Goal: Information Seeking & Learning: Learn about a topic

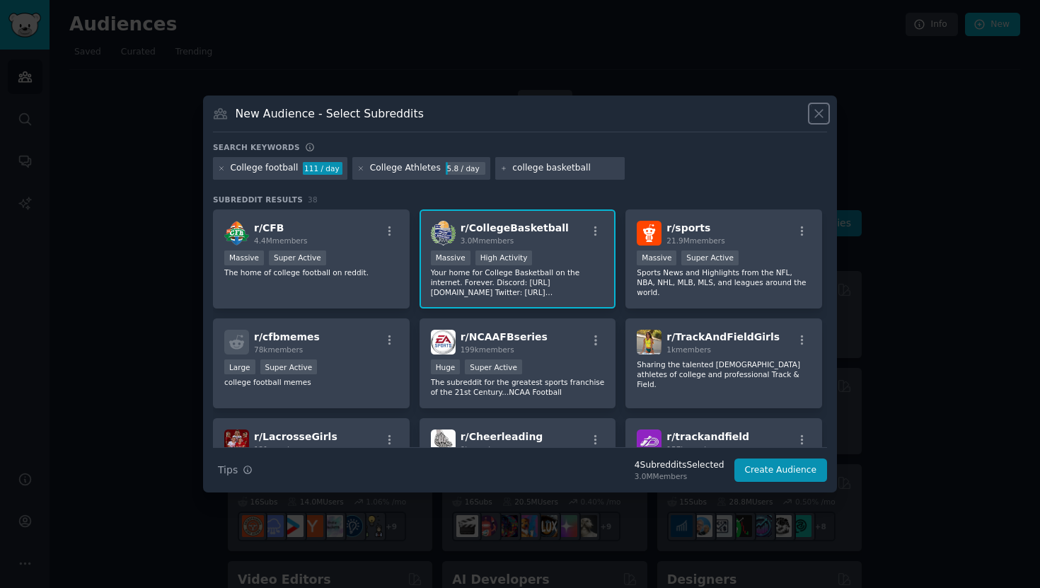
click at [818, 110] on icon at bounding box center [818, 113] width 15 height 15
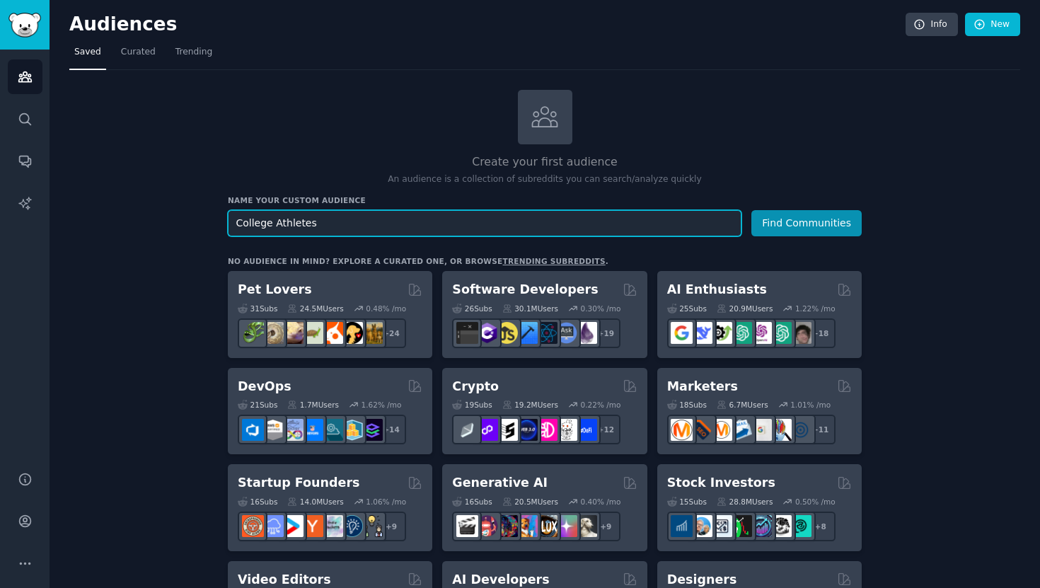
click at [472, 229] on input "College Athletes" at bounding box center [485, 223] width 514 height 26
type input "NIL"
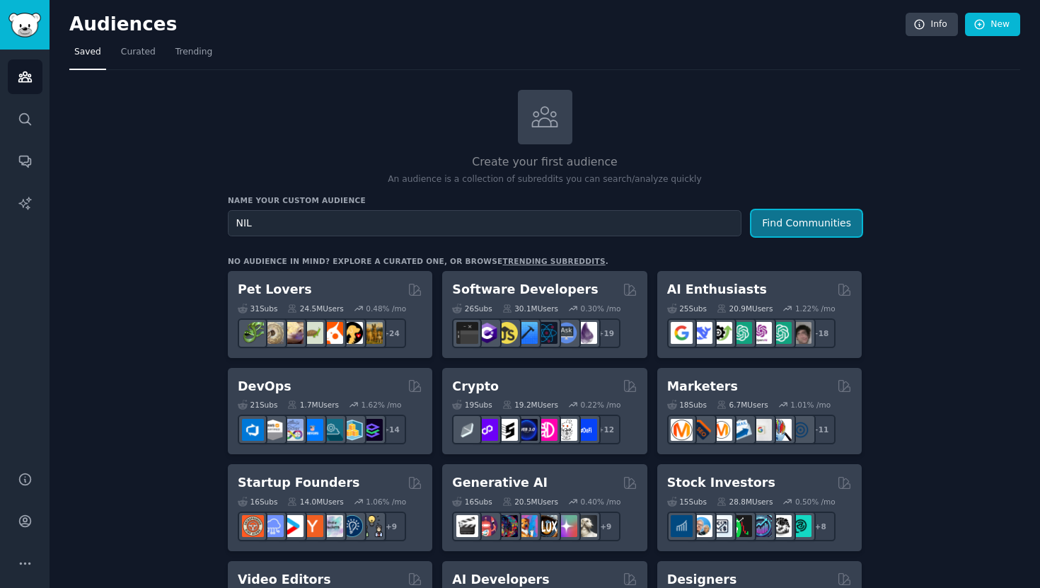
click at [802, 215] on button "Find Communities" at bounding box center [806, 223] width 110 height 26
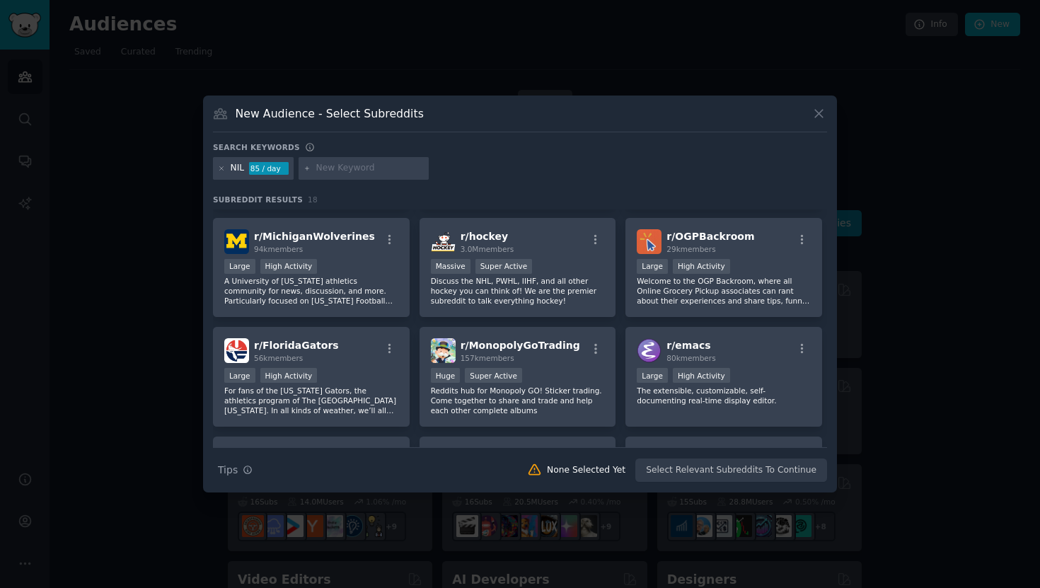
scroll to position [214, 0]
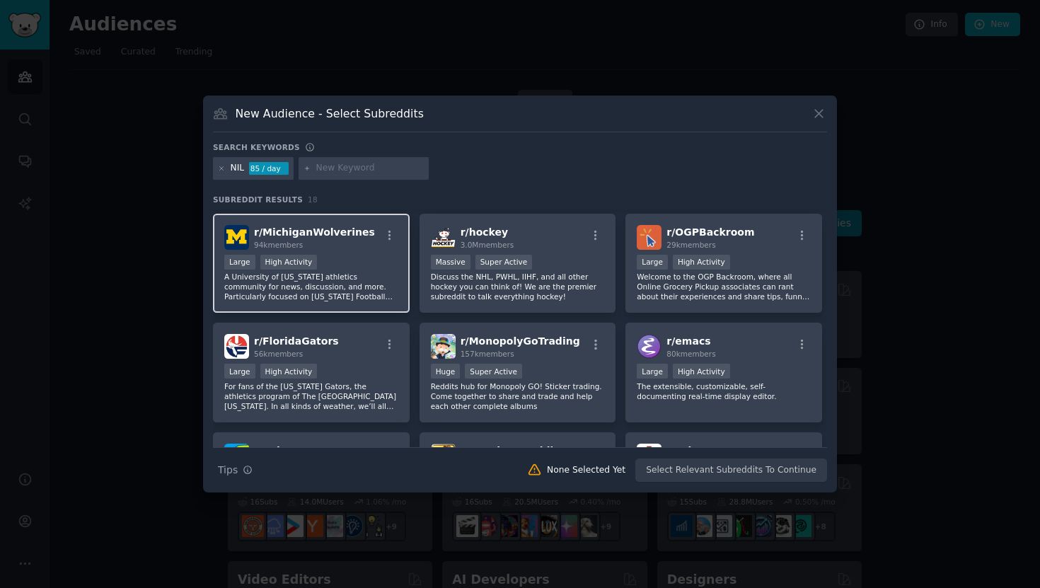
click at [388, 282] on p "A University of Michigan athletics community for news, discussion, and more. Pa…" at bounding box center [311, 287] width 174 height 30
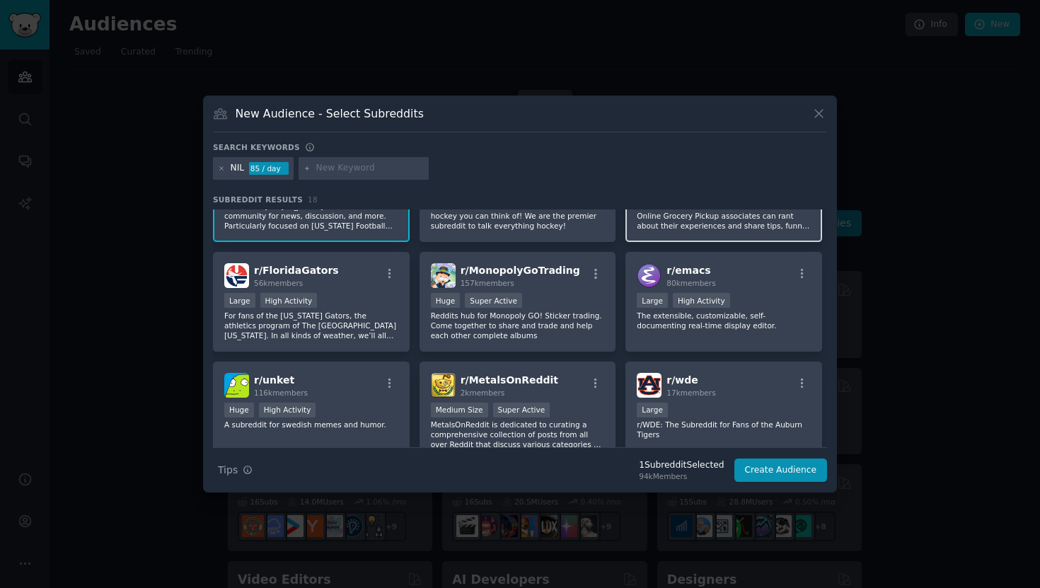
scroll to position [289, 0]
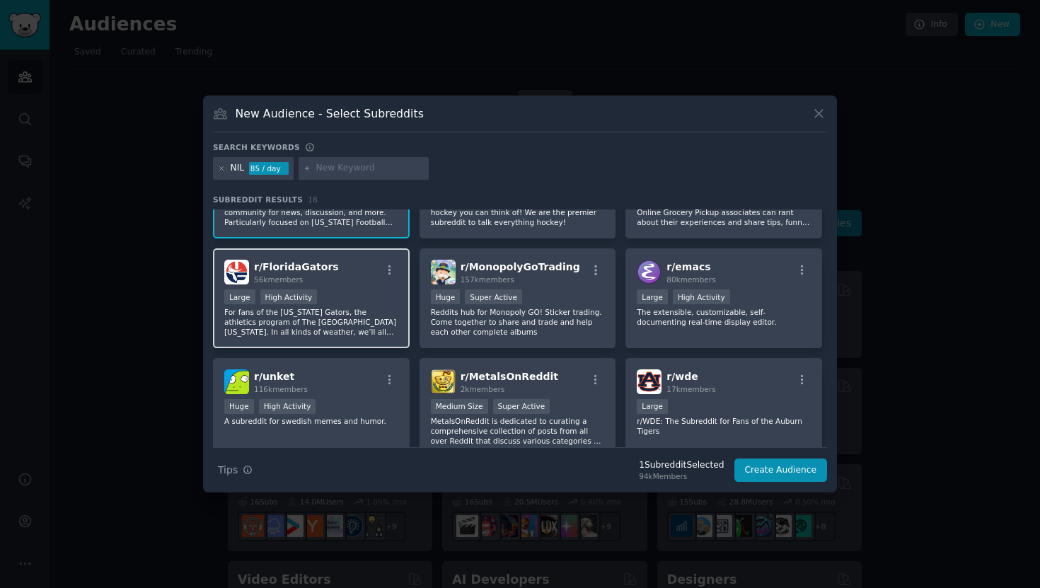
click at [379, 301] on div "Large High Activity" at bounding box center [311, 298] width 174 height 18
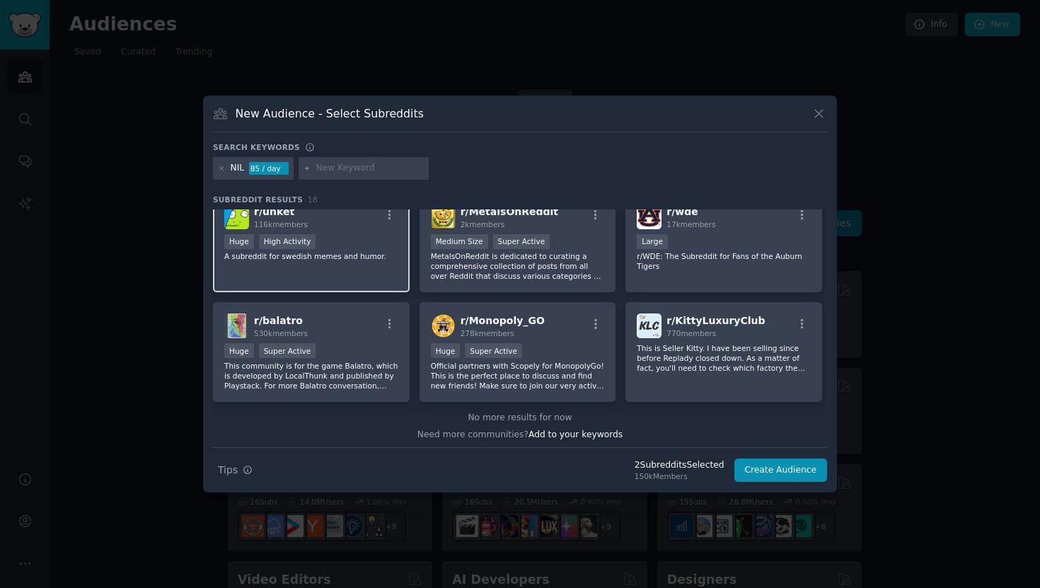
scroll to position [458, 0]
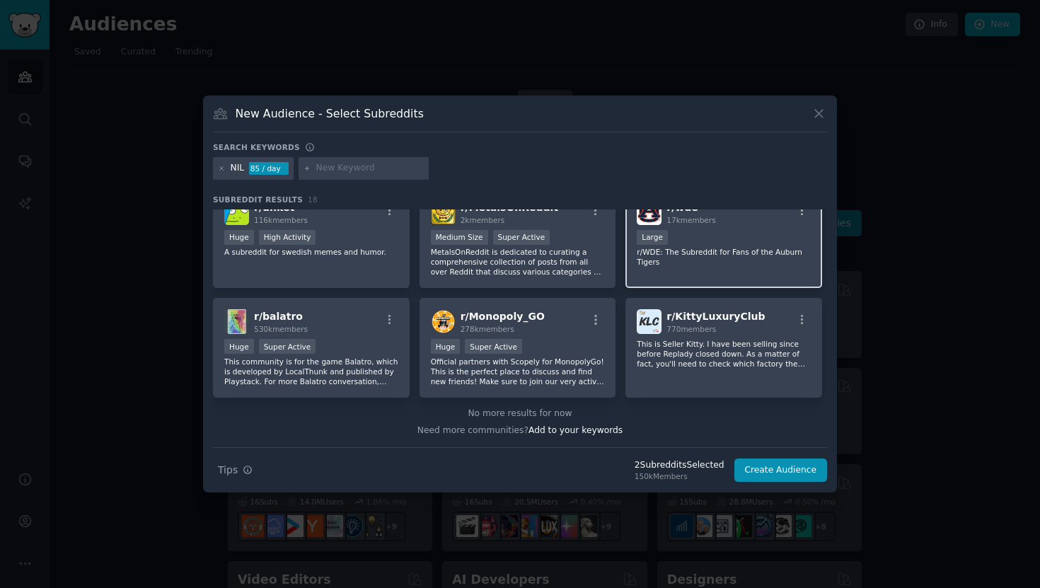
click at [735, 250] on p "r/WDE: The Subreddit for Fans of the Auburn Tigers" at bounding box center [724, 257] width 174 height 20
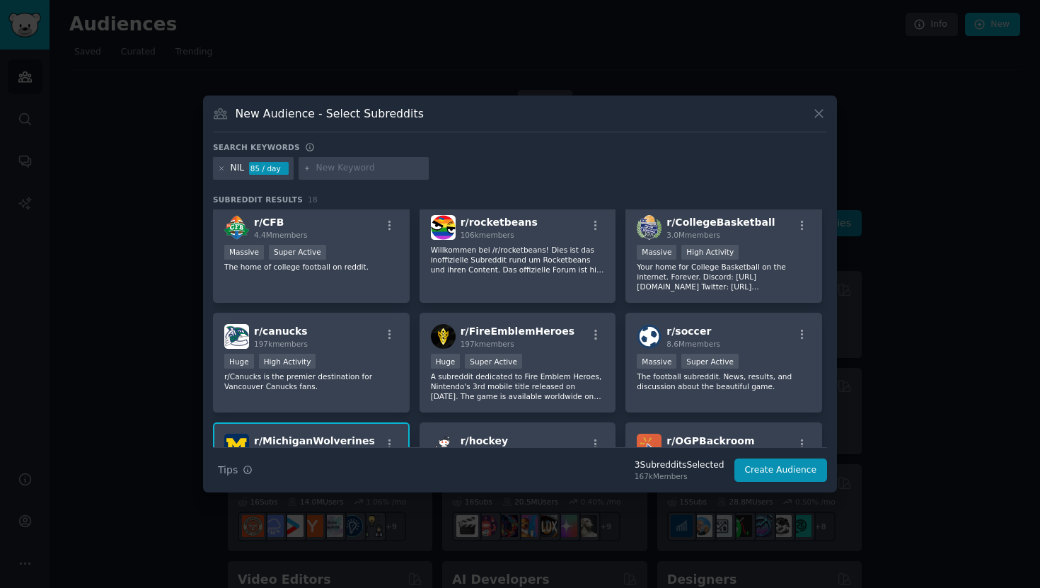
scroll to position [0, 0]
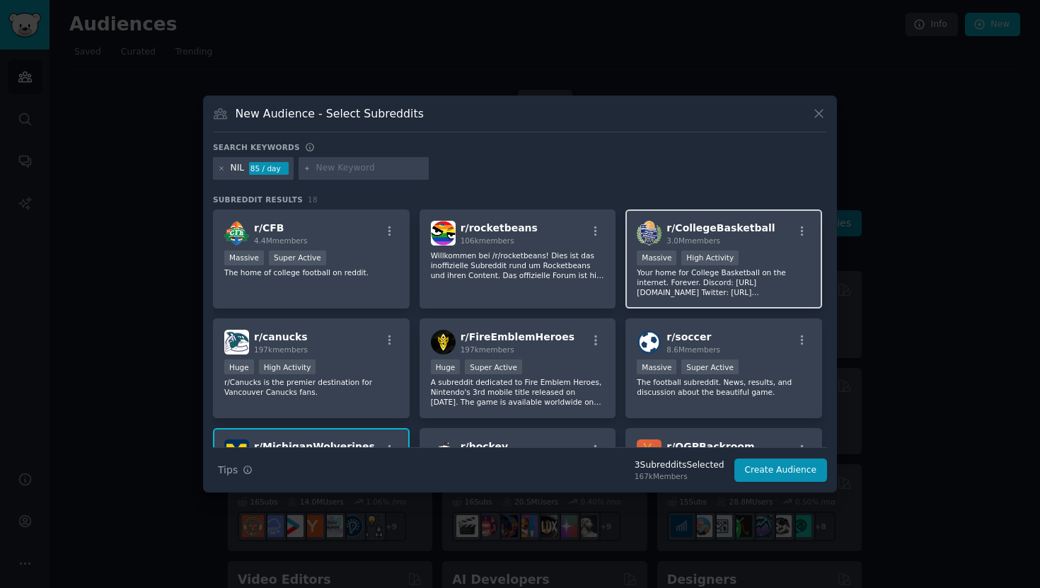
click at [698, 293] on p "Your home for College Basketball on the internet. Forever. Discord: https://dis…" at bounding box center [724, 282] width 174 height 30
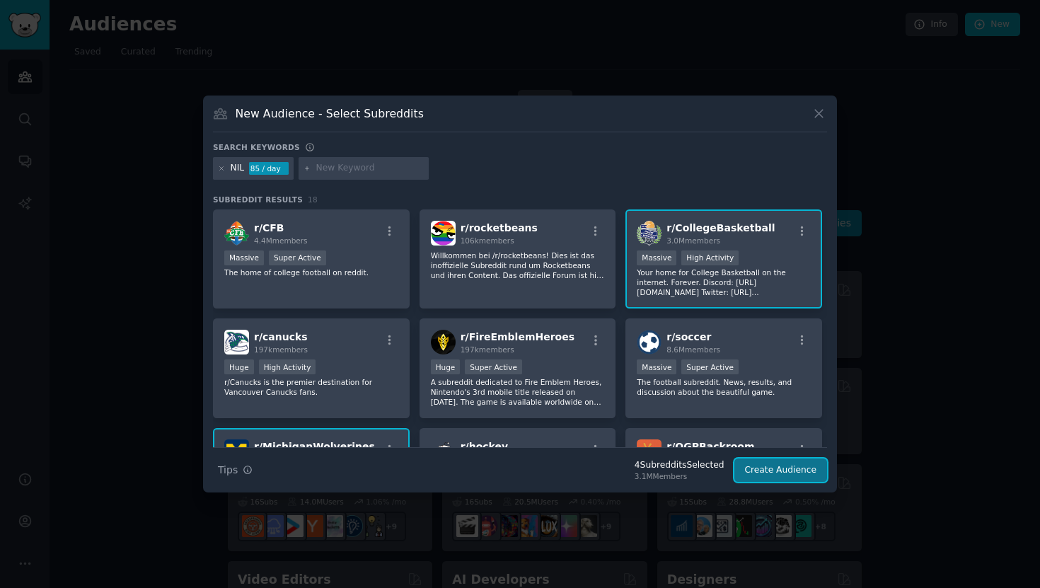
click at [770, 471] on button "Create Audience" at bounding box center [780, 470] width 93 height 24
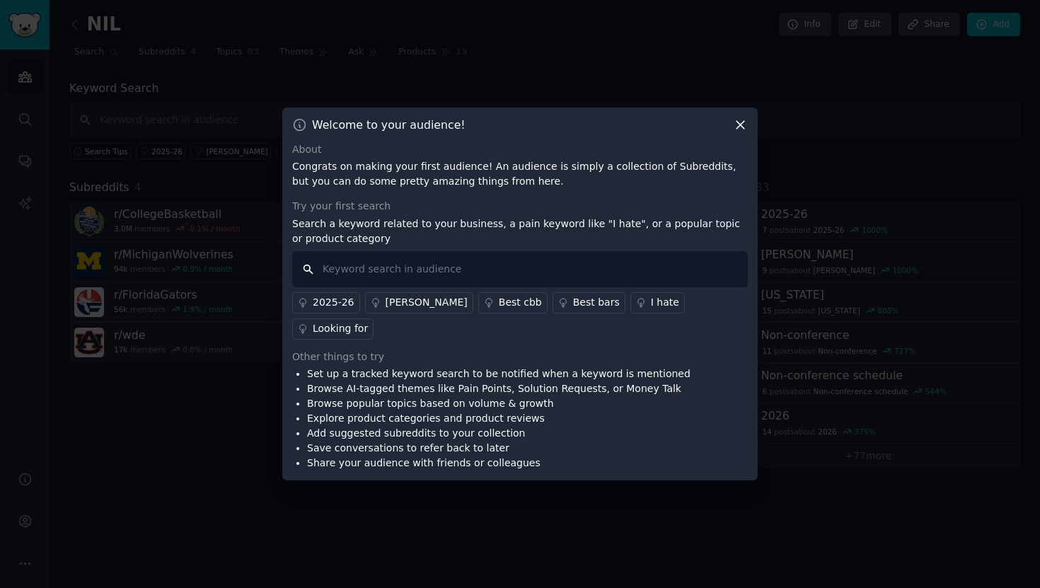
click at [602, 287] on input "text" at bounding box center [520, 269] width 456 height 36
type input "Athlete NIL"
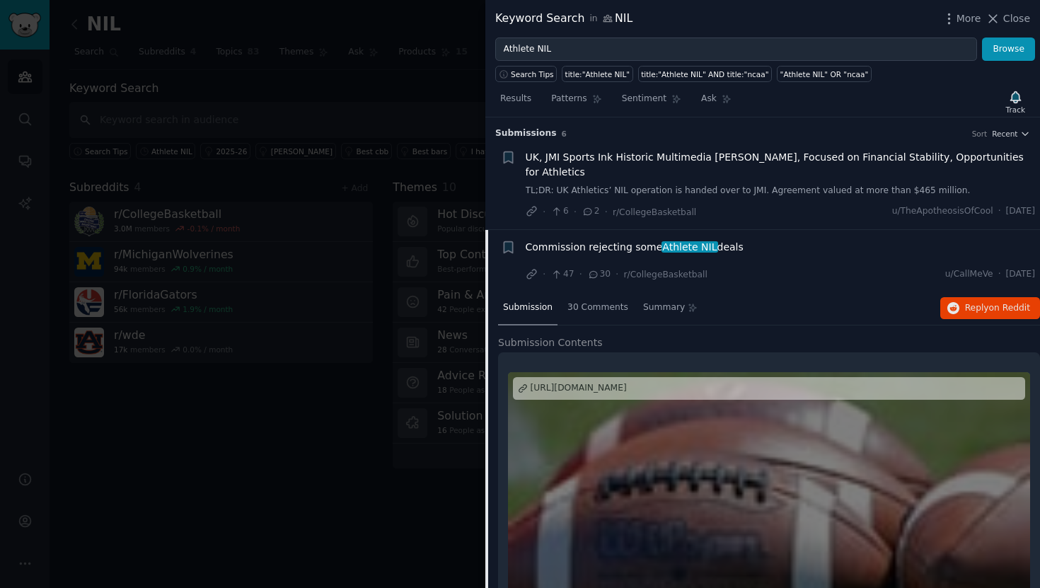
scroll to position [289, 0]
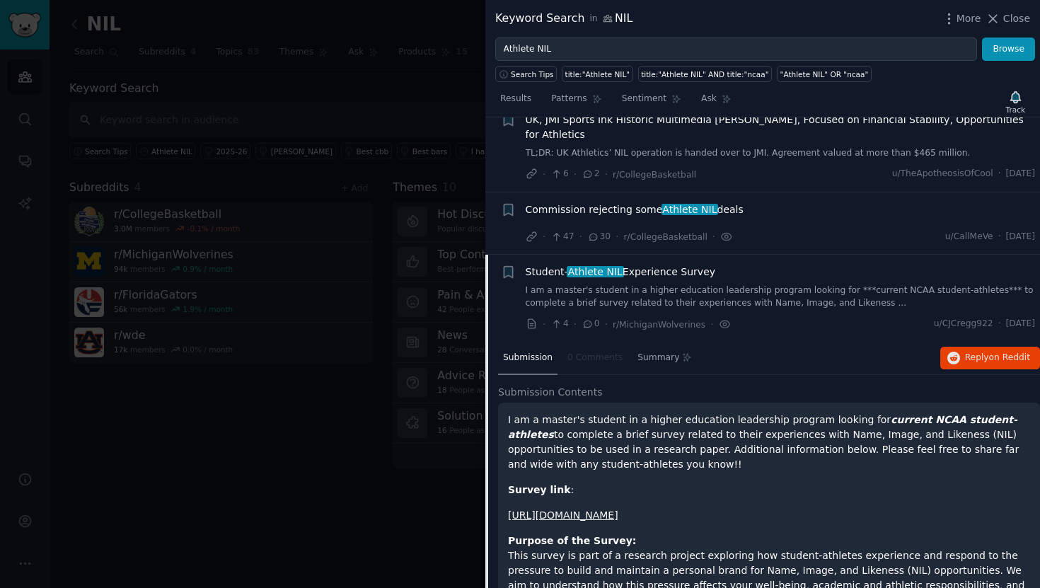
scroll to position [40, 0]
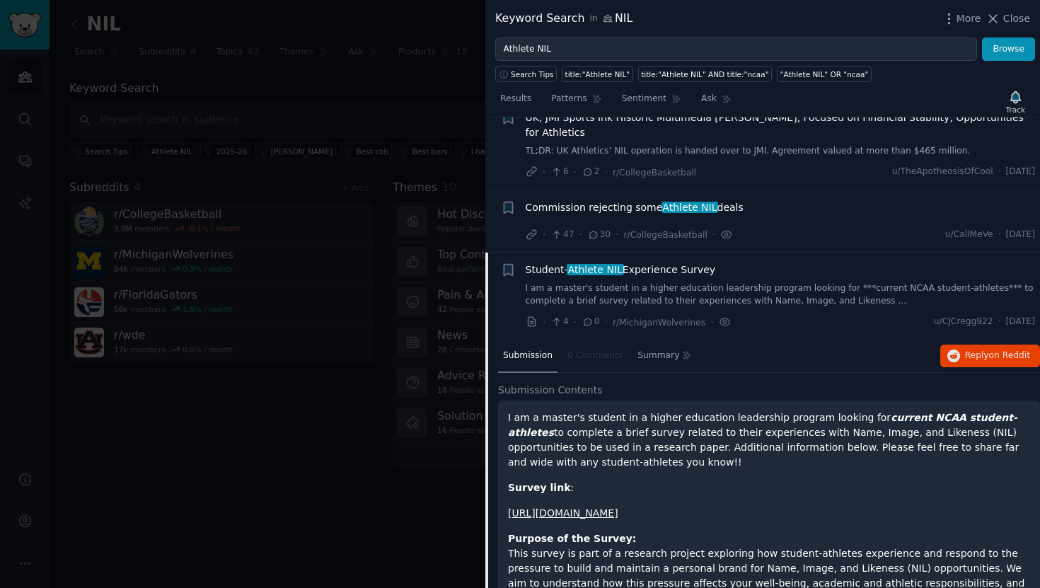
click at [737, 204] on div "Commission rejecting some Athlete NIL deals" at bounding box center [781, 207] width 510 height 15
click at [733, 206] on span "Commission rejecting some Athlete NIL deals" at bounding box center [635, 207] width 218 height 15
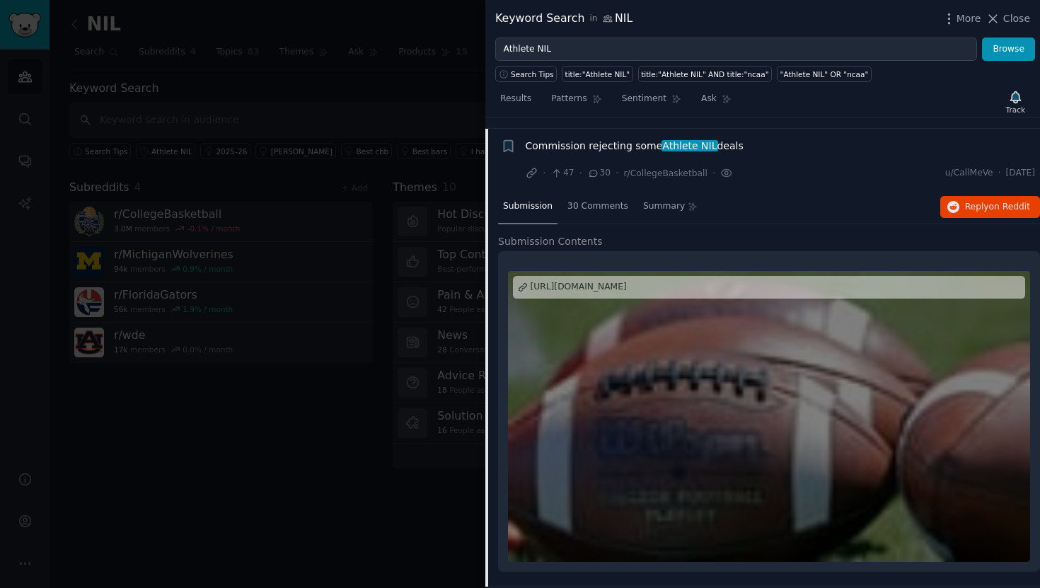
scroll to position [112, 0]
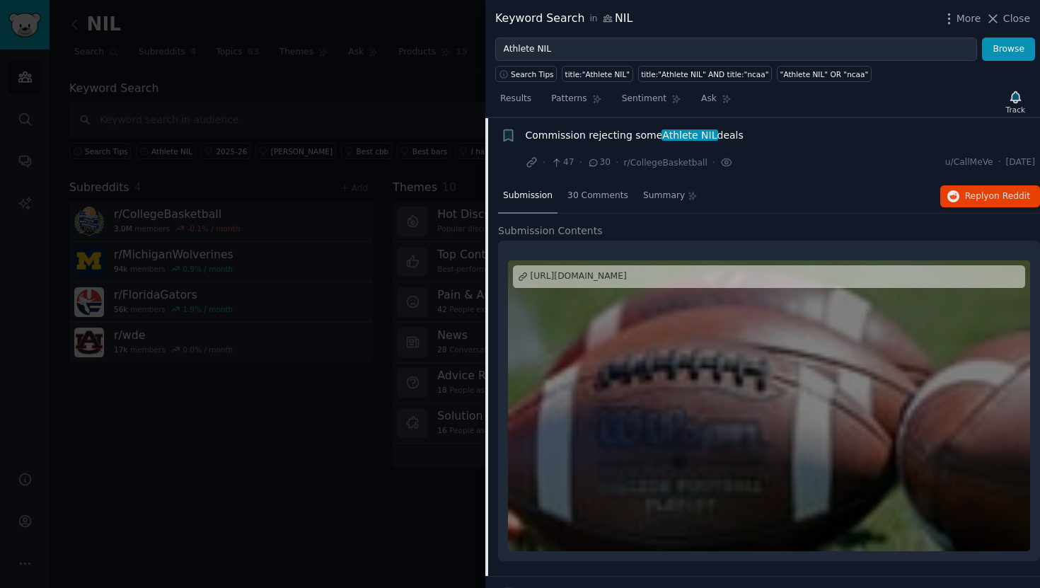
click at [627, 277] on div "https://www.espn.com/college-sports/story/_/id/45711511/college-sports-commissi…" at bounding box center [579, 276] width 96 height 13
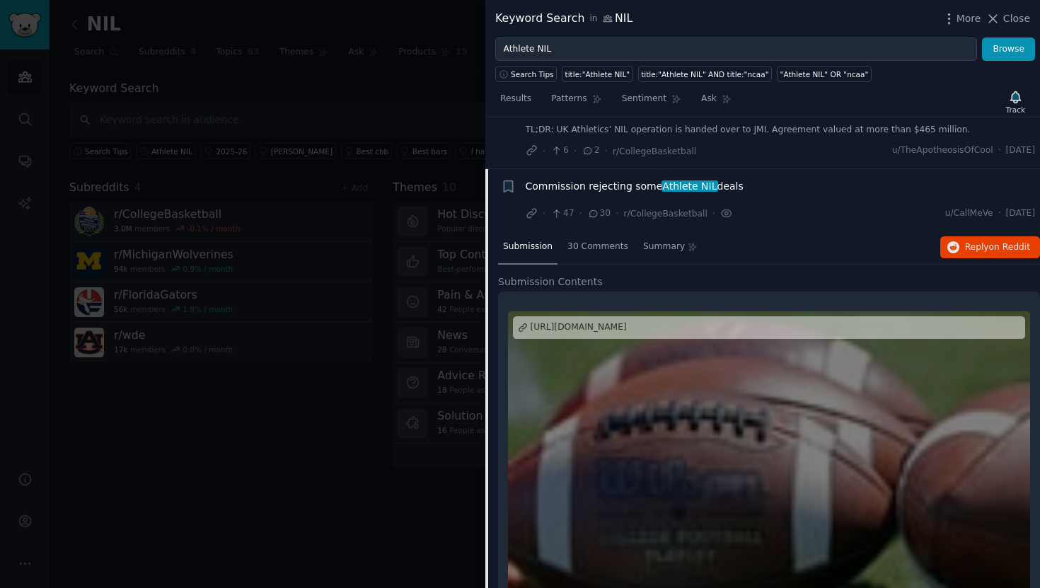
scroll to position [0, 0]
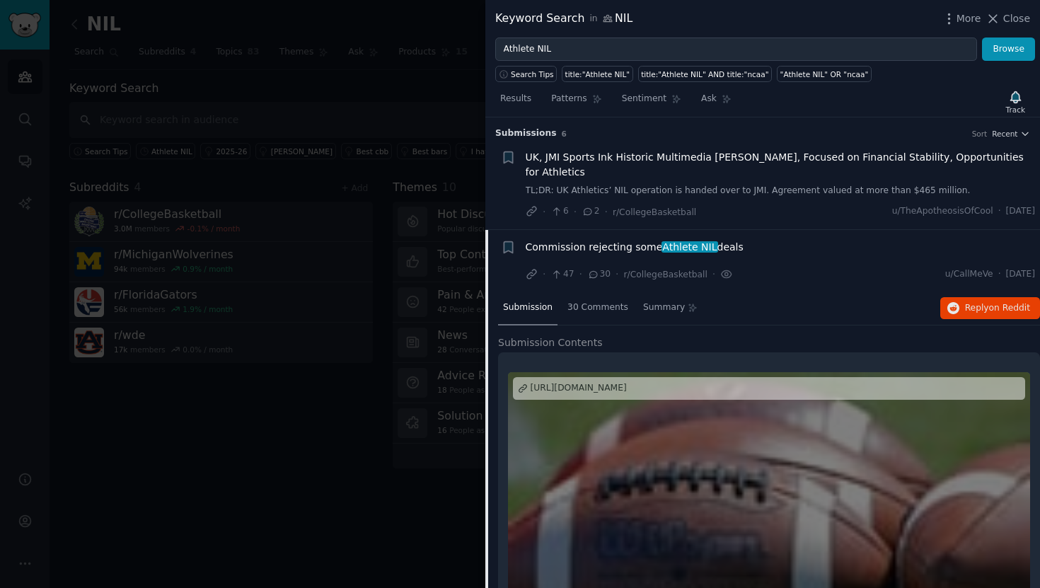
click at [785, 152] on span "UK, JMI Sports Ink Historic Multimedia [PERSON_NAME], Focused on Financial Stab…" at bounding box center [781, 165] width 510 height 30
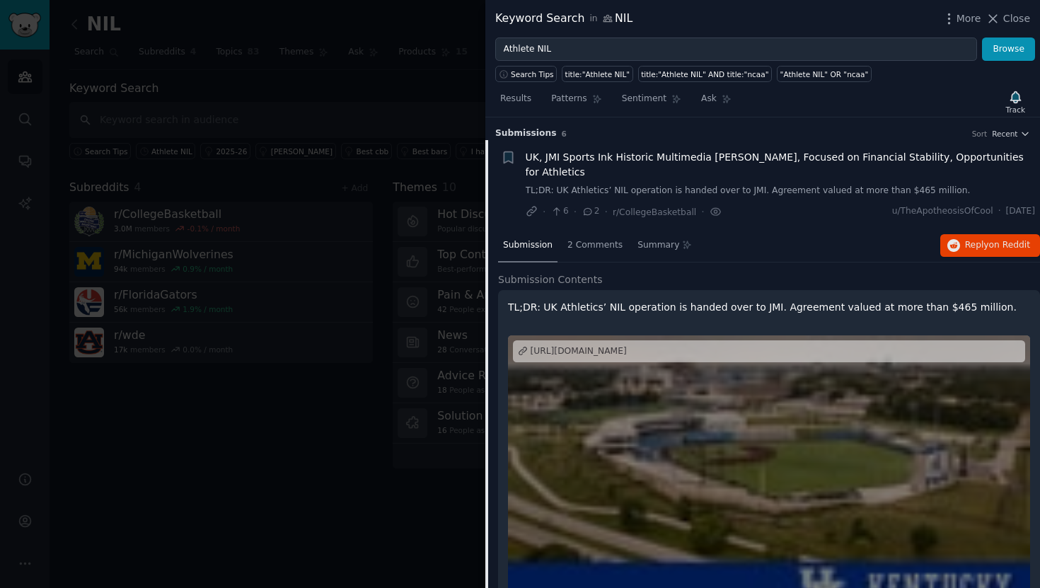
scroll to position [22, 0]
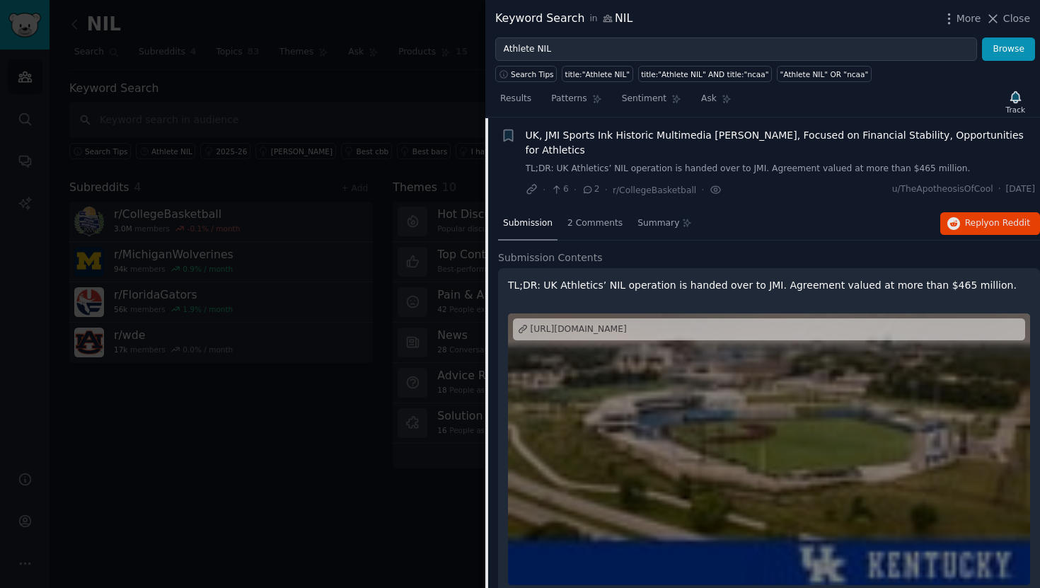
click at [627, 331] on div "https://ukathletics.com/news/2025/08/12/uk-jmi-sports-ink-historic-multimedia-r…" at bounding box center [579, 329] width 96 height 13
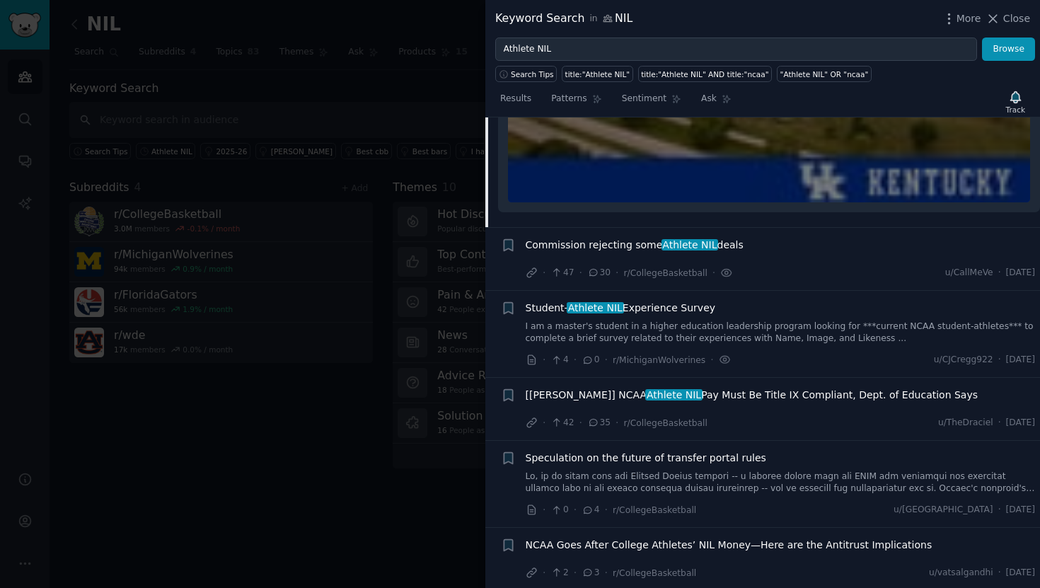
scroll to position [405, 0]
click at [700, 458] on span "Speculation on the future of transfer portal rules" at bounding box center [646, 457] width 241 height 15
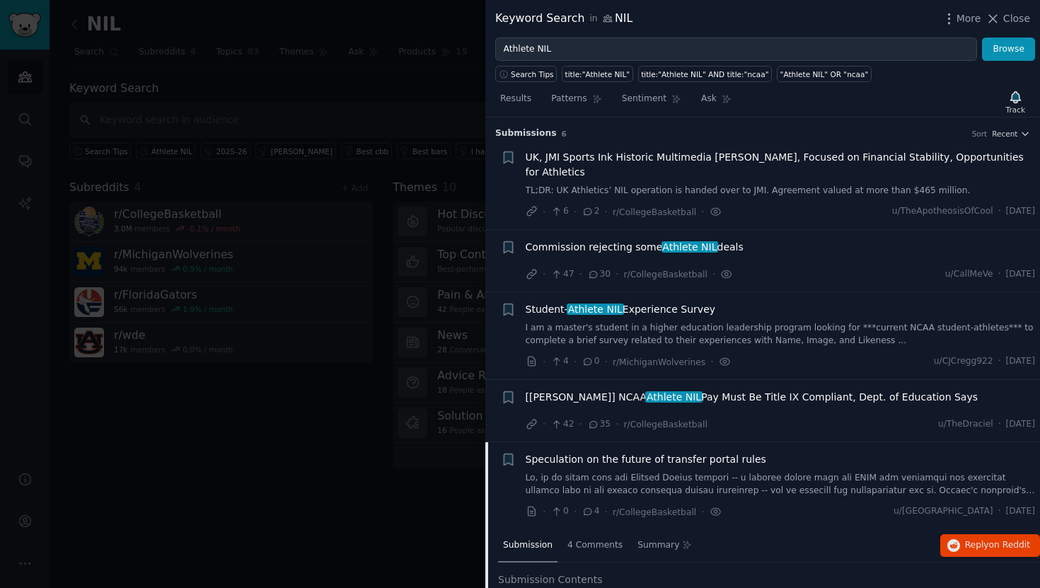
click at [748, 155] on span "UK, JMI Sports Ink Historic Multimedia [PERSON_NAME], Focused on Financial Stab…" at bounding box center [781, 165] width 510 height 30
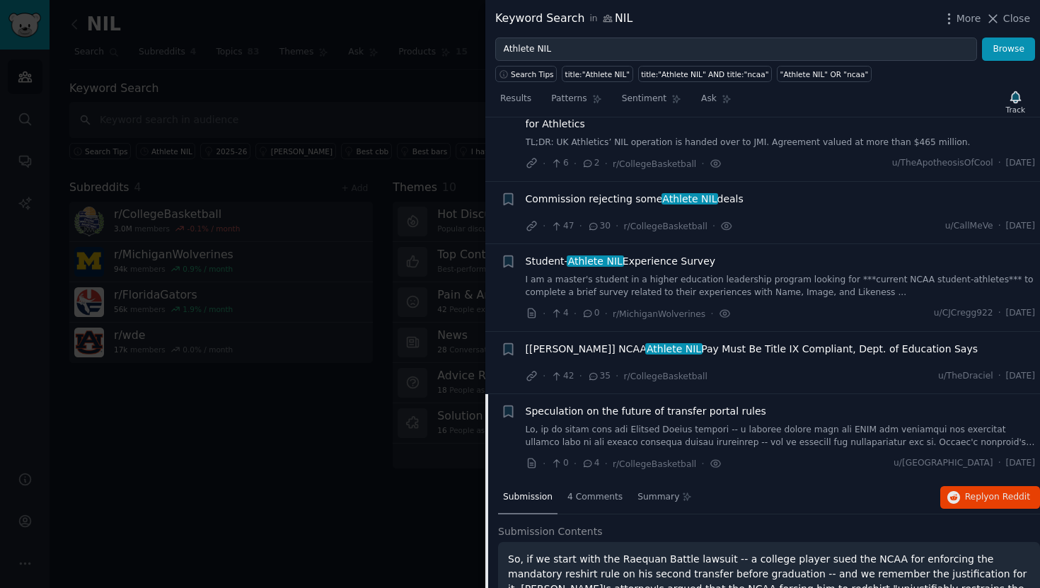
scroll to position [52, 0]
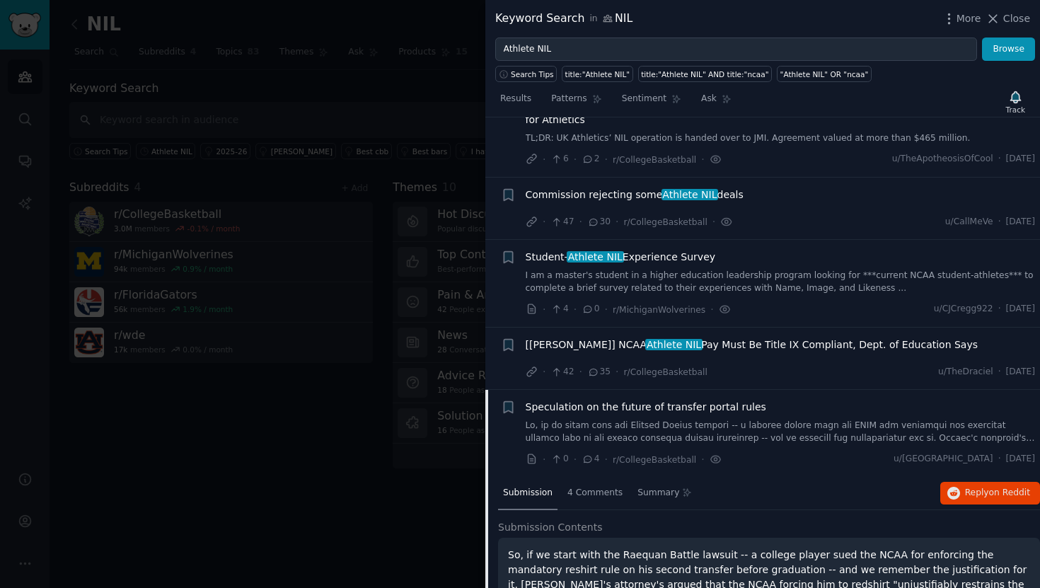
click at [677, 261] on span "Student- Athlete NIL Experience Survey" at bounding box center [621, 257] width 190 height 15
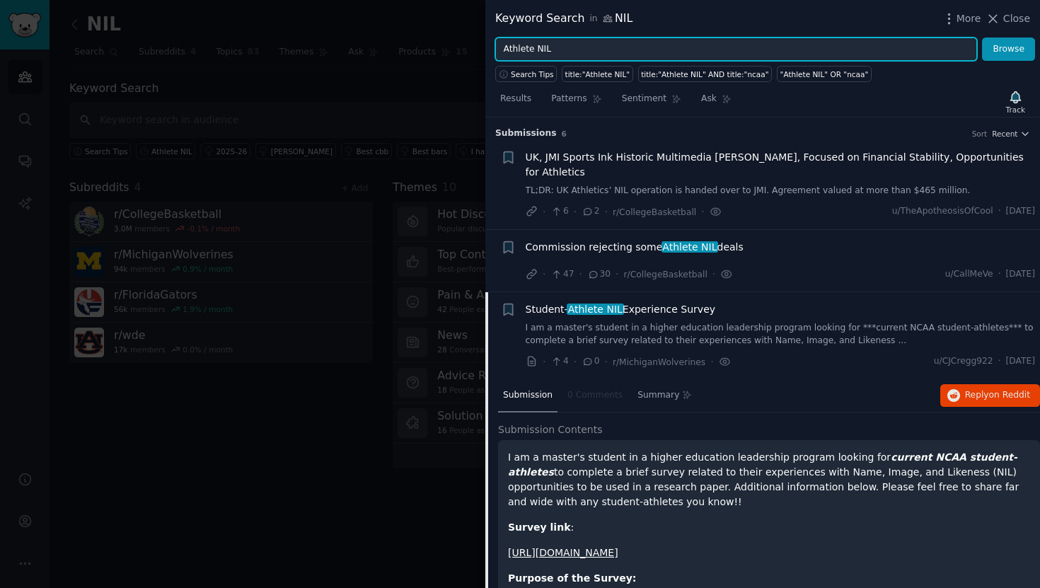
click at [639, 52] on input "Athlete NIL" at bounding box center [736, 49] width 482 height 24
click at [521, 49] on input "Athlete NIL" at bounding box center [736, 49] width 482 height 24
type input "Name Image Likeness"
click at [982, 37] on button "Browse" at bounding box center [1008, 49] width 53 height 24
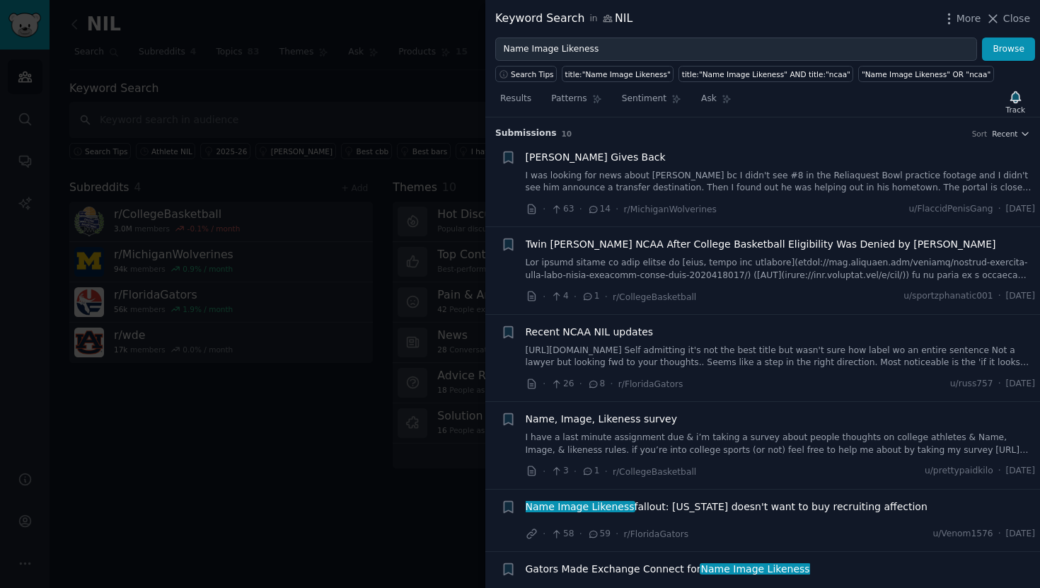
click at [628, 242] on span "Twin Brothers Sue NCAA After College Basketball Eligibility Was Denied by Micha…" at bounding box center [761, 244] width 470 height 15
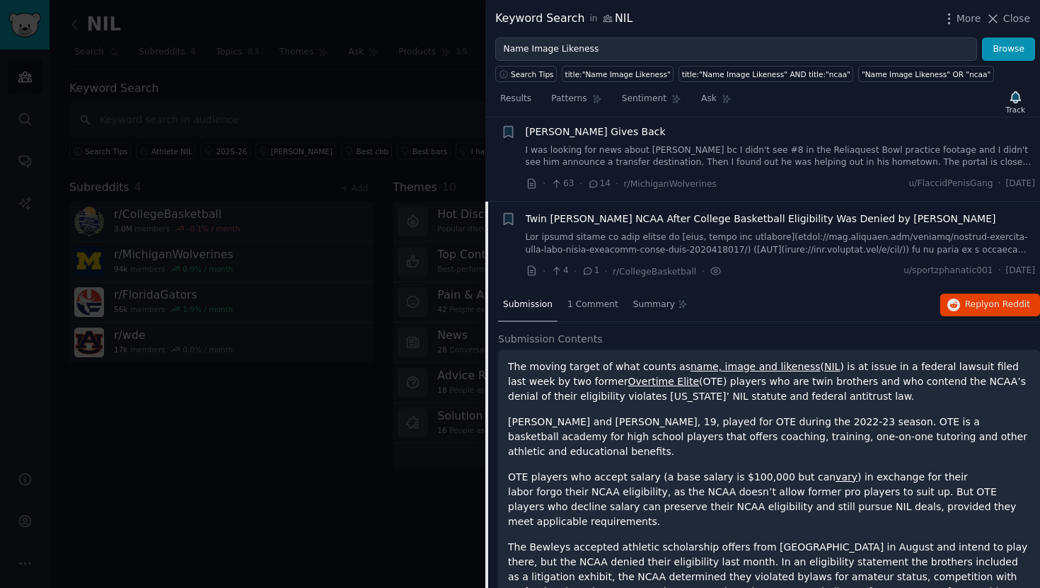
scroll to position [21, 0]
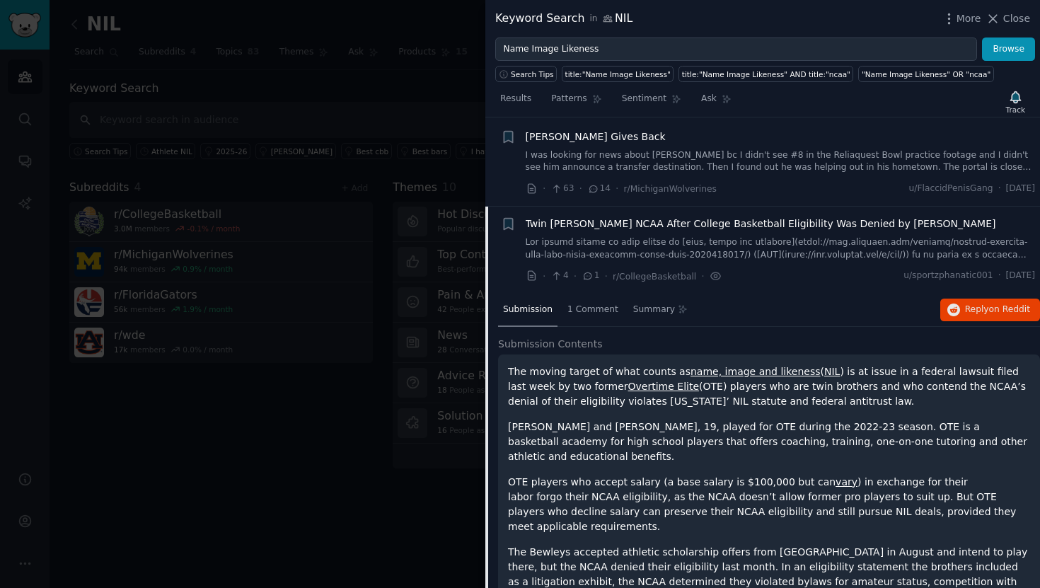
click at [767, 253] on link at bounding box center [781, 248] width 510 height 25
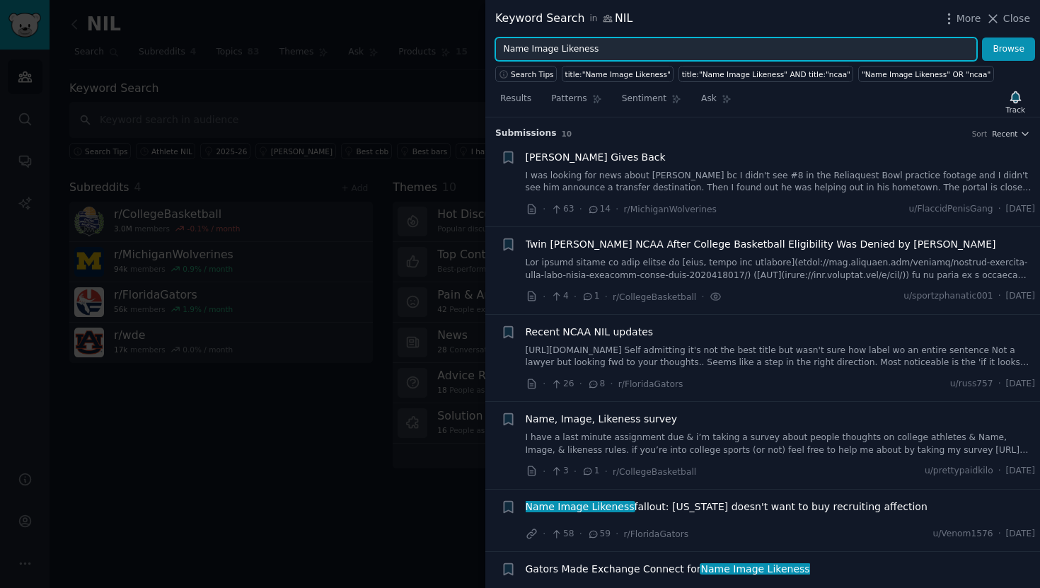
click at [714, 56] on input "Name Image Likeness" at bounding box center [736, 49] width 482 height 24
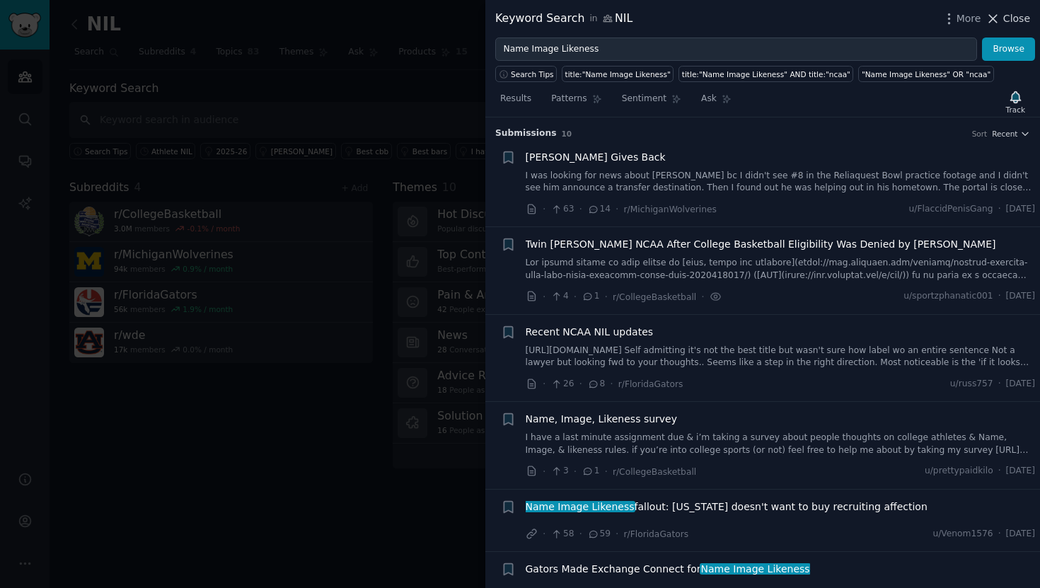
click at [1021, 21] on span "Close" at bounding box center [1016, 18] width 27 height 15
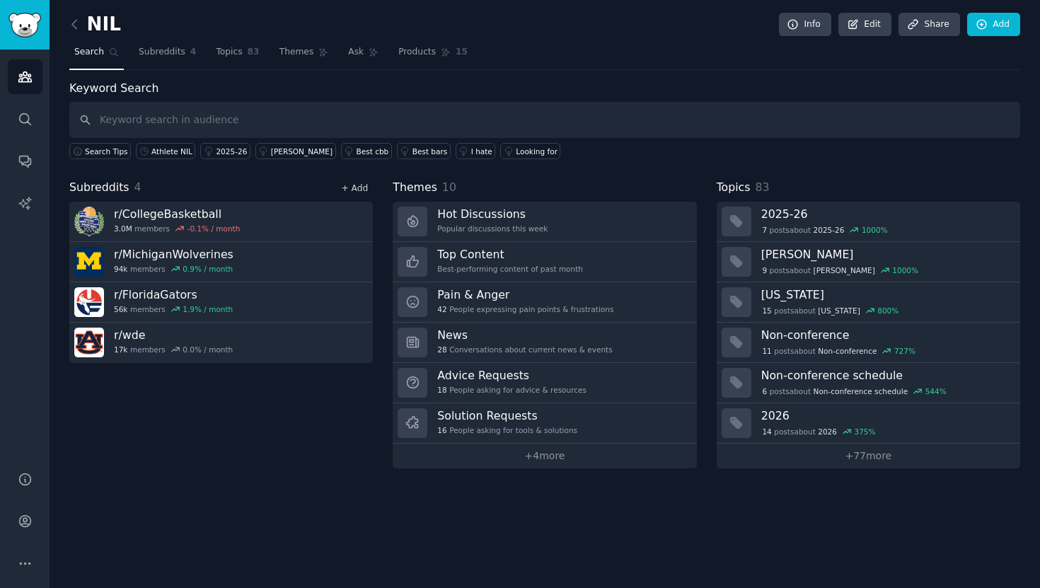
click at [357, 183] on link "+ Add" at bounding box center [354, 188] width 27 height 10
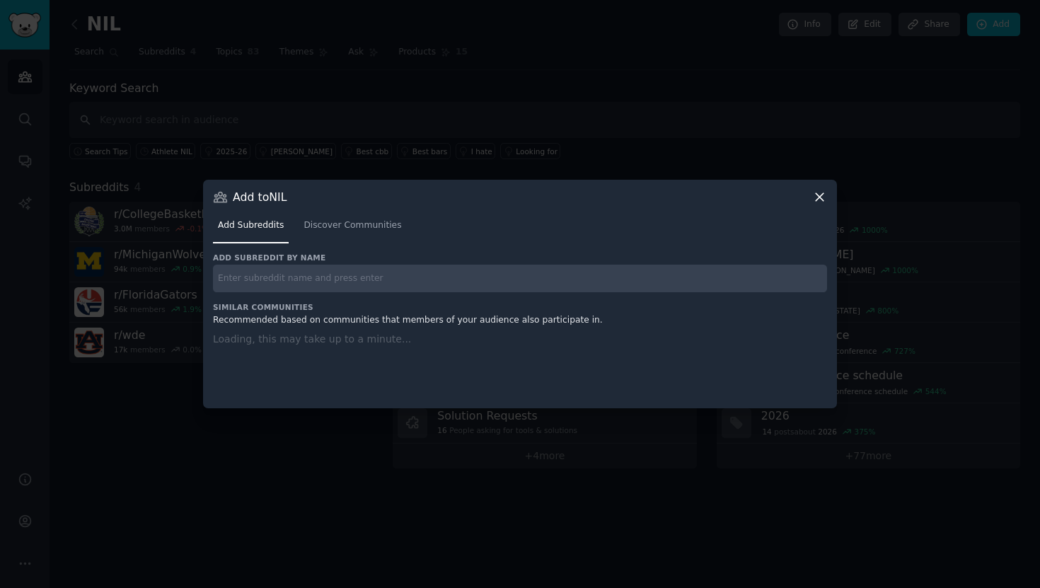
click at [324, 277] on input "text" at bounding box center [520, 279] width 614 height 28
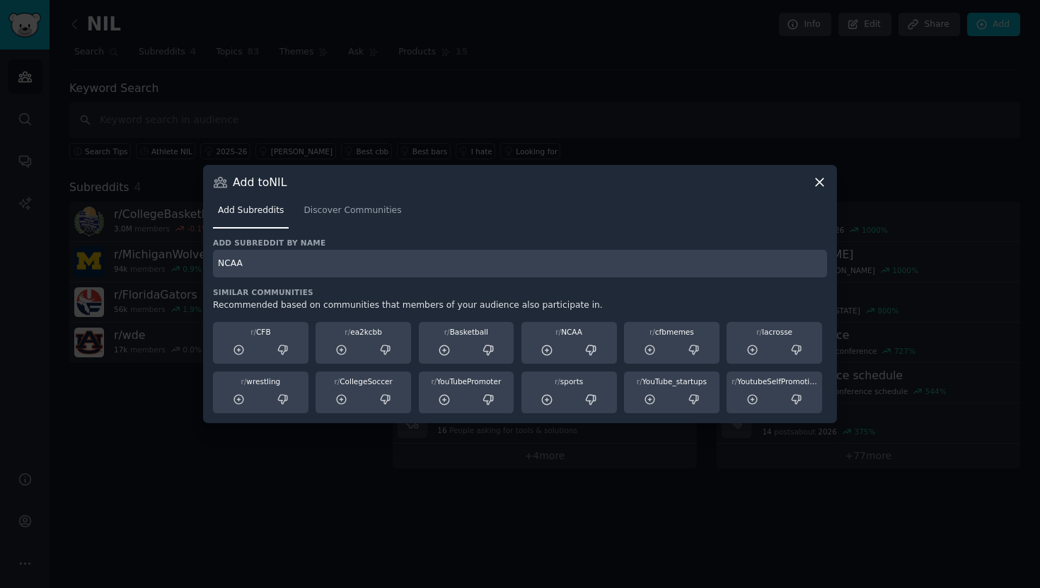
type input "NCAA"
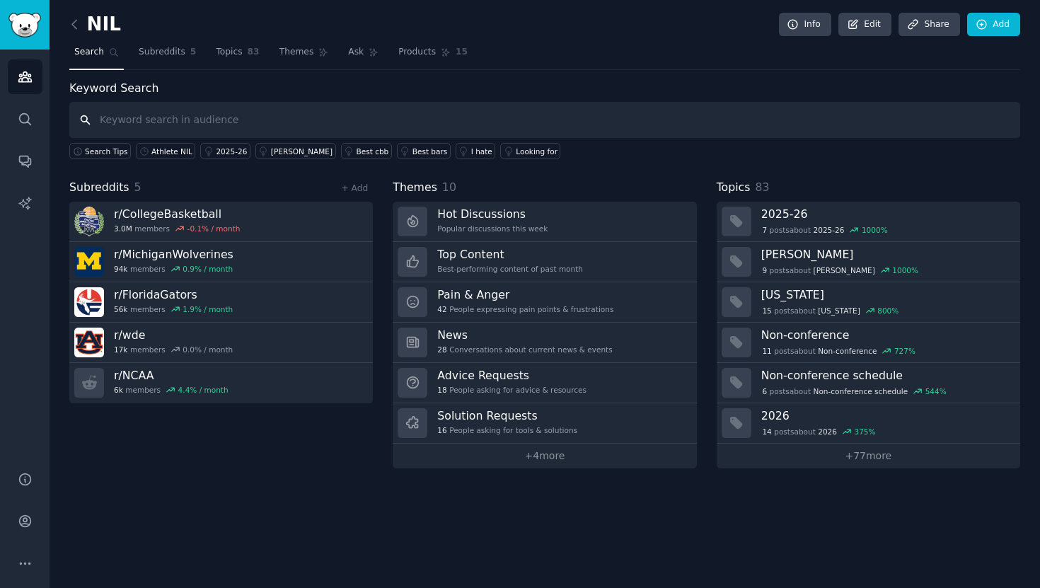
click at [311, 116] on input "text" at bounding box center [544, 120] width 951 height 36
type input "Name Image Likeness"
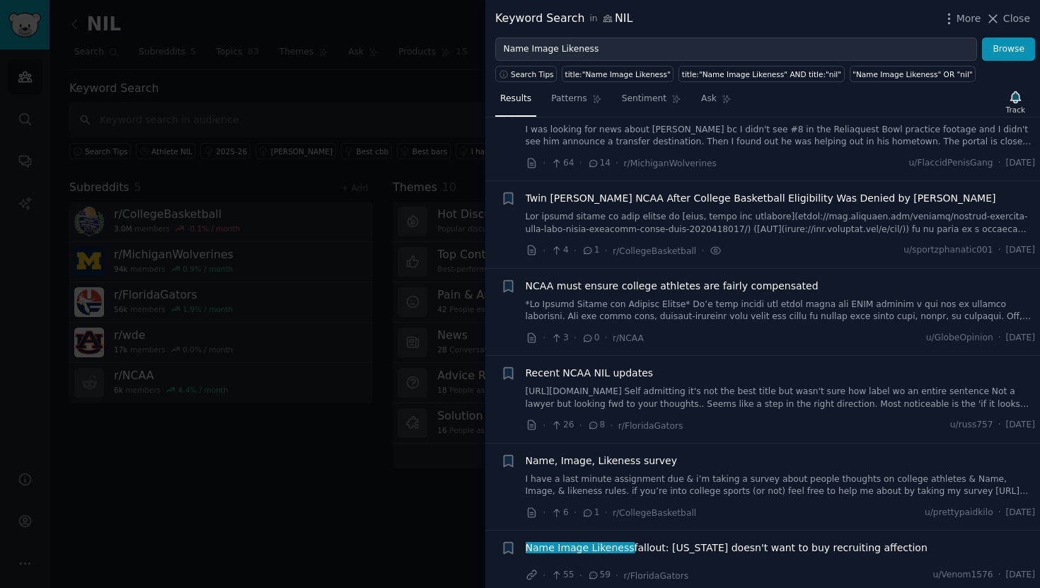
scroll to position [54, 0]
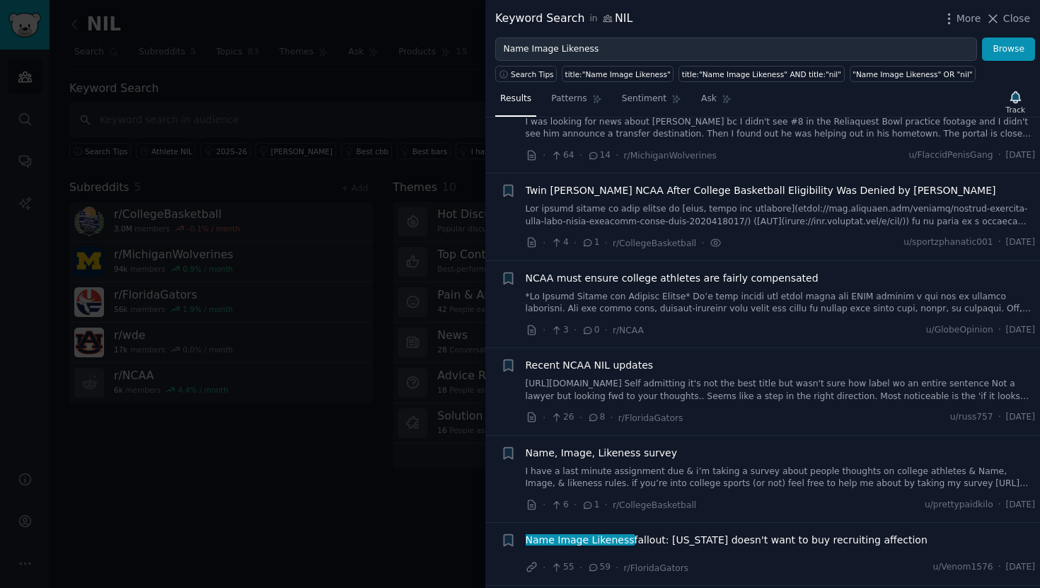
click at [359, 383] on div at bounding box center [520, 294] width 1040 height 588
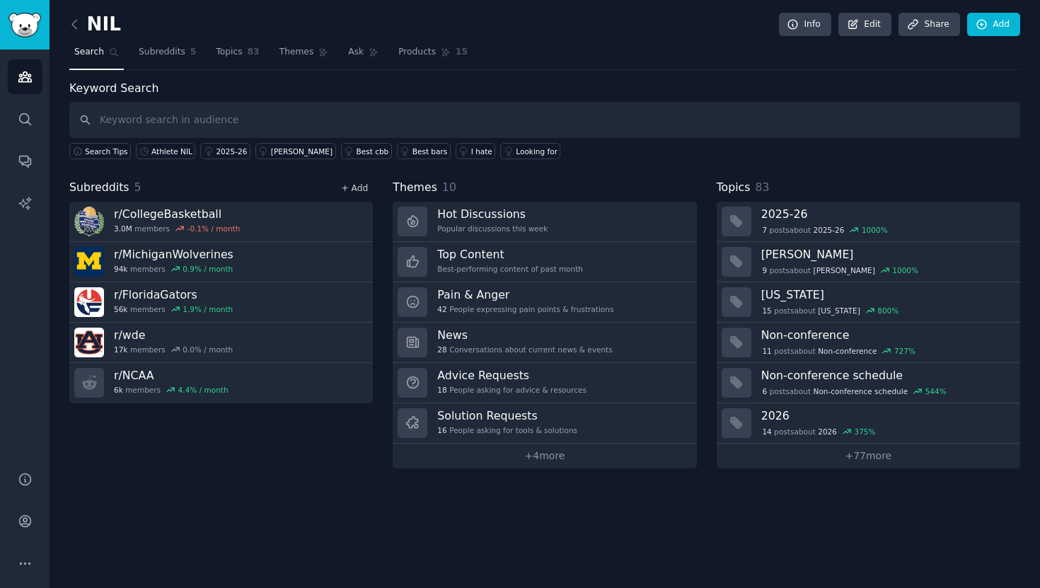
click at [358, 184] on link "+ Add" at bounding box center [354, 188] width 27 height 10
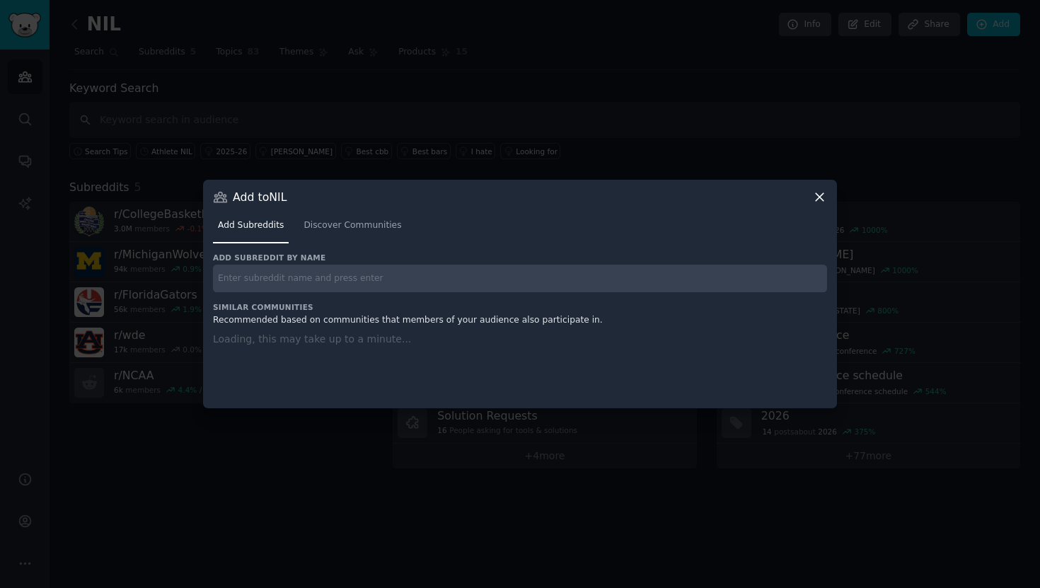
click button at bounding box center [819, 197] width 15 height 15
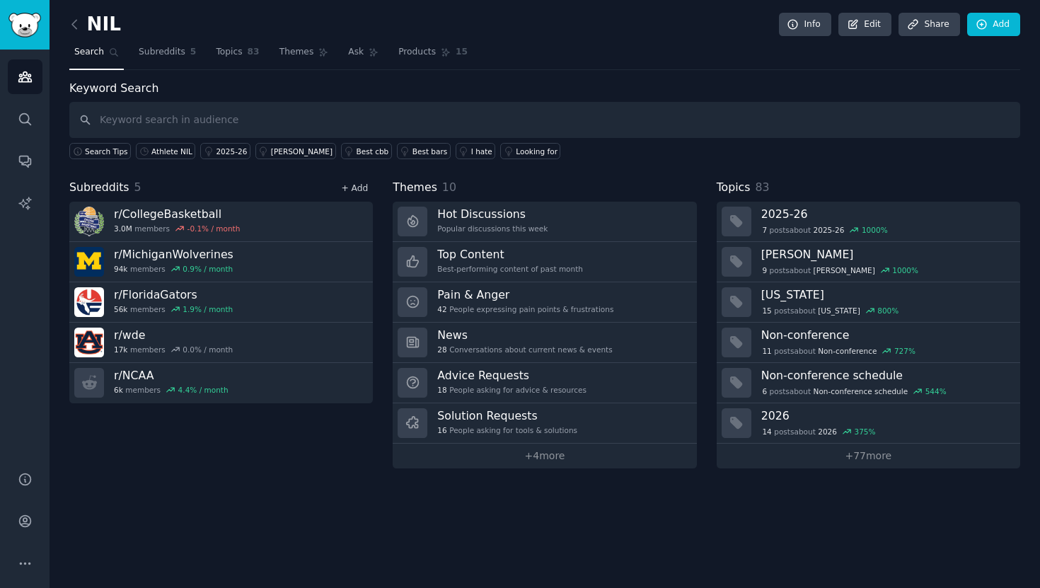
click at [358, 184] on link "+ Add" at bounding box center [354, 188] width 27 height 10
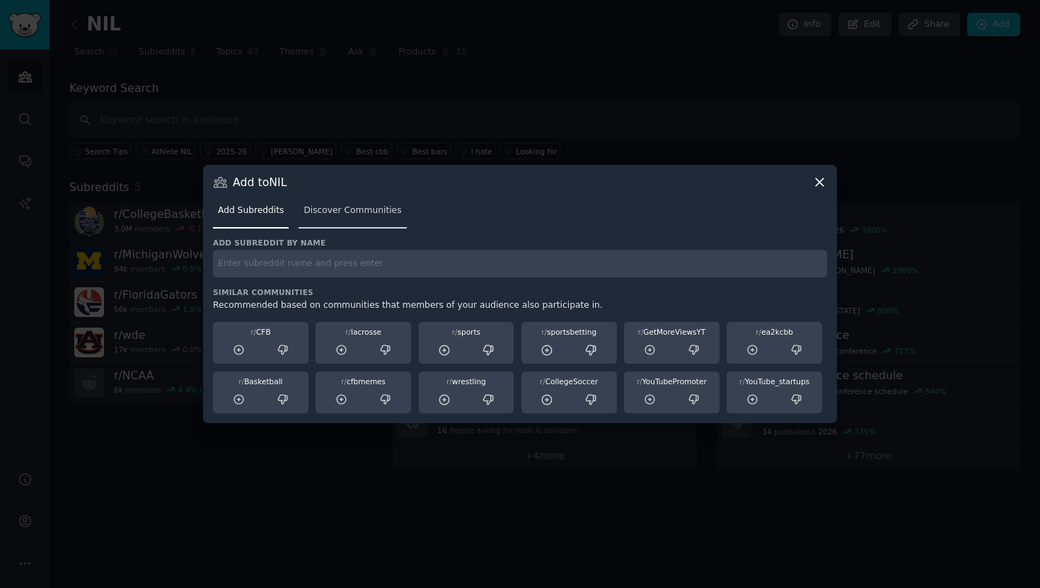
click at [342, 214] on span "Discover Communities" at bounding box center [353, 210] width 98 height 13
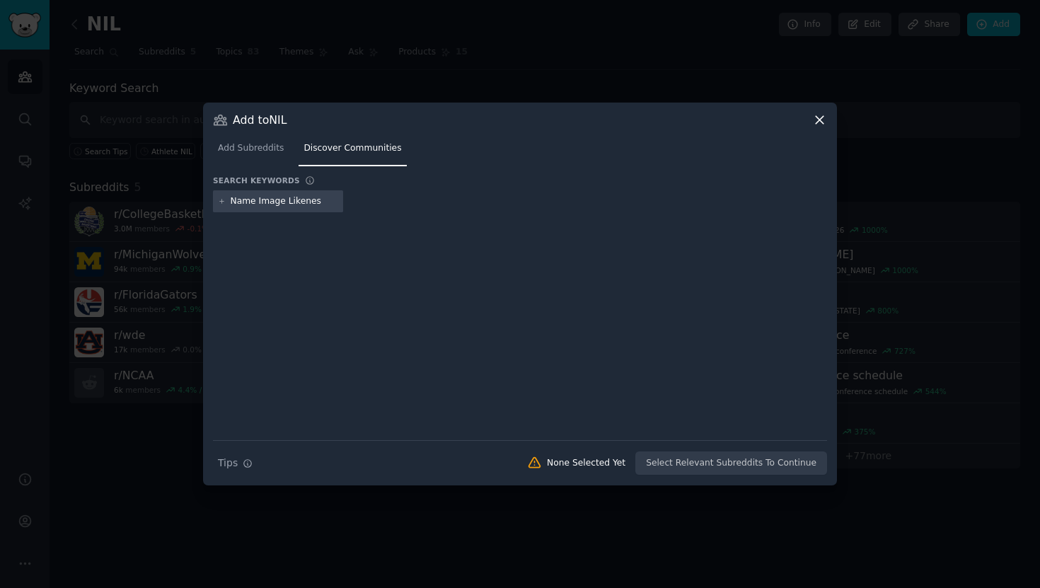
type input "Name Image Likeness"
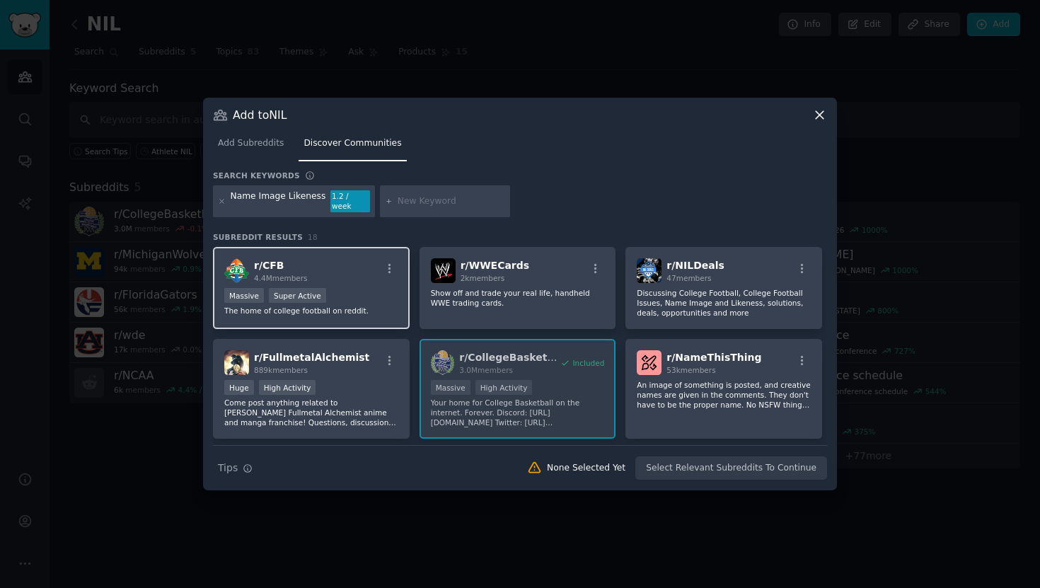
click at [321, 258] on div "r/ CFB 4.4M members" at bounding box center [311, 270] width 174 height 25
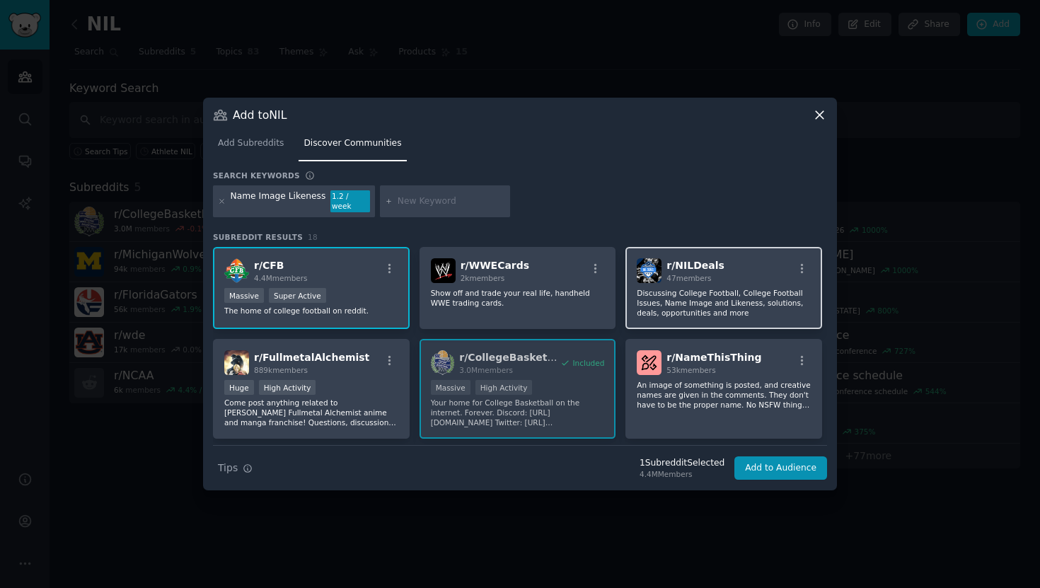
click at [742, 253] on div "r/ NILDeals 47 members Discussing College Football, College Football Issues, Na…" at bounding box center [723, 288] width 197 height 82
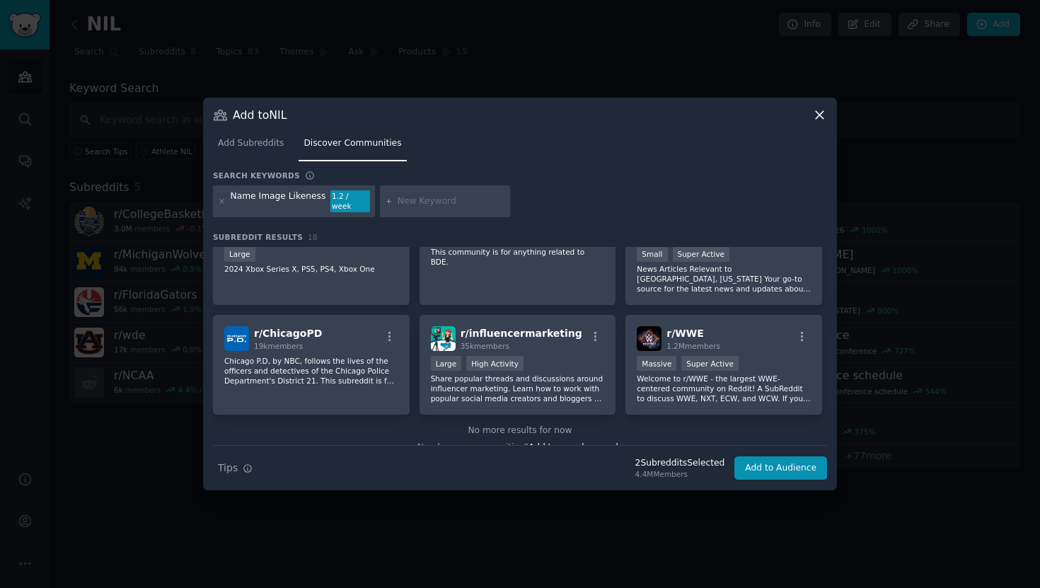
scroll to position [480, 0]
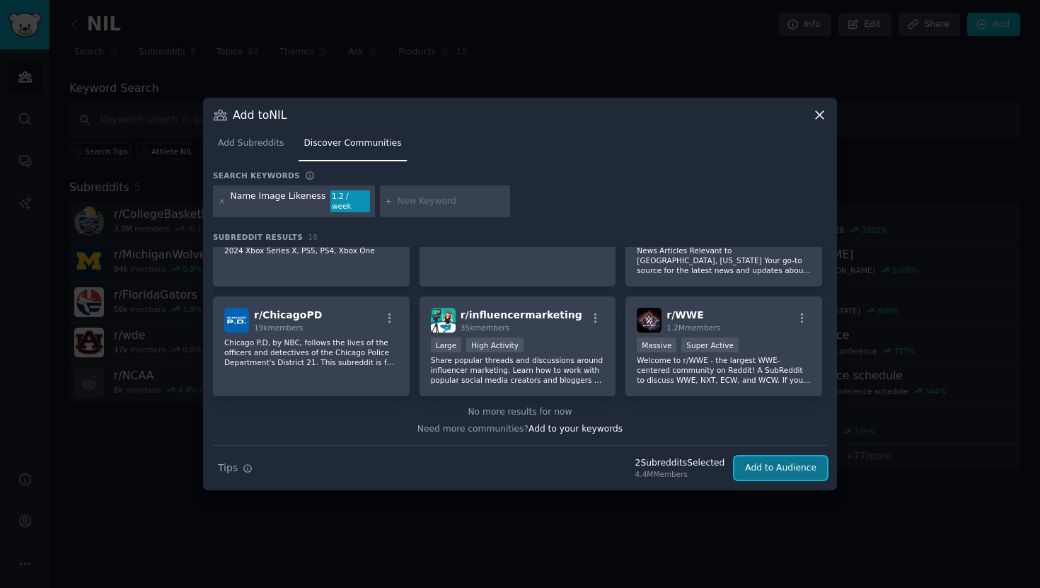
click at [760, 457] on button "Add to Audience" at bounding box center [780, 468] width 93 height 24
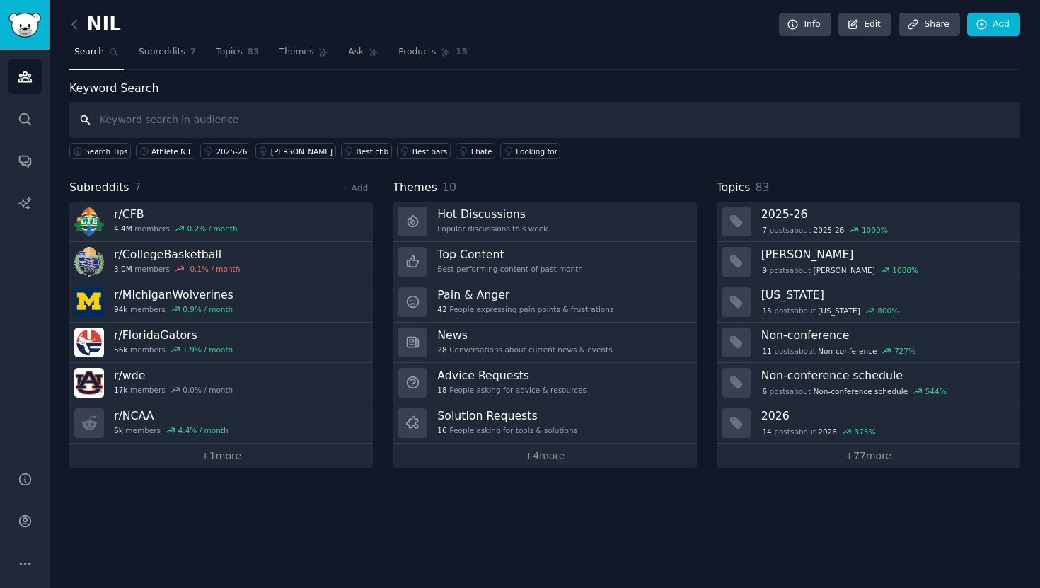
click at [290, 125] on input "text" at bounding box center [544, 120] width 951 height 36
type input "NIL"
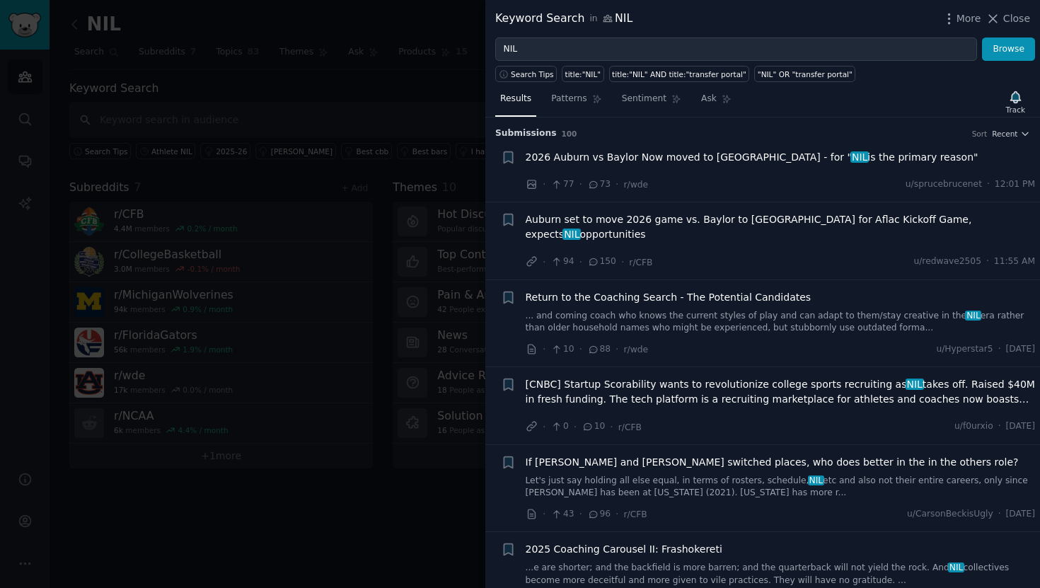
click at [697, 157] on span "2026 Auburn vs Baylor Now moved to Atlanta - for " NIL is the primary reason"" at bounding box center [752, 157] width 453 height 15
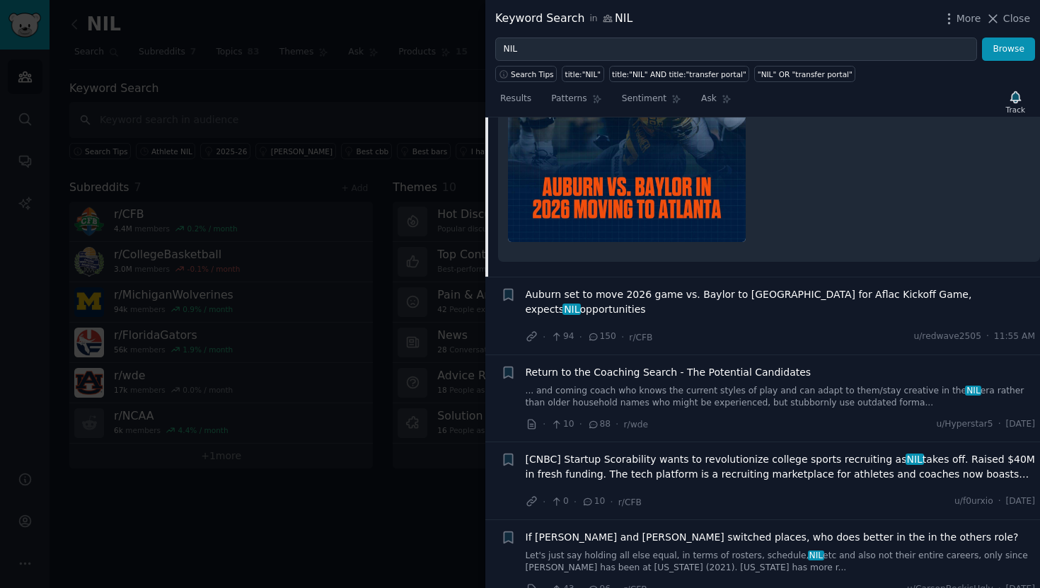
scroll to position [337, 0]
click at [661, 366] on span "Return to the Coaching Search - The Potential Candidates" at bounding box center [669, 373] width 286 height 15
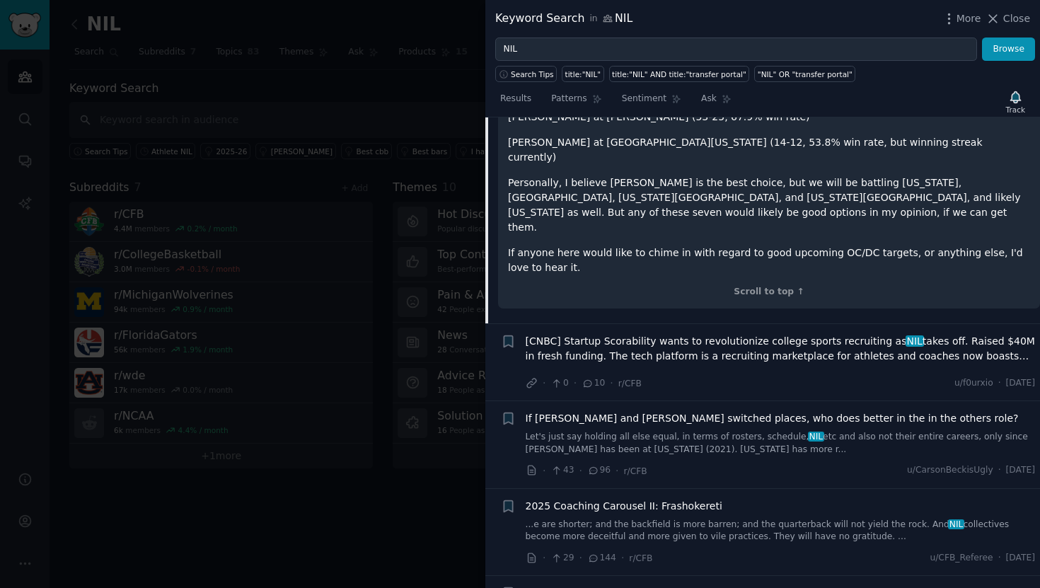
scroll to position [1211, 0]
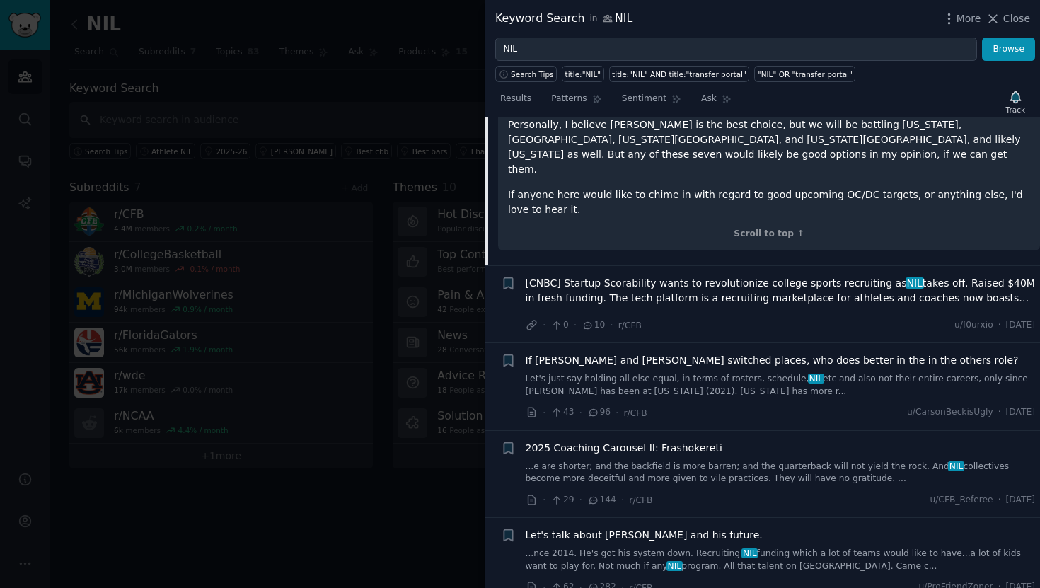
click at [701, 276] on span "[CNBC] Startup Scorability wants to revolutionize college sports recruiting as …" at bounding box center [781, 291] width 510 height 30
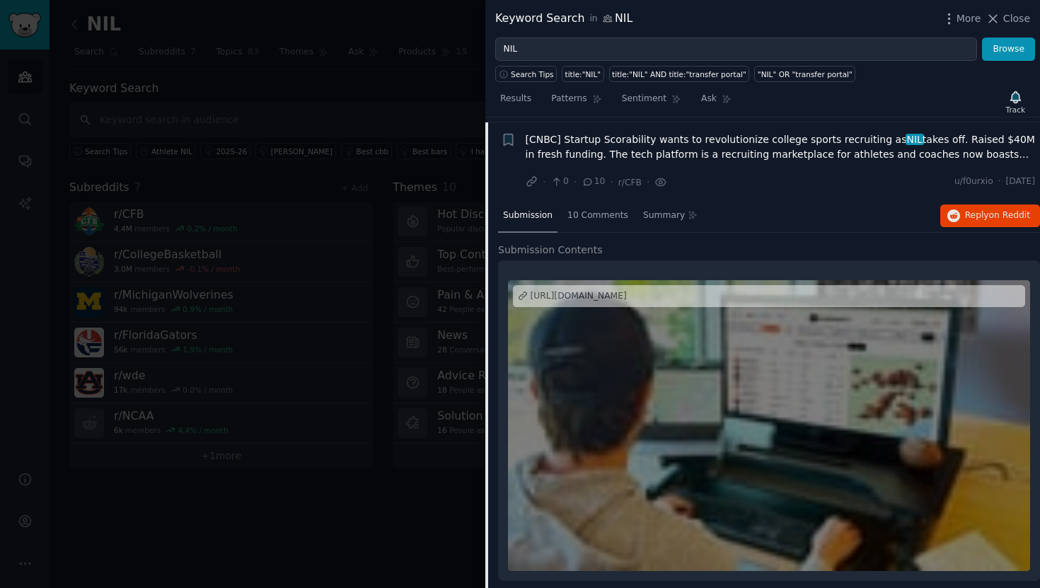
scroll to position [235, 0]
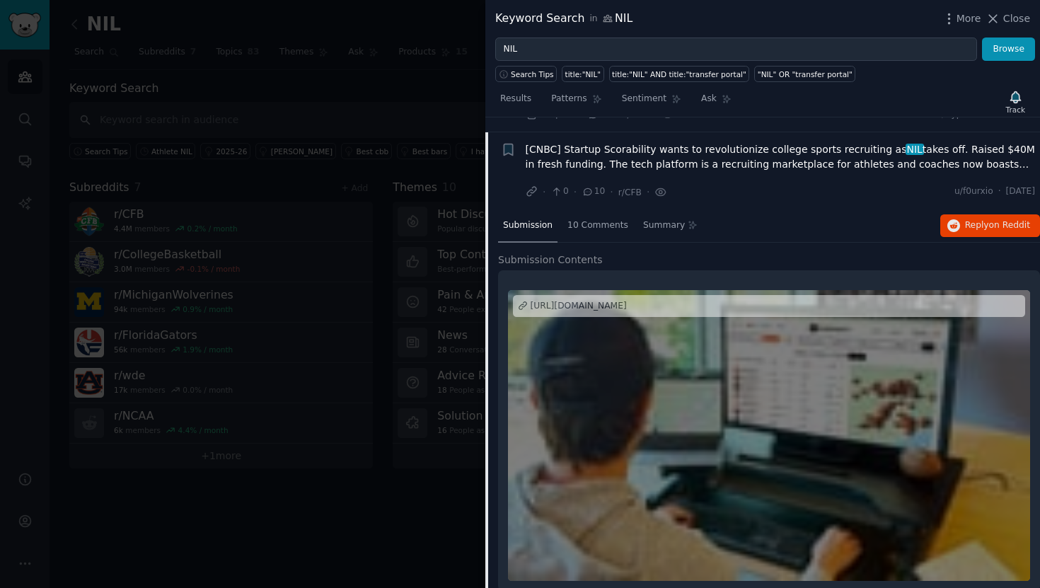
click at [627, 300] on div "https://www.cnbc.com/2025/09/30/scorability-wants-to-revolutionize-college-spor…" at bounding box center [579, 306] width 96 height 13
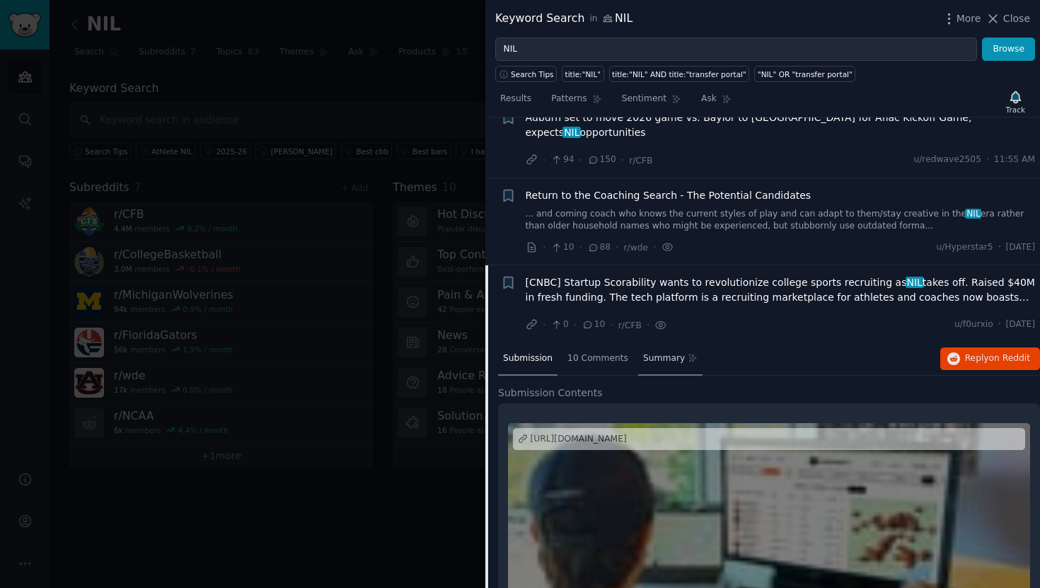
scroll to position [99, 0]
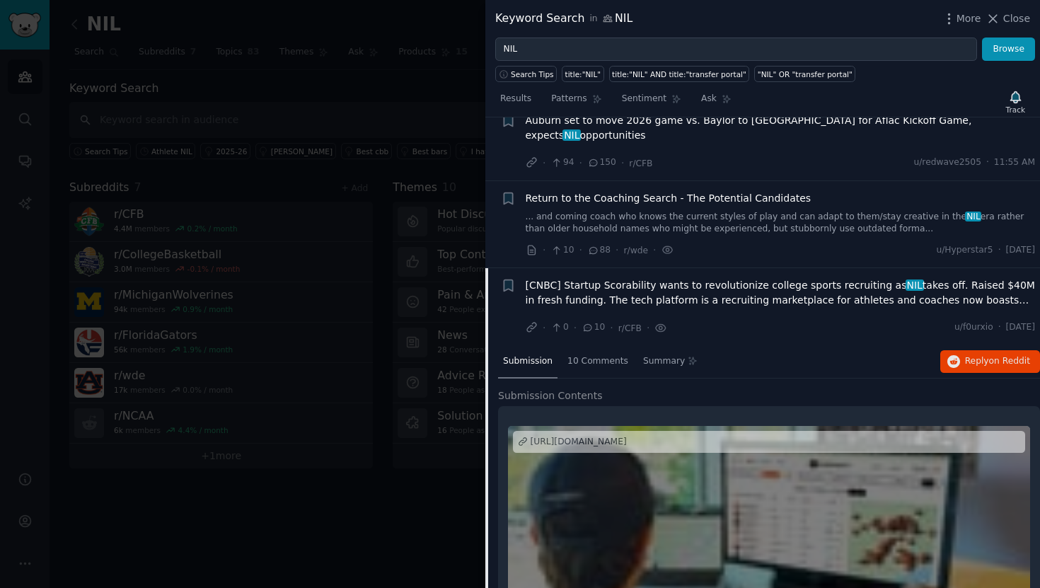
click at [668, 191] on span "Return to the Coaching Search - The Potential Candidates" at bounding box center [669, 198] width 286 height 15
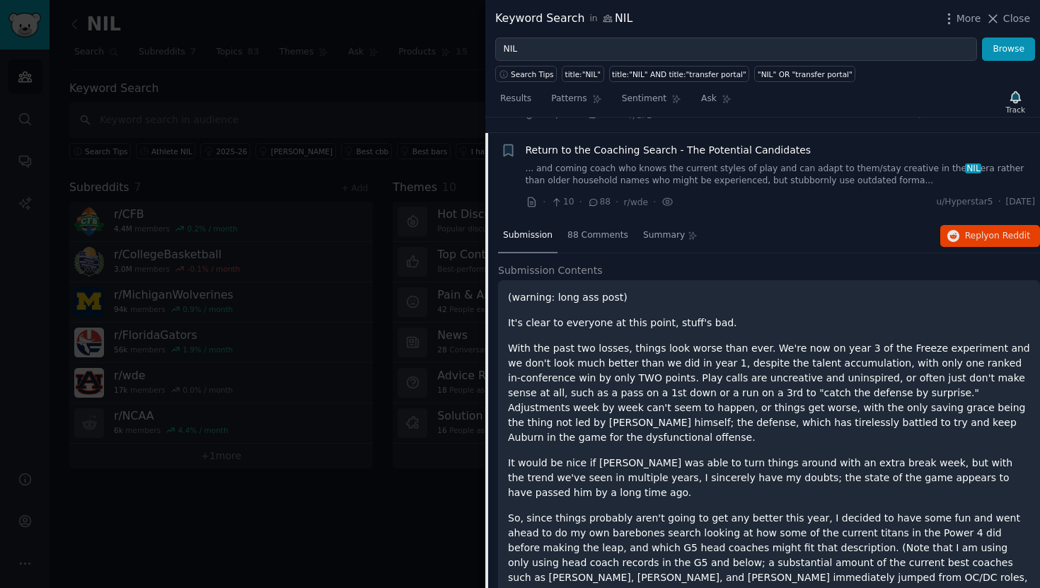
scroll to position [147, 0]
click at [689, 143] on span "Return to the Coaching Search - The Potential Candidates" at bounding box center [669, 150] width 286 height 15
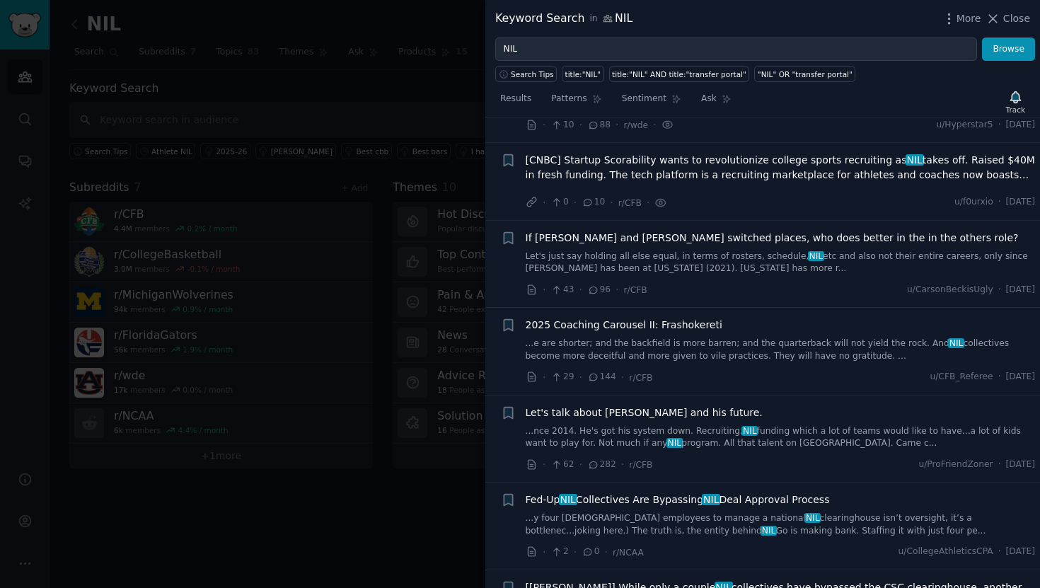
scroll to position [304, 0]
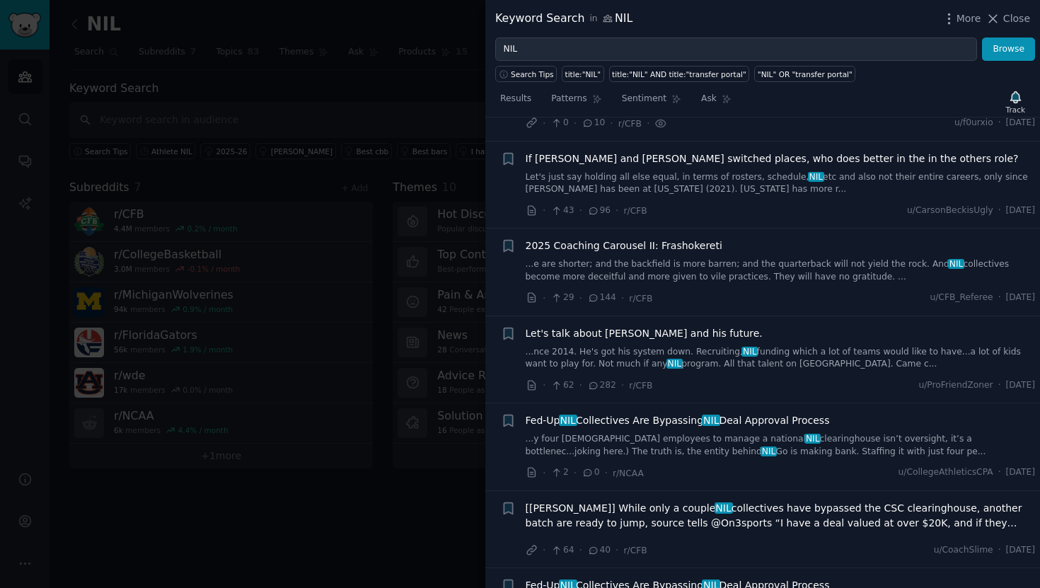
click at [652, 326] on span "Let's talk about James Franklin and his future." at bounding box center [644, 333] width 237 height 15
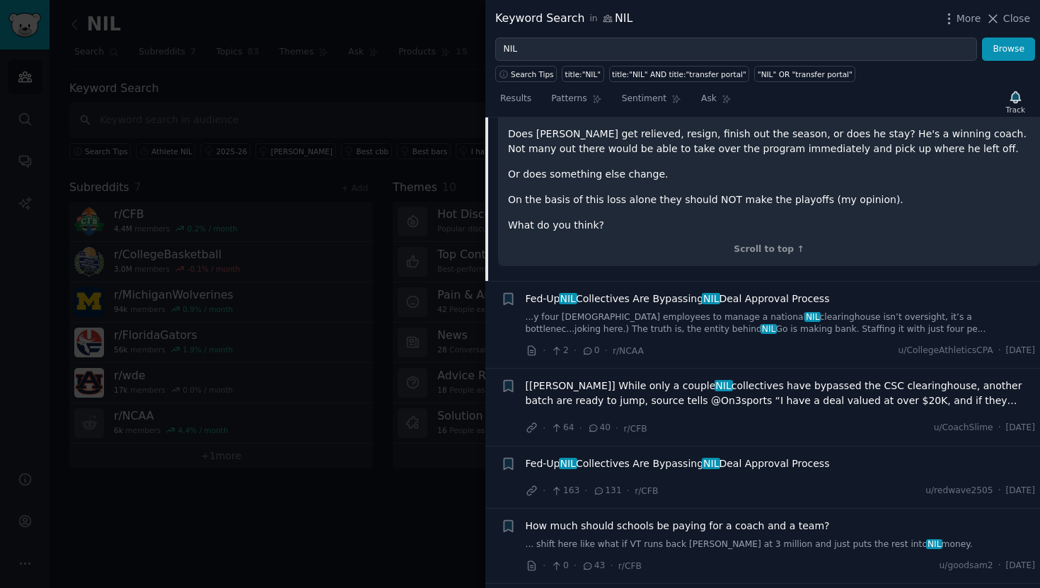
scroll to position [1080, 0]
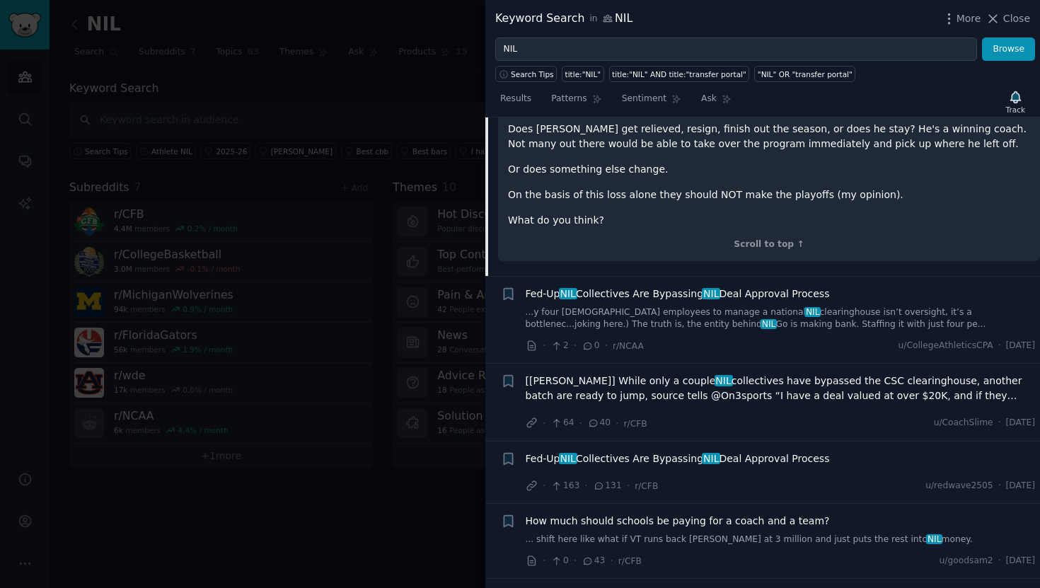
click at [696, 287] on span "Fed-Up NIL Collectives Are Bypassing NIL Deal Approval Process" at bounding box center [678, 294] width 304 height 15
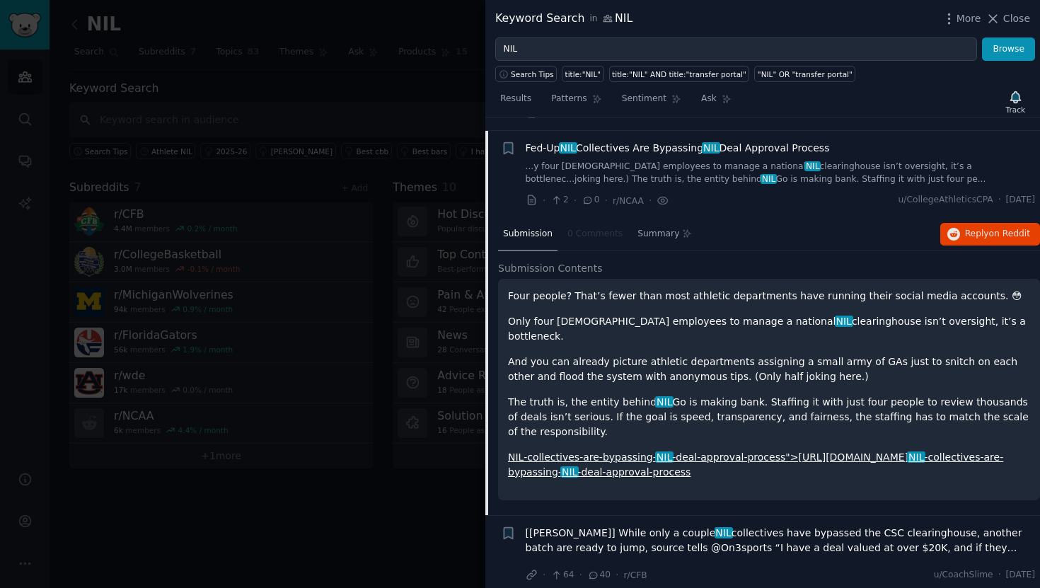
scroll to position [574, 0]
click at [638, 453] on link "NIL-collectives-are-bypassing- NIL -deal-approval-process">https://frontoffices…" at bounding box center [755, 466] width 495 height 26
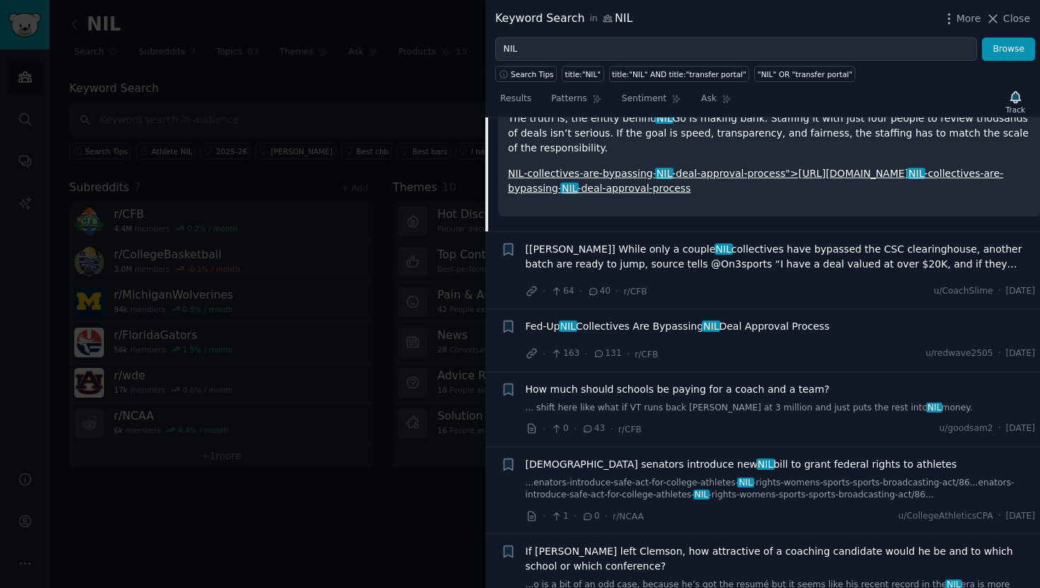
scroll to position [867, 0]
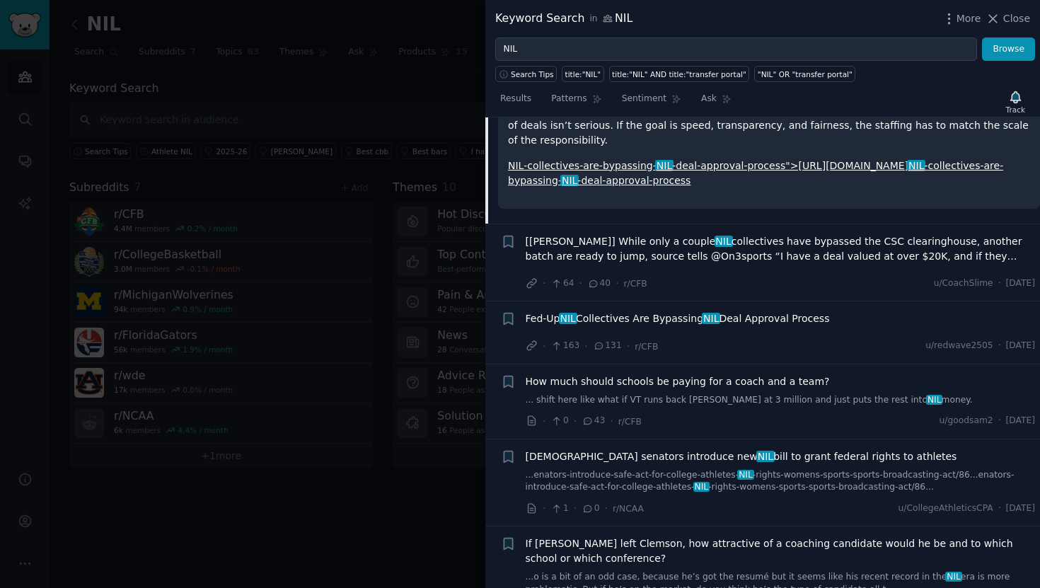
click at [784, 234] on span "[Nakos] While only a couple NIL collectives have bypassed the CSC clearinghouse…" at bounding box center [781, 249] width 510 height 30
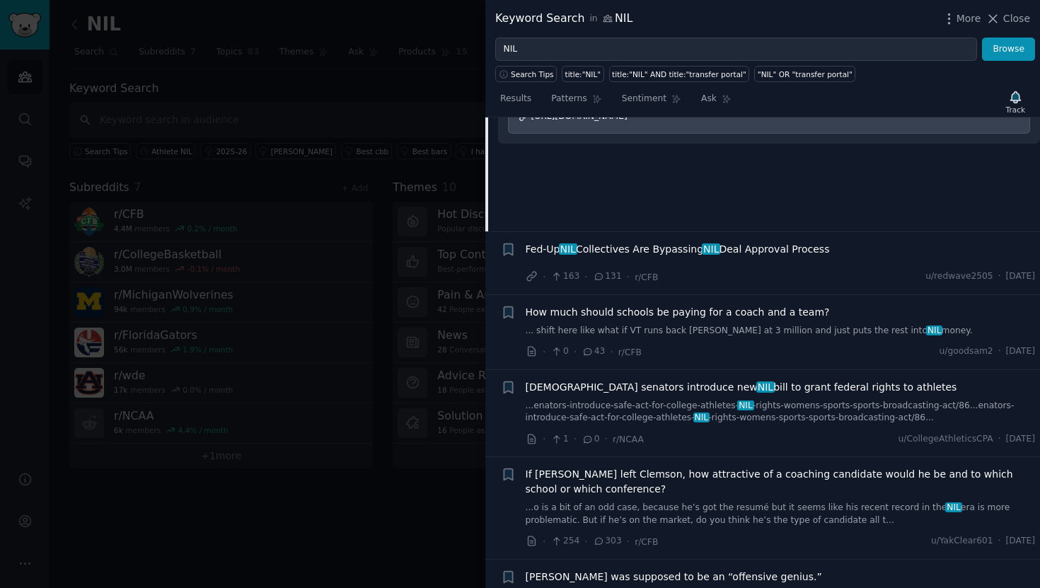
scroll to position [871, 0]
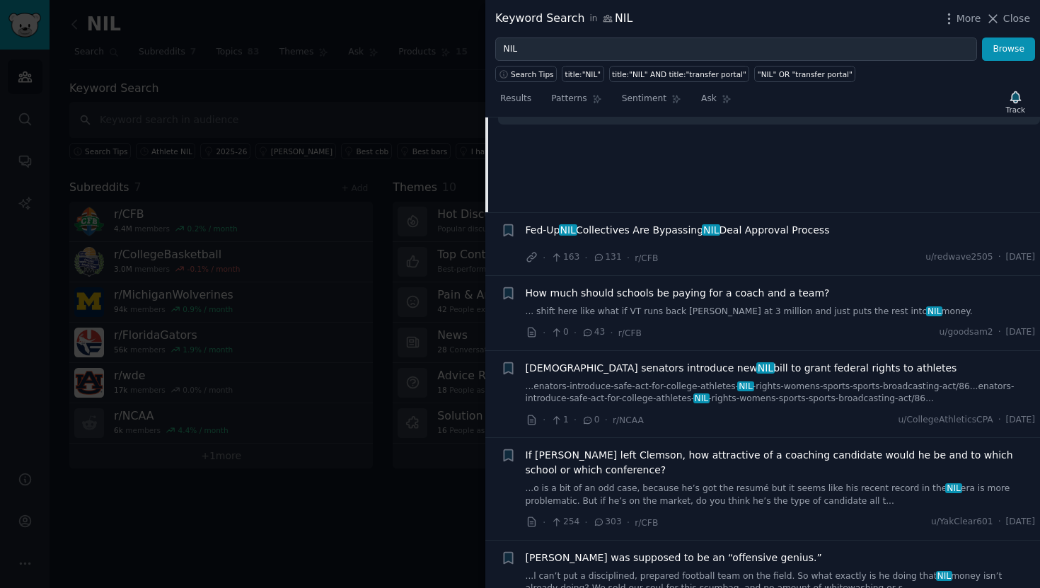
click at [710, 361] on span "US senators introduce new NIL bill to grant federal rights to athletes" at bounding box center [742, 368] width 432 height 15
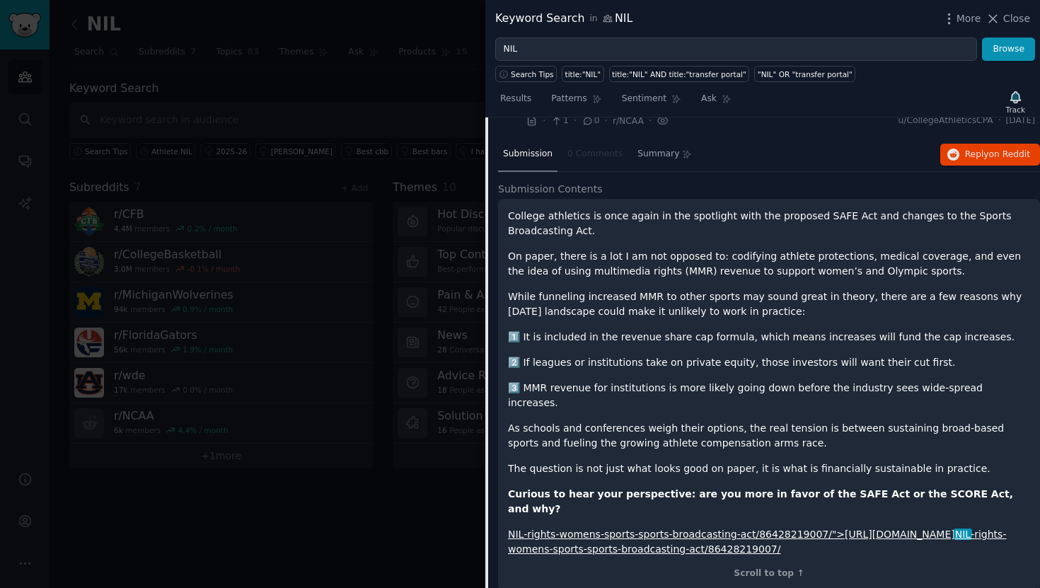
scroll to position [959, 0]
click at [630, 527] on link "NIL-rights-womens-sports-sports-broadcasting-act/86428219007/">https://www.usat…" at bounding box center [757, 540] width 498 height 26
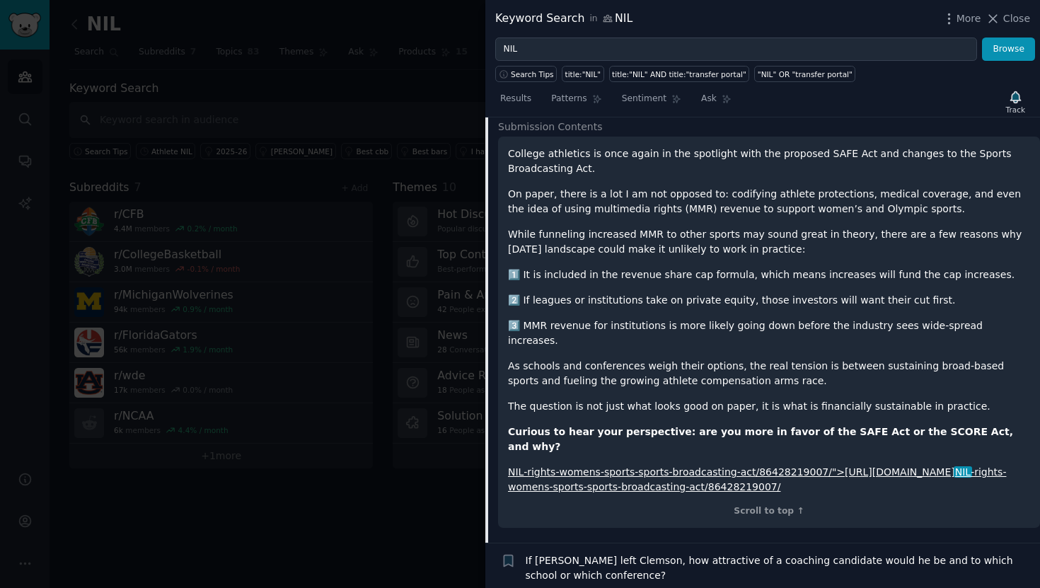
scroll to position [1023, 0]
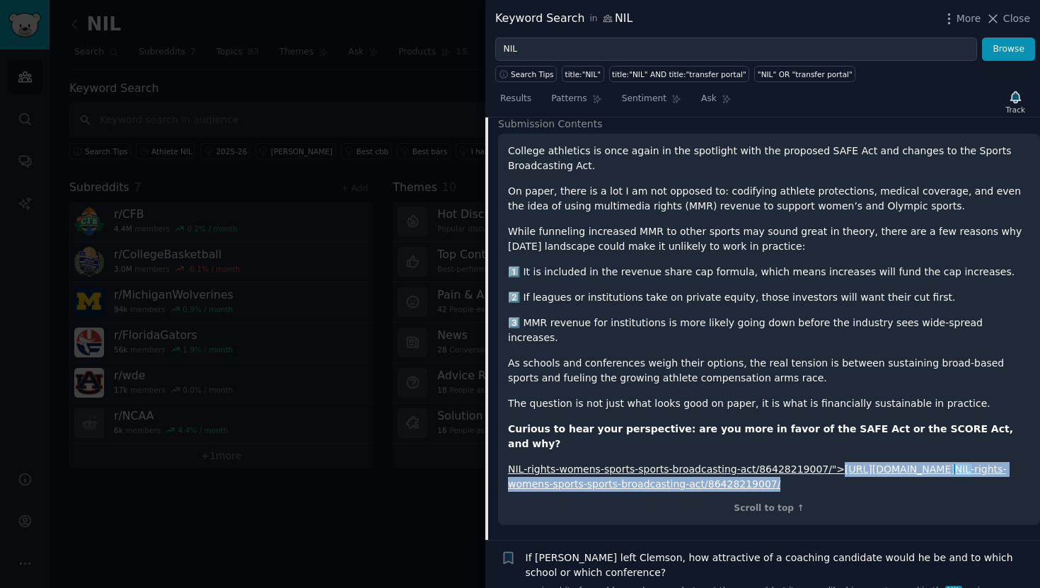
drag, startPoint x: 927, startPoint y: 453, endPoint x: 603, endPoint y: 440, distance: 323.6
click at [603, 462] on p "NIL-rights-womens-sports-sports-broadcasting-act/86428219007/">https://www.usat…" at bounding box center [769, 477] width 522 height 30
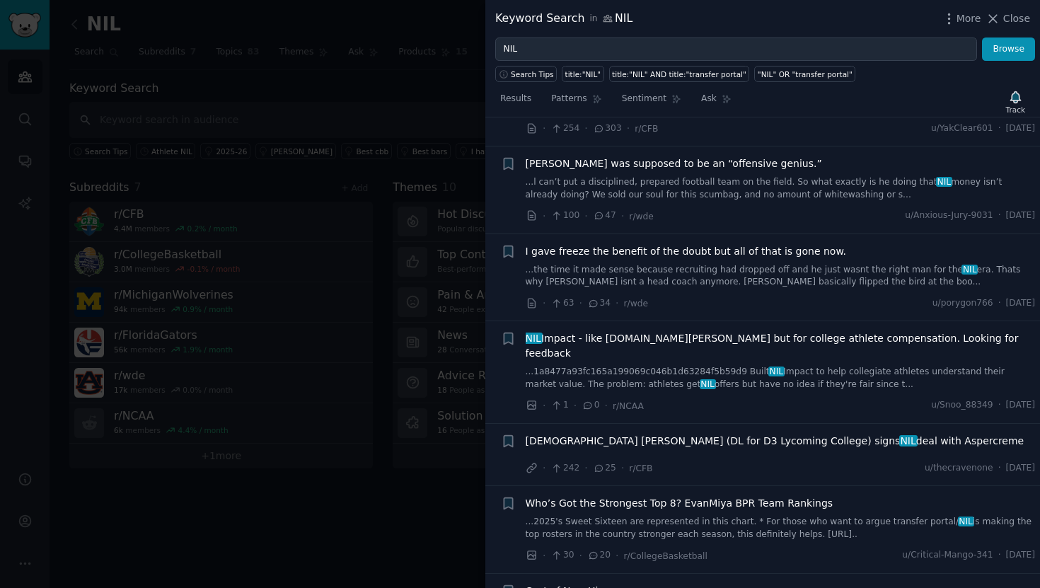
scroll to position [1553, 0]
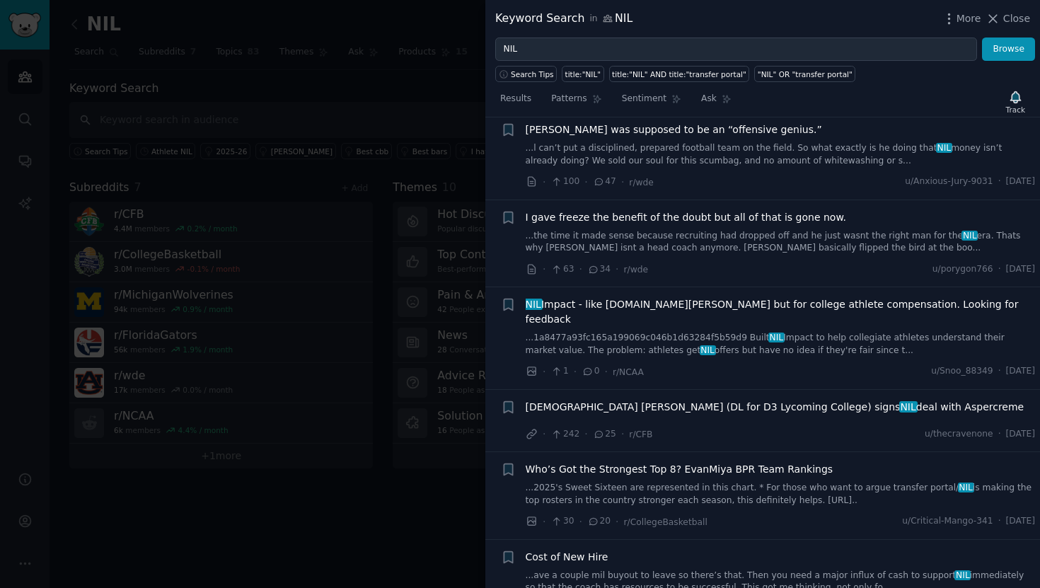
click at [723, 332] on link "...1a8477a93fc165a199069c046b1d63284f5b59d9 Built NIL Impact to help collegiate…" at bounding box center [781, 344] width 510 height 25
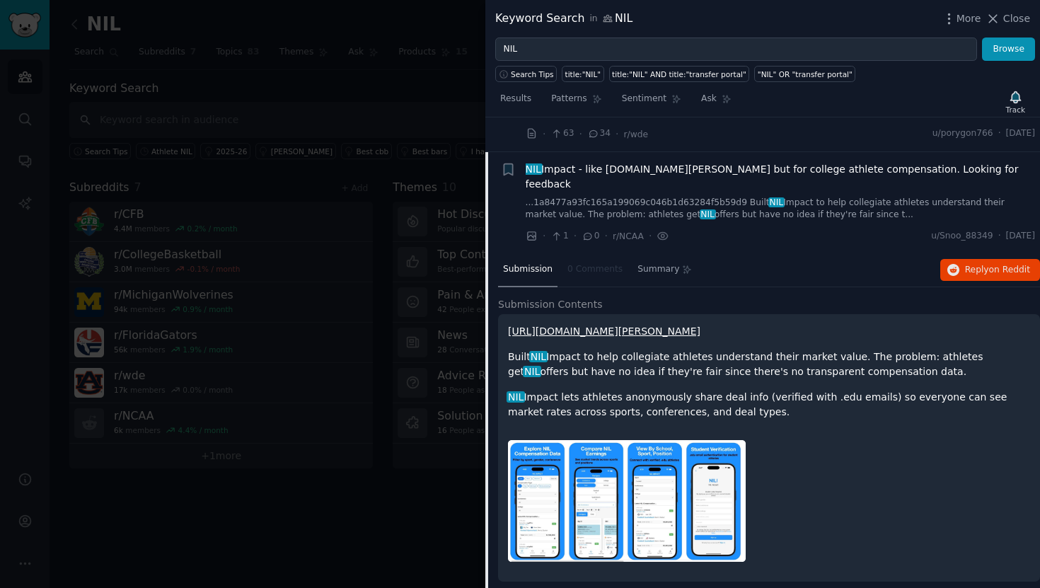
scroll to position [1241, 0]
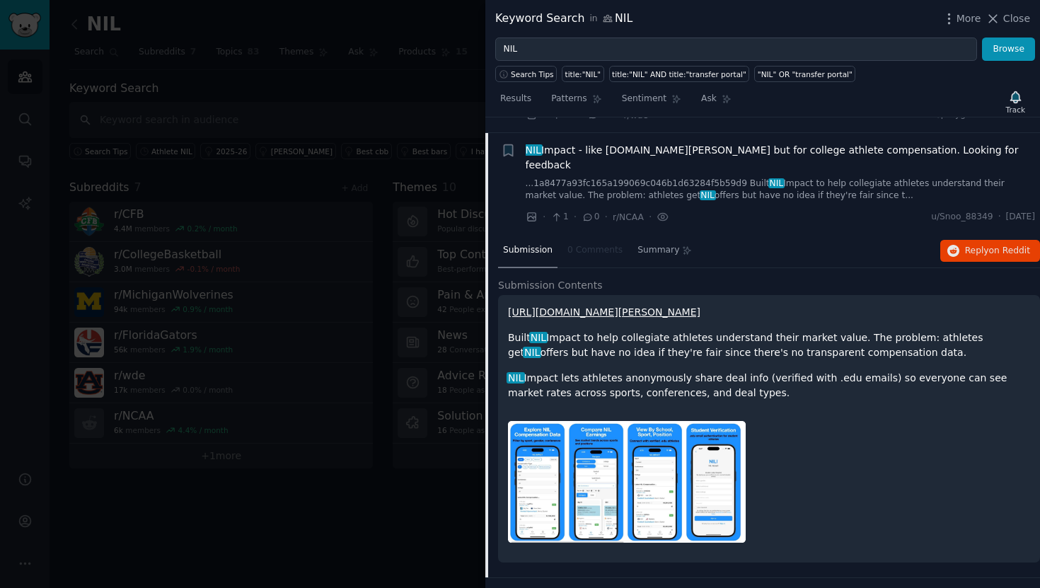
click at [652, 305] on p "https://preview.redd.it/v3mj0kxy3rrf1.jpg?width=2024&format=pjpg&auto=webp&s=1a…" at bounding box center [769, 312] width 522 height 15
click at [652, 306] on link "https://preview.redd.it/v3mj0kxy3rrf1.jpg?width=2024&format=pjpg&auto=webp&s=1a…" at bounding box center [604, 311] width 192 height 11
drag, startPoint x: 509, startPoint y: 322, endPoint x: 872, endPoint y: 337, distance: 363.2
click at [872, 337] on p "Built NIL Impact to help collegiate athletes understand their market value. The…" at bounding box center [769, 345] width 522 height 30
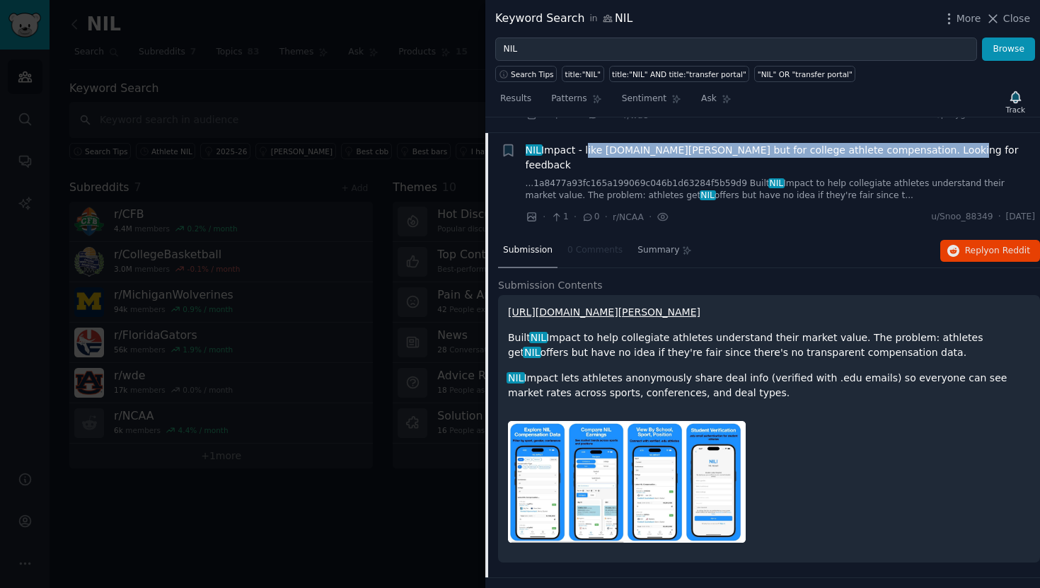
drag, startPoint x: 935, startPoint y: 134, endPoint x: 586, endPoint y: 135, distance: 348.1
click at [586, 143] on div "NIL Impact - like levels.fyi but for college athlete compensation. Looking for …" at bounding box center [781, 158] width 510 height 30
copy span "like levels.fyi but for college athlete compensation. Looking for feedback"
drag, startPoint x: 509, startPoint y: 320, endPoint x: 885, endPoint y: 335, distance: 376.0
click at [885, 335] on p "Built NIL Impact to help collegiate athletes understand their market value. The…" at bounding box center [769, 345] width 522 height 30
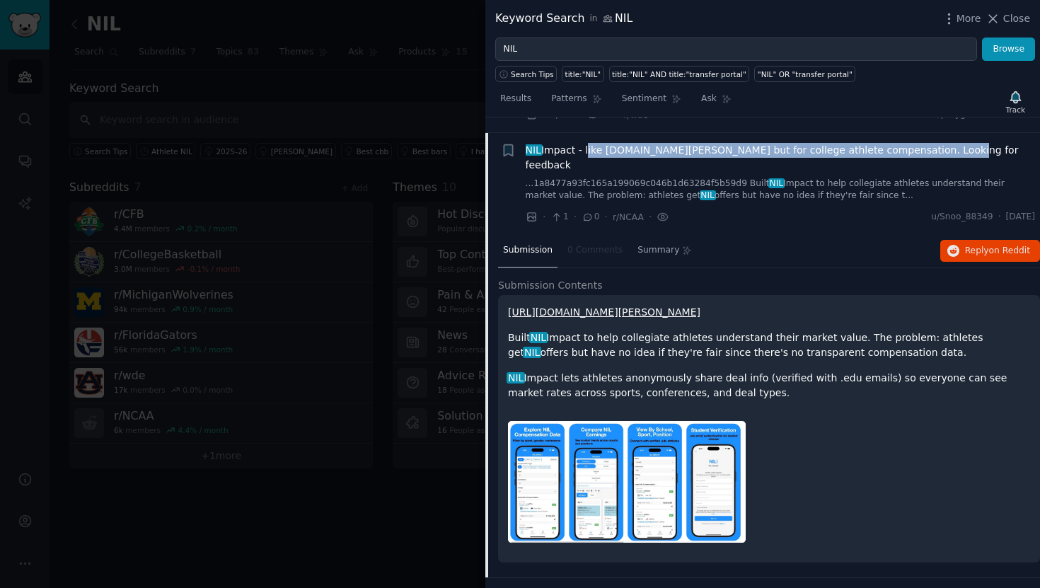
copy p "Built NIL Impact to help collegiate athletes understand their market value. The…"
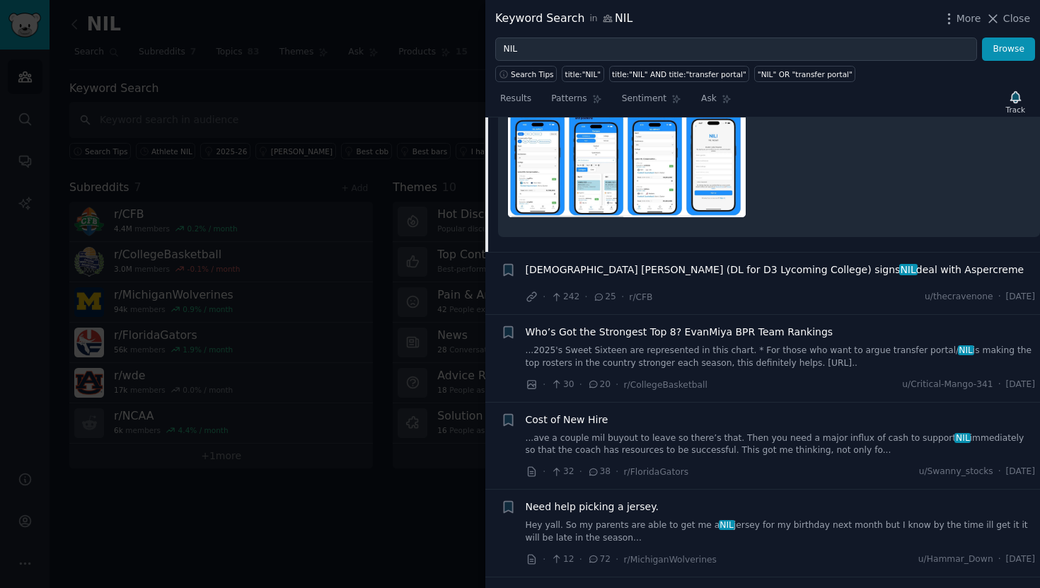
scroll to position [1569, 0]
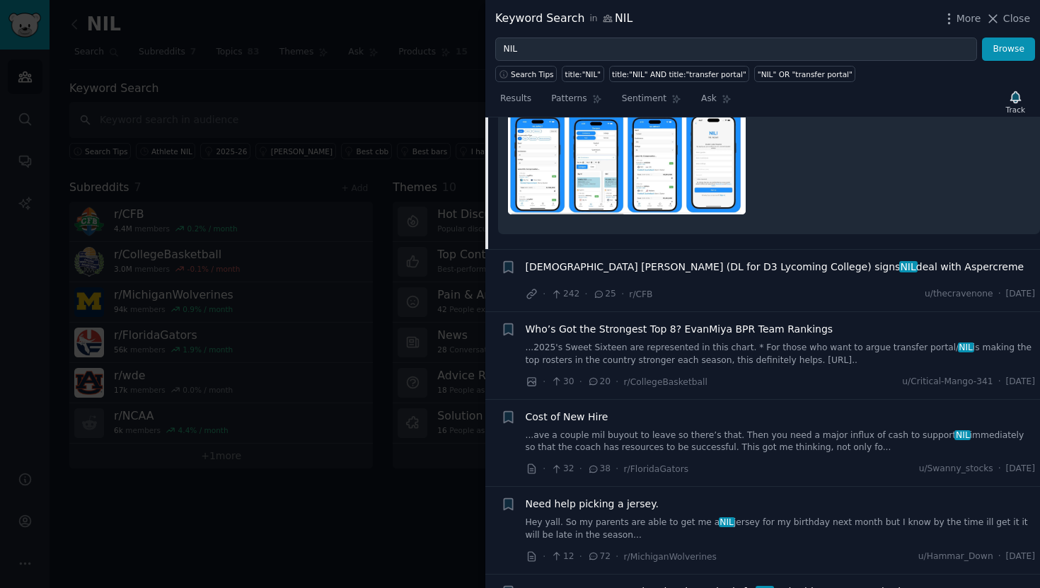
click at [899, 261] on span "NIL" at bounding box center [908, 266] width 18 height 11
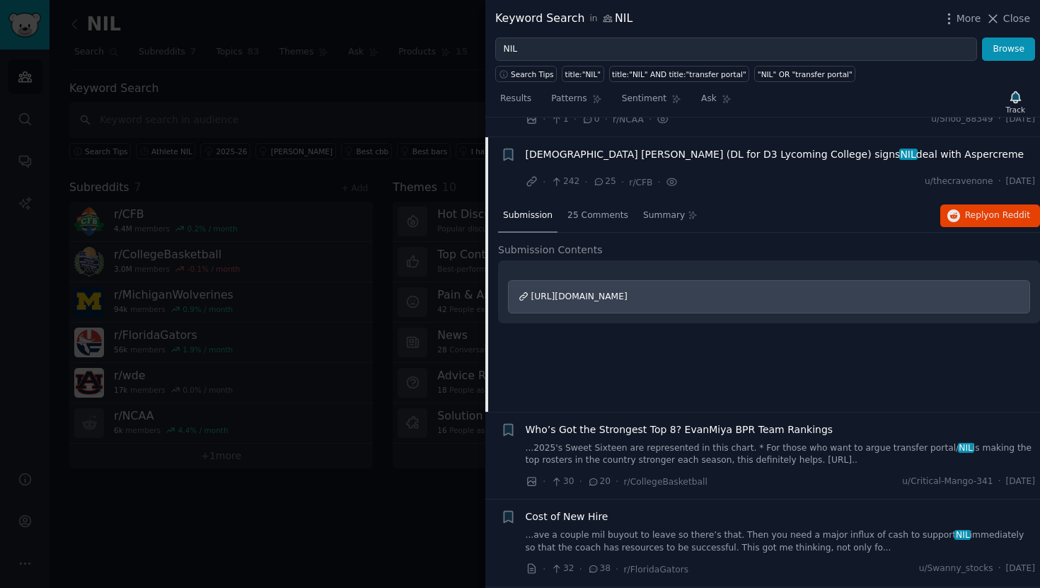
scroll to position [1329, 0]
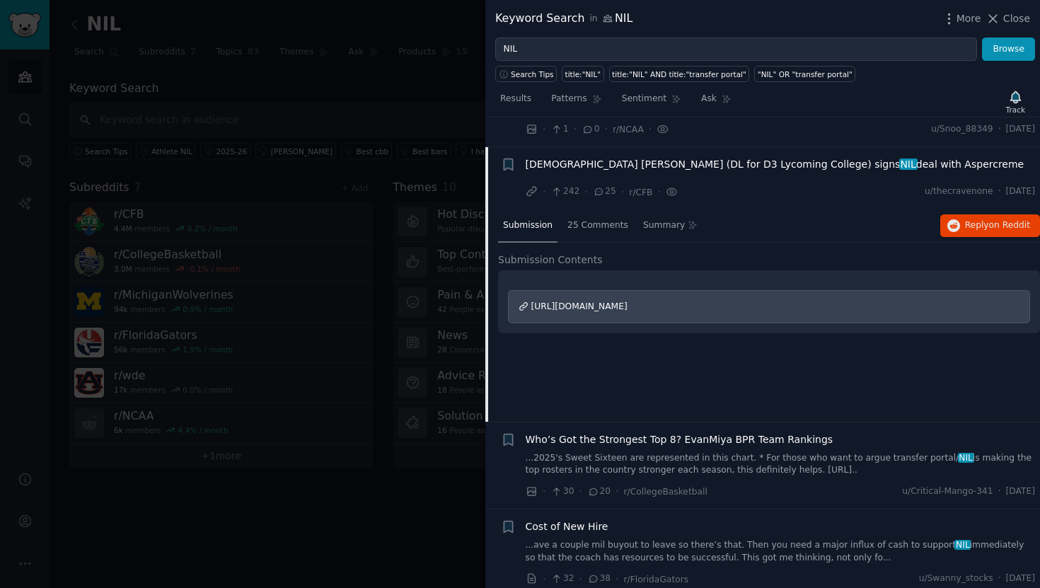
click at [628, 301] on span "https://www.instagram.com/aspercreme/p/DPEKdb-DdhO/?hl=en" at bounding box center [579, 306] width 96 height 10
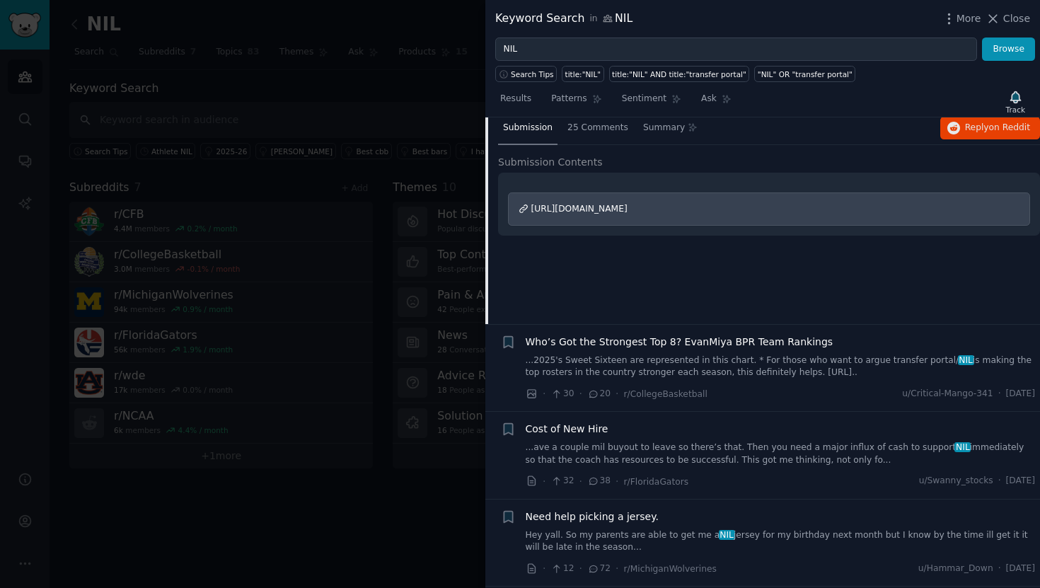
scroll to position [1533, 0]
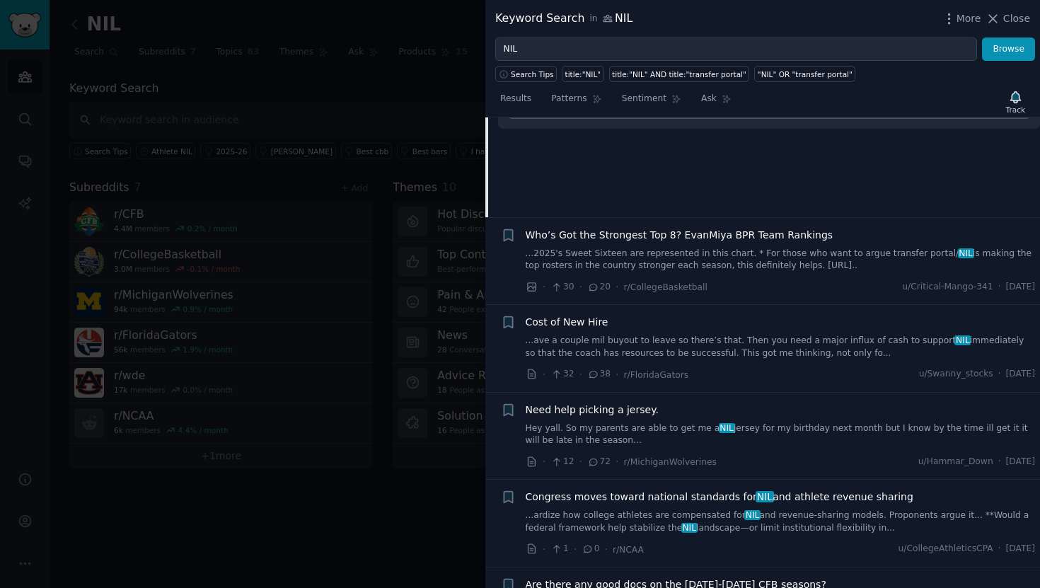
click at [735, 248] on link "...2025's Sweet Sixteen are represented in this chart. * For those who want to …" at bounding box center [781, 260] width 510 height 25
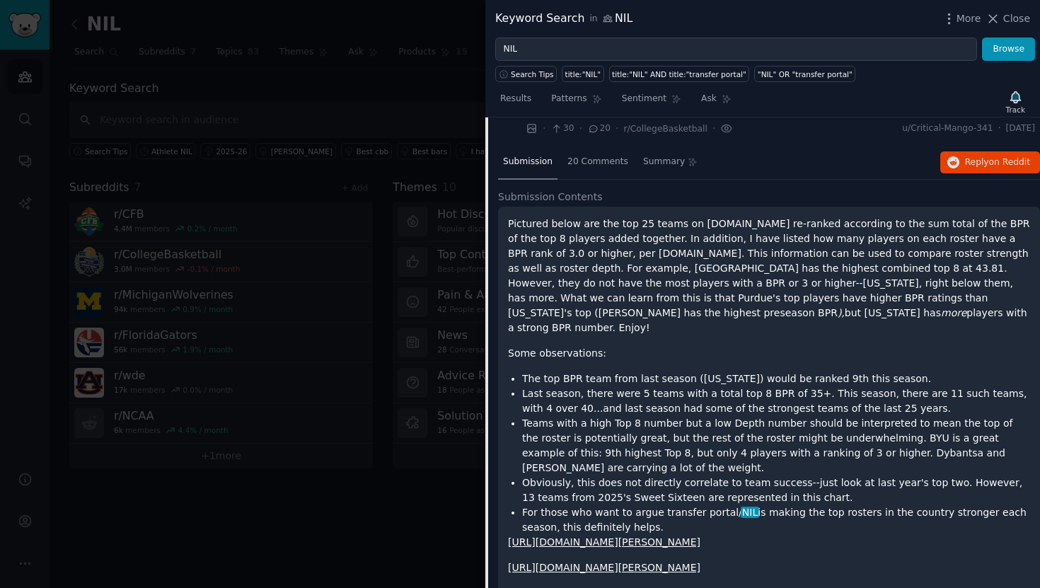
scroll to position [1483, 0]
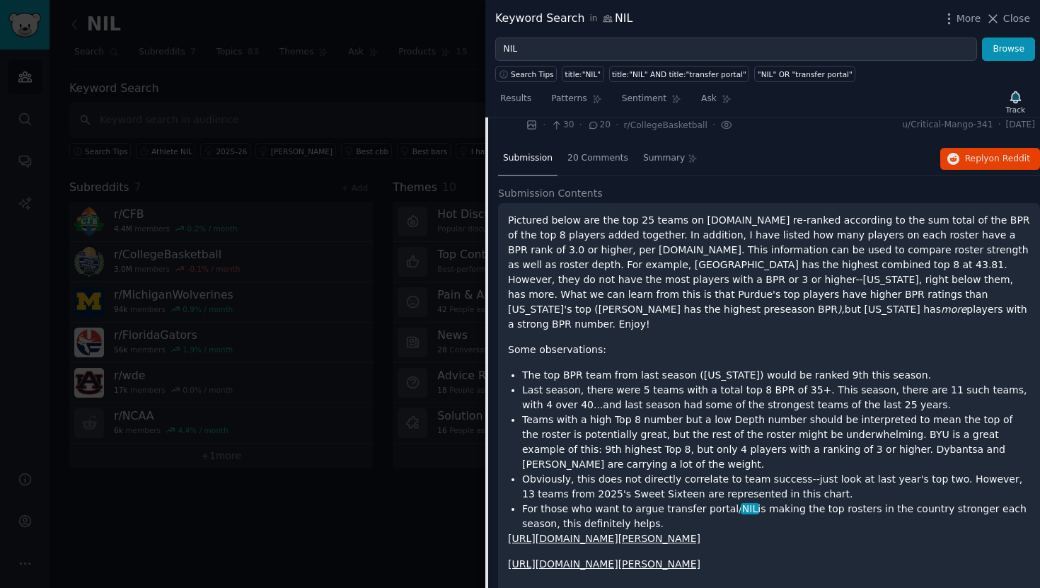
click at [763, 383] on li "Last season, there were 5 teams with a total top 8 BPR of 35+. This season, the…" at bounding box center [776, 398] width 508 height 30
click at [631, 533] on link "https://preview.redd.it/mpycn9sx6krf1.png?width=730&format=png&auto=webp&s=a2ad…" at bounding box center [604, 538] width 192 height 11
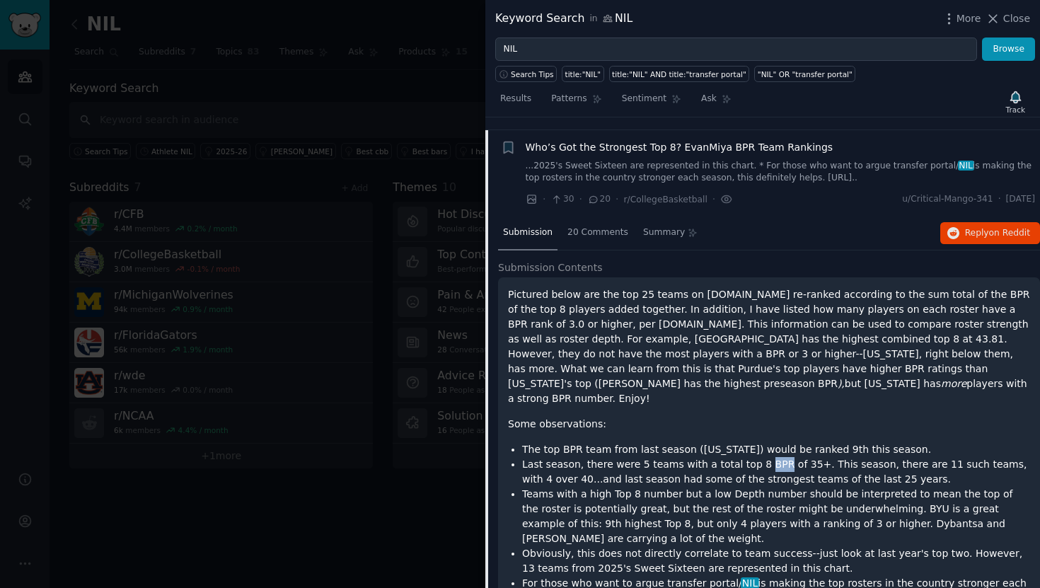
scroll to position [1404, 0]
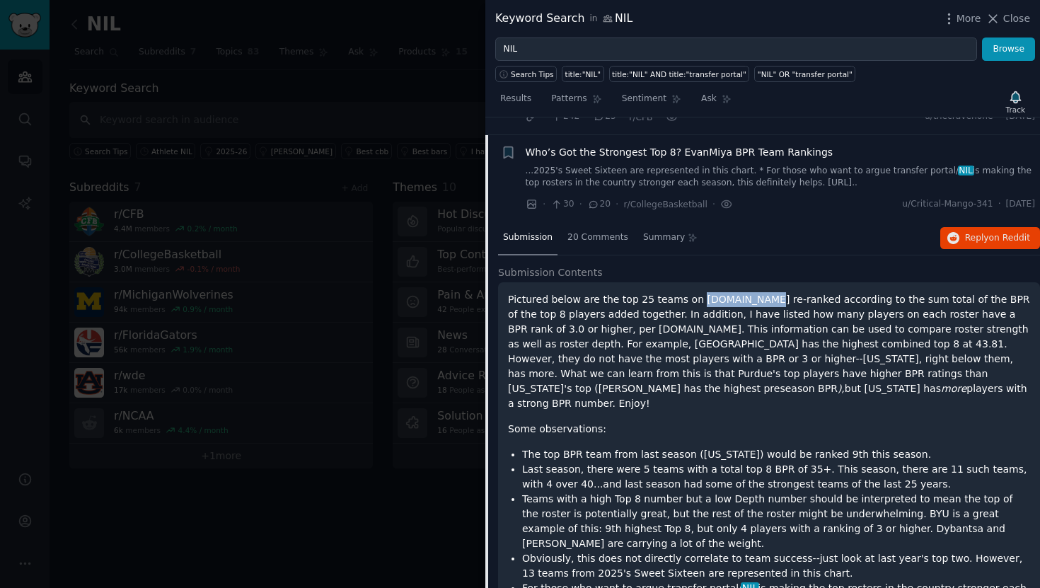
drag, startPoint x: 691, startPoint y: 269, endPoint x: 756, endPoint y: 266, distance: 65.1
click at [756, 292] on p "Pictured below are the top 25 teams on Evanmiya.com re-ranked according to the …" at bounding box center [769, 351] width 522 height 119
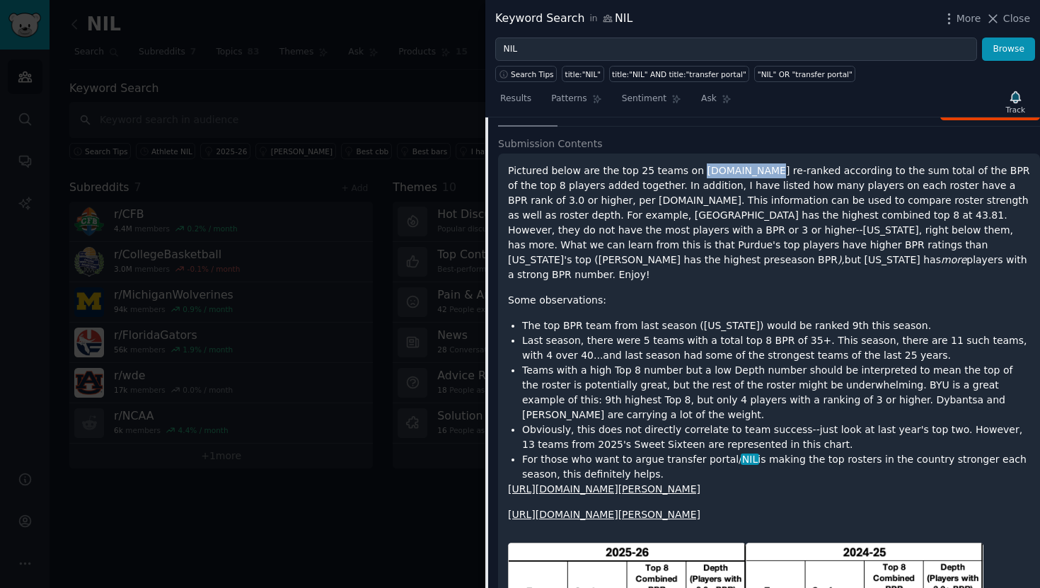
scroll to position [1595, 0]
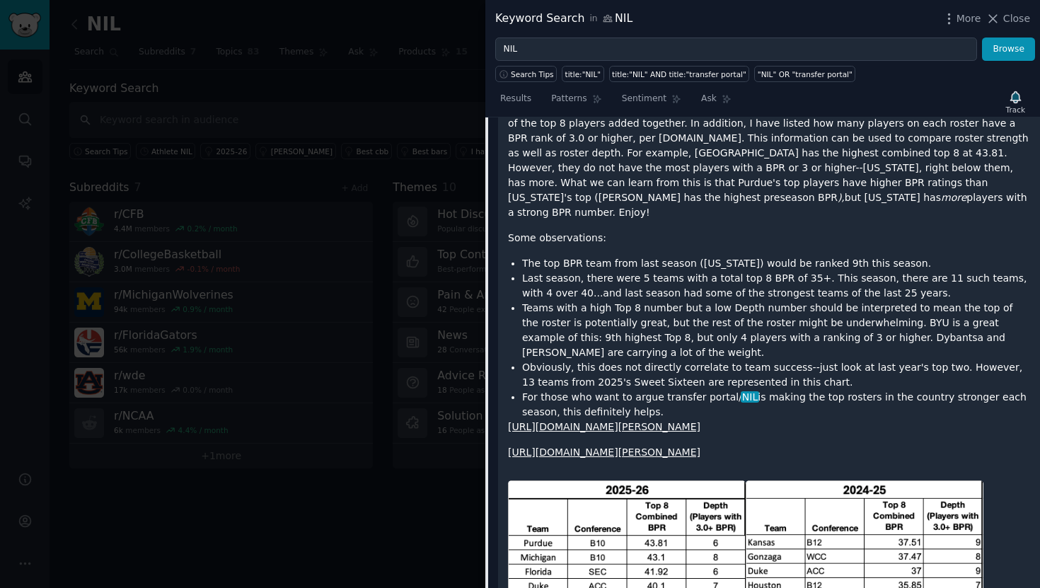
click at [646, 421] on link "https://preview.redd.it/mpycn9sx6krf1.png?width=730&format=png&auto=webp&s=a2ad…" at bounding box center [604, 426] width 192 height 11
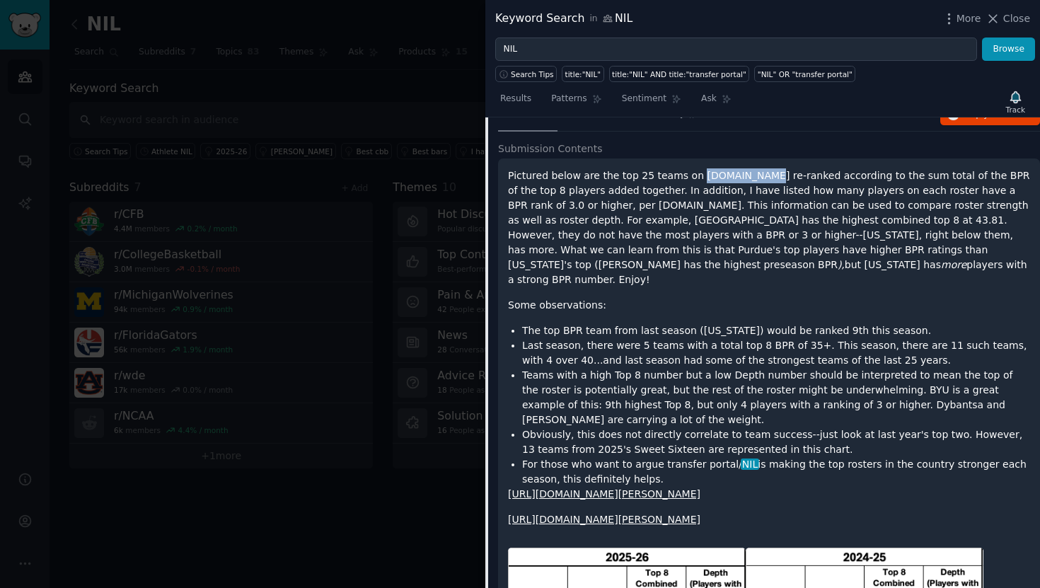
scroll to position [1525, 0]
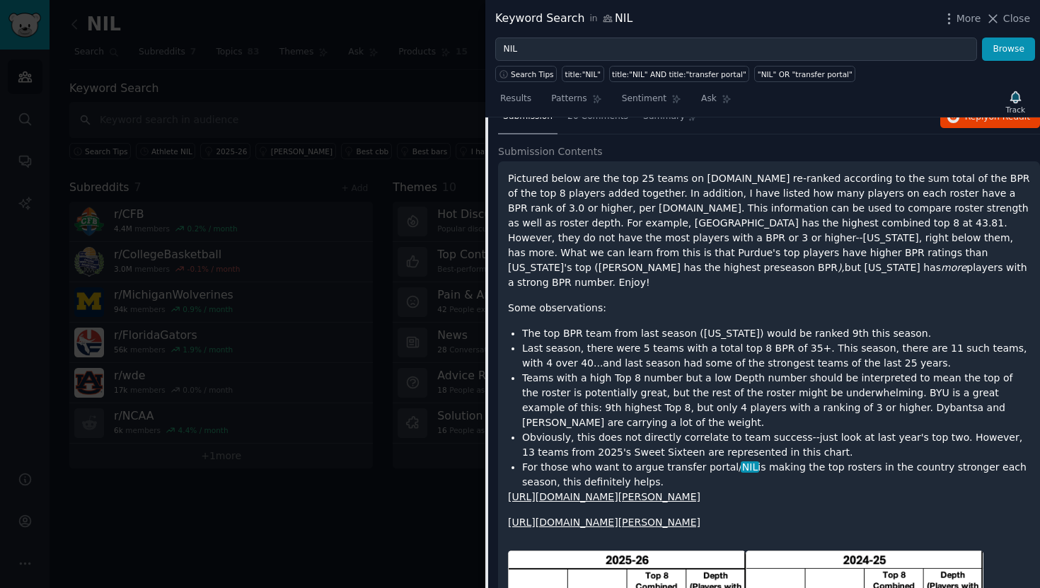
click at [635, 171] on p "Pictured below are the top 25 teams on Evanmiya.com re-ranked according to the …" at bounding box center [769, 230] width 522 height 119
drag, startPoint x: 508, startPoint y: 148, endPoint x: 671, endPoint y: 434, distance: 329.2
click at [671, 434] on div "Pictured below are the top 25 teams on Evanmiya.com re-ranked according to the …" at bounding box center [769, 350] width 522 height 359
copy div "Pictured below are the top 25 teams on Evanmiya.com re-ranked according to the …"
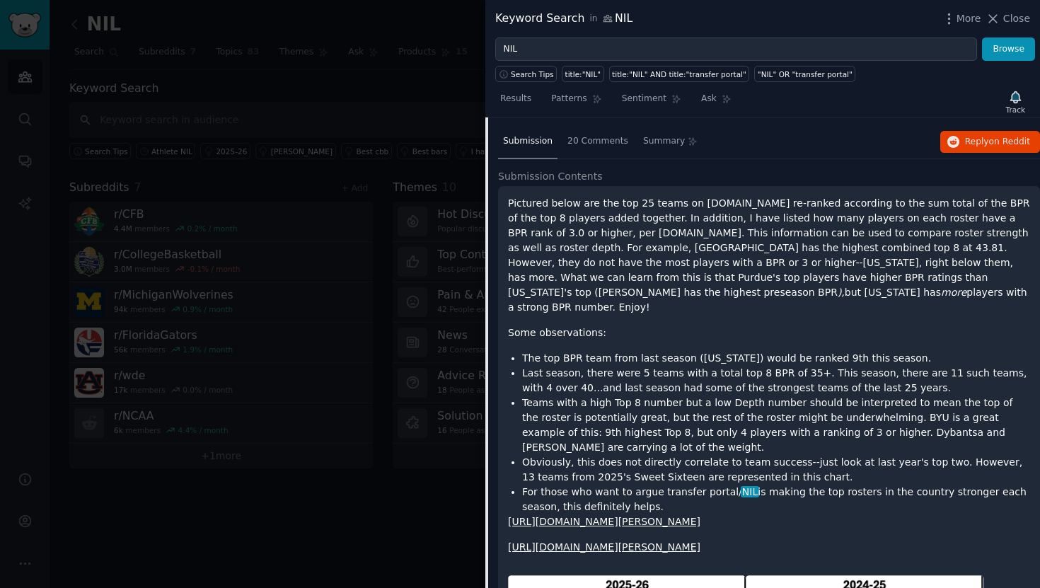
scroll to position [1239, 0]
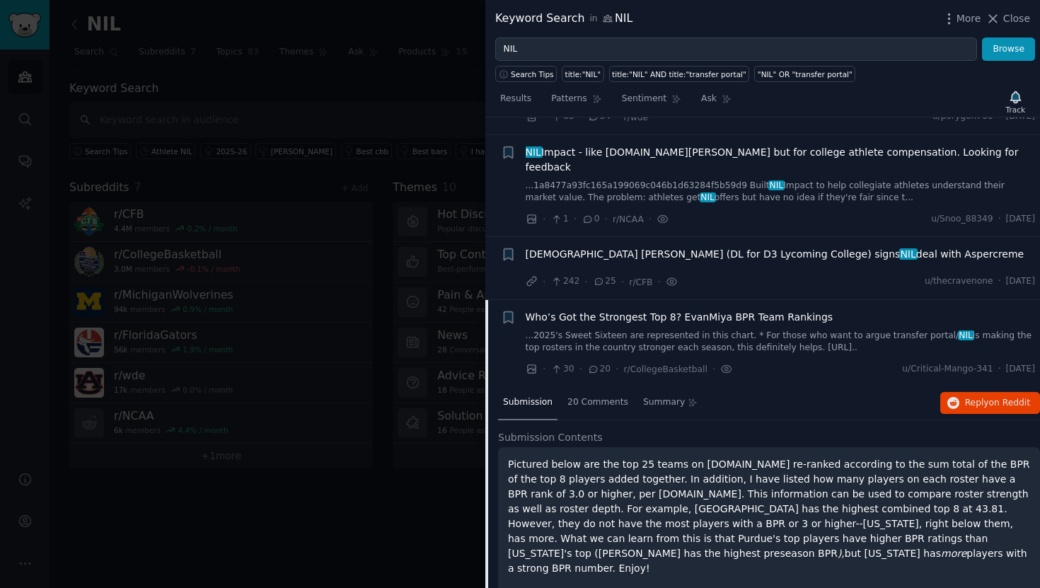
click at [811, 310] on span "Who’s Got the Strongest Top 8? EvanMiya BPR Team Rankings" at bounding box center [680, 317] width 308 height 15
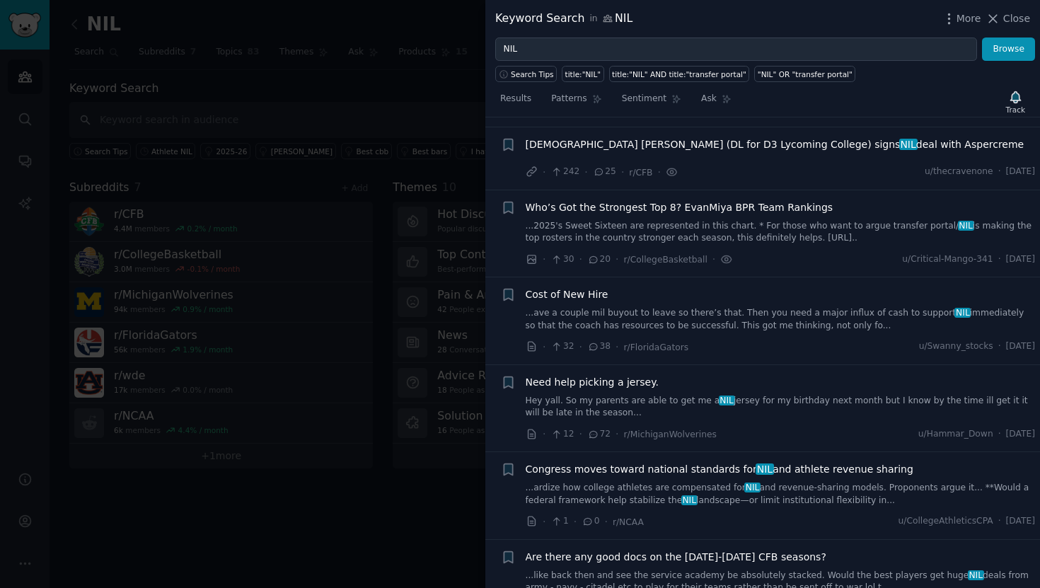
scroll to position [1348, 0]
click at [838, 221] on link "...2025's Sweet Sixteen are represented in this chart. * For those who want to …" at bounding box center [781, 233] width 510 height 25
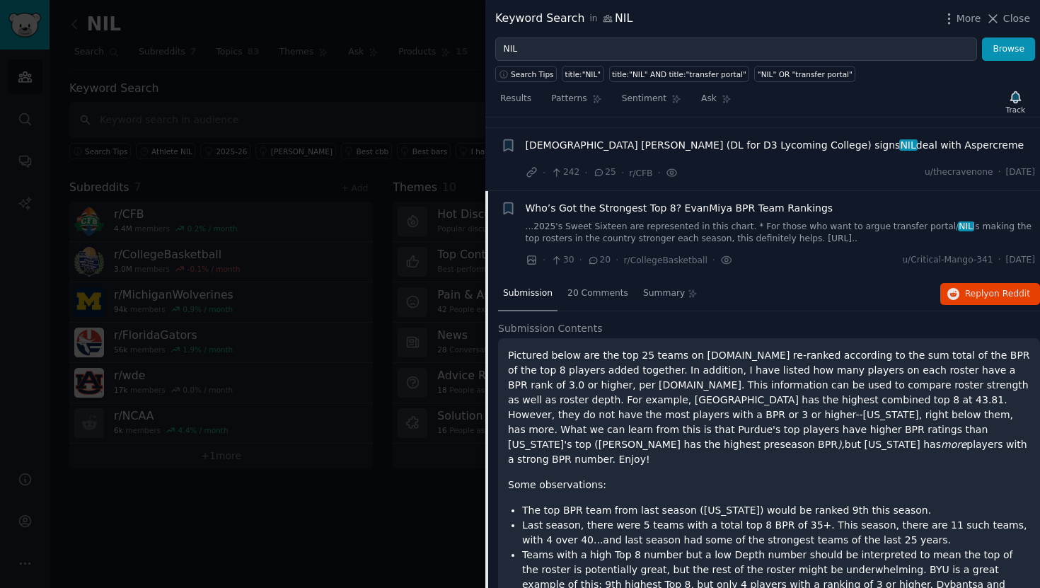
scroll to position [1391, 0]
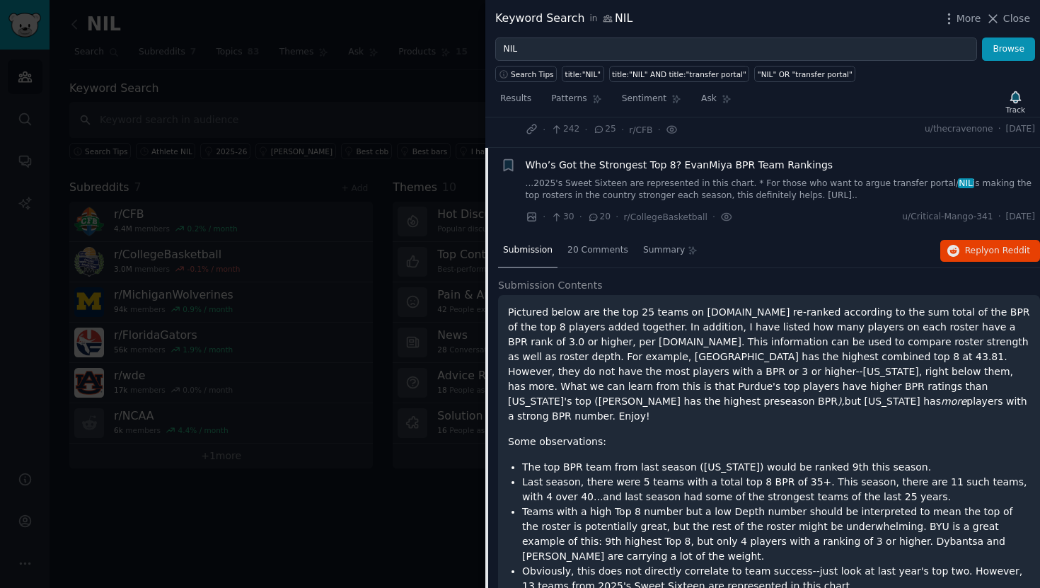
click at [968, 305] on p "Pictured below are the top 25 teams on Evanmiya.com re-ranked according to the …" at bounding box center [769, 364] width 522 height 119
copy p "BPR"
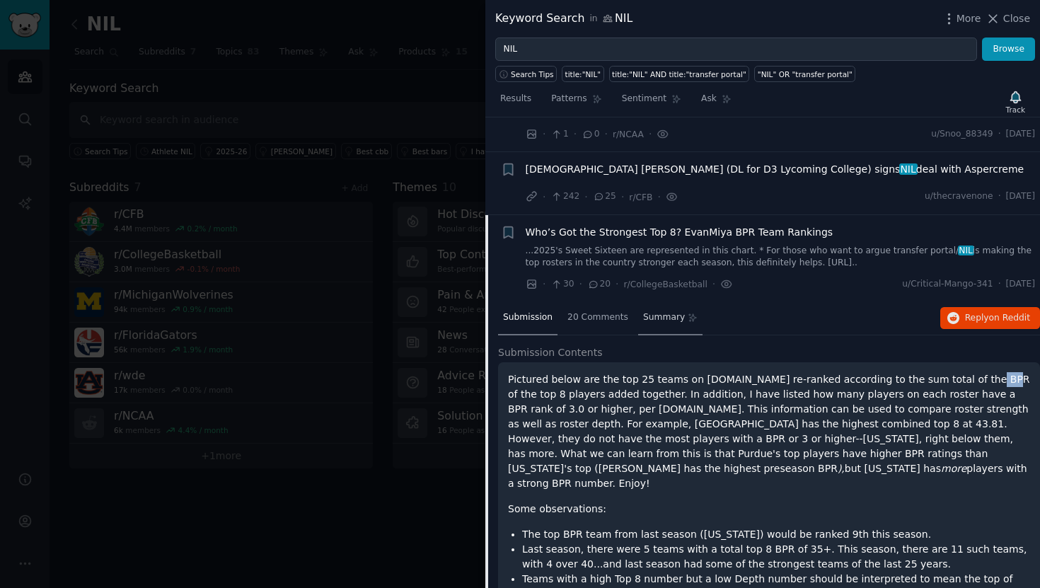
scroll to position [1307, 0]
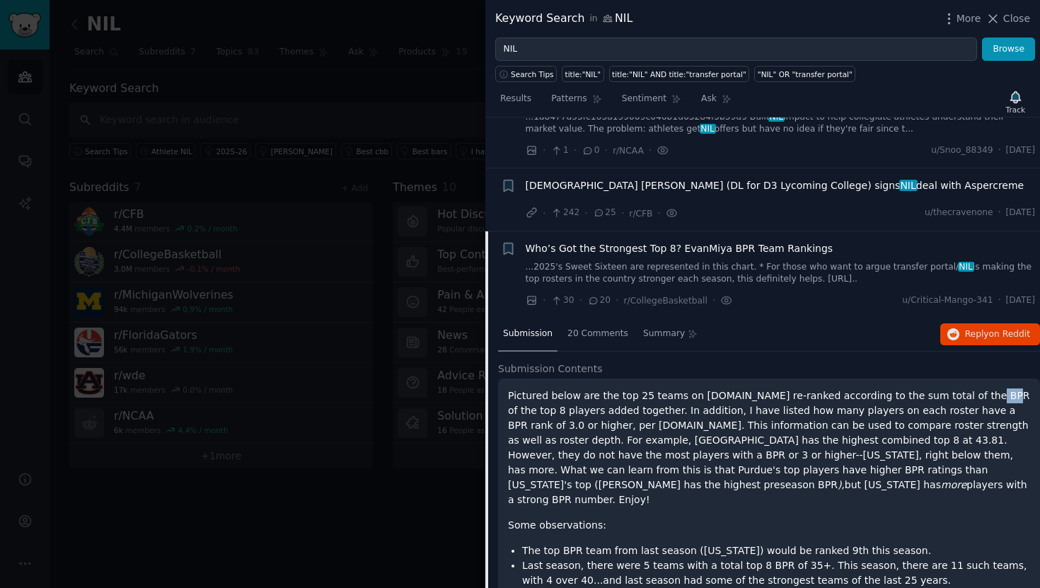
click at [649, 241] on span "Who’s Got the Strongest Top 8? EvanMiya BPR Team Rankings" at bounding box center [680, 248] width 308 height 15
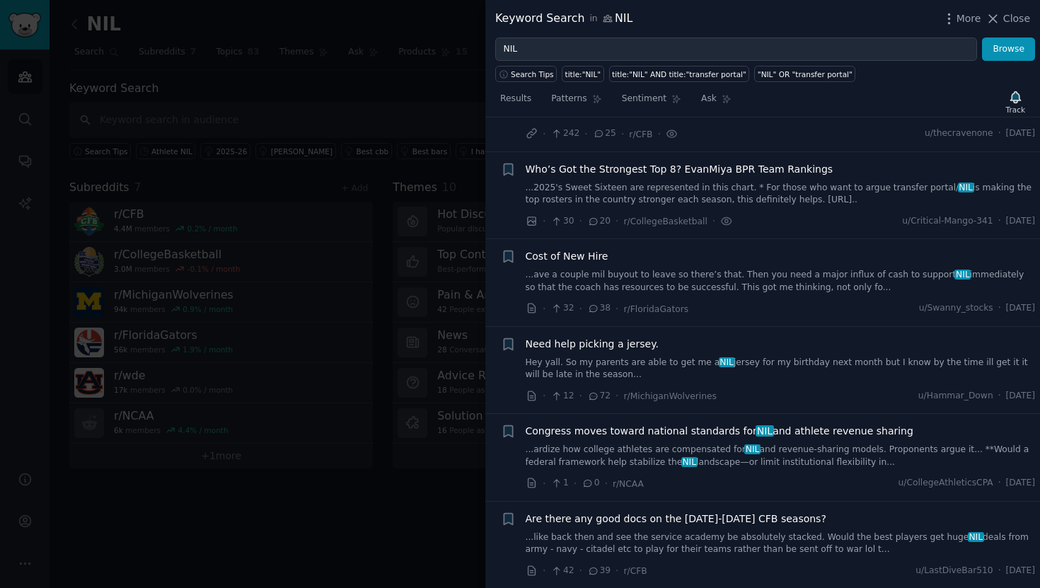
scroll to position [1391, 0]
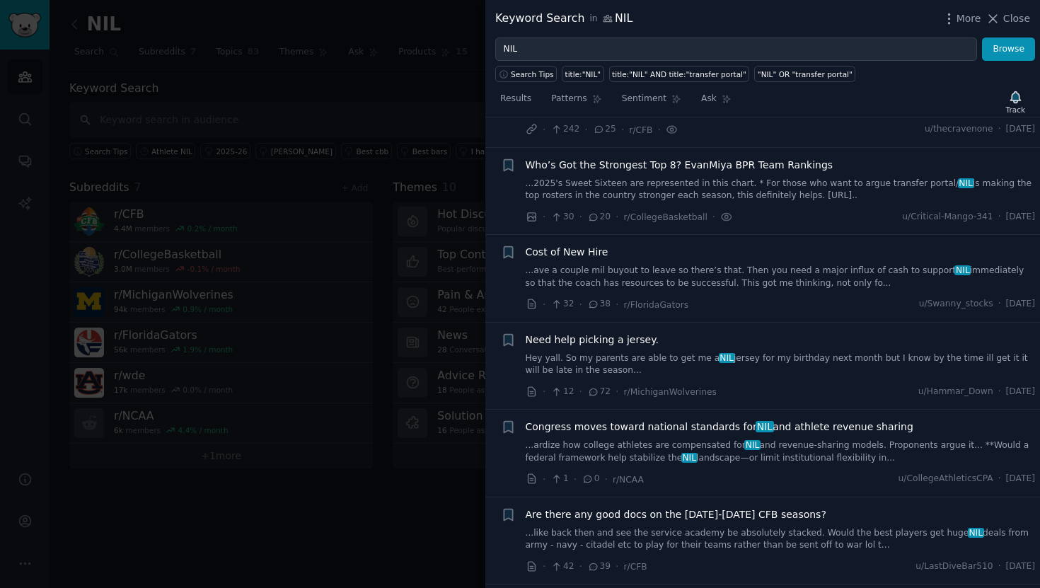
click at [596, 245] on span "Cost of New Hire" at bounding box center [567, 252] width 83 height 15
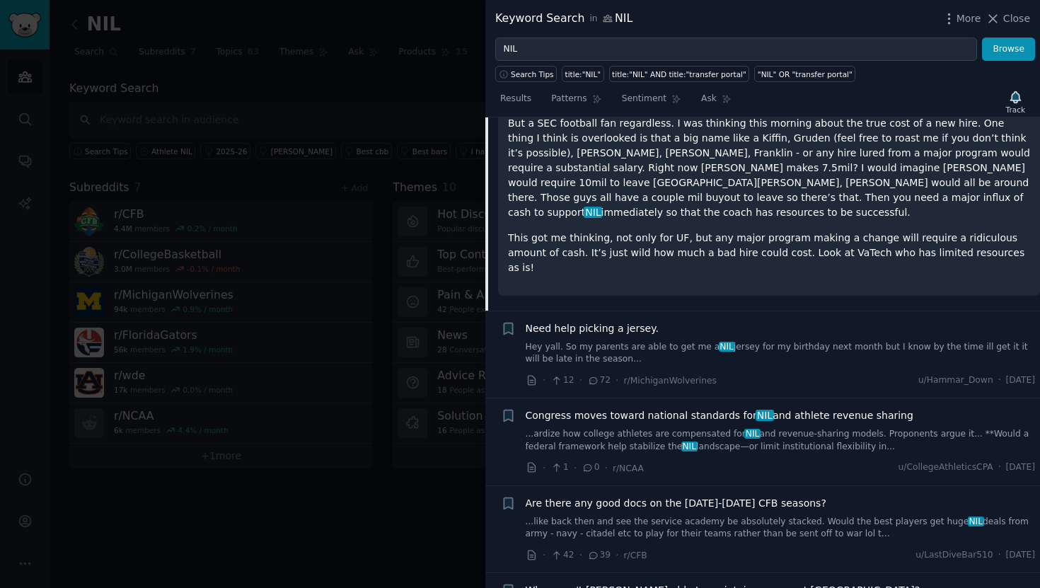
scroll to position [1697, 0]
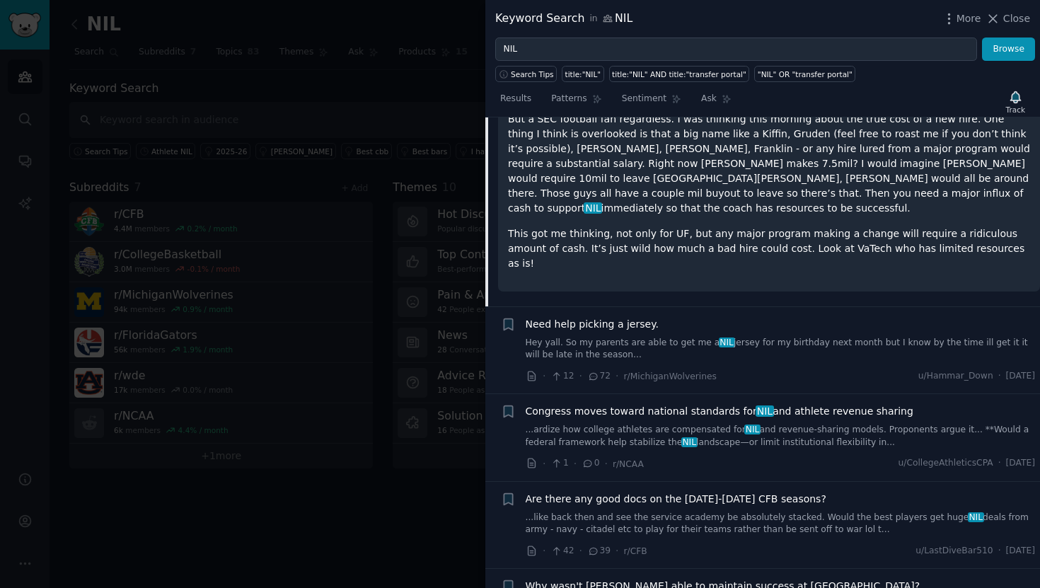
click at [608, 424] on link "...ardize how college athletes are compensated for NIL and revenue-sharing mode…" at bounding box center [781, 436] width 510 height 25
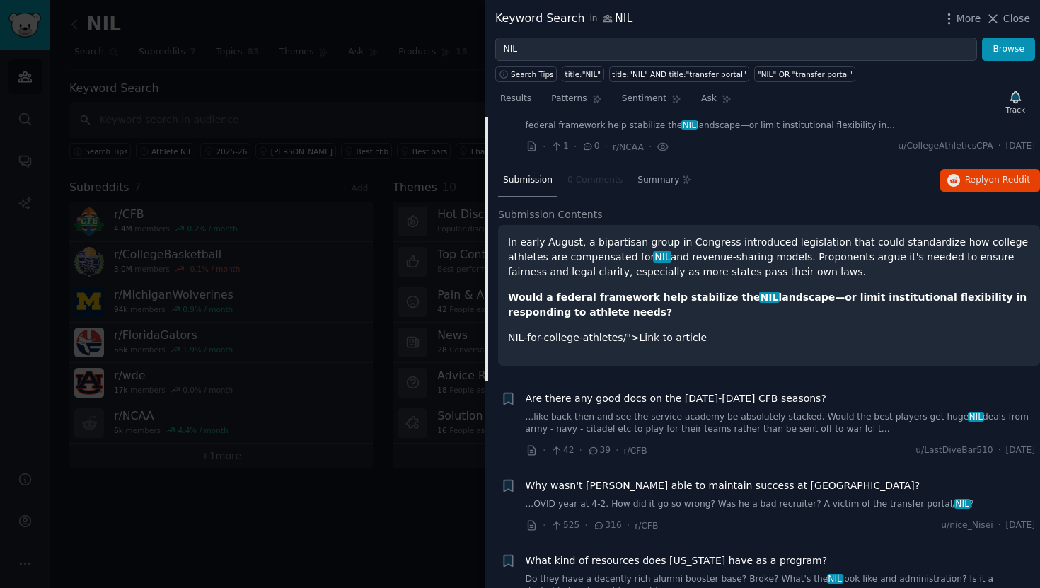
scroll to position [1729, 0]
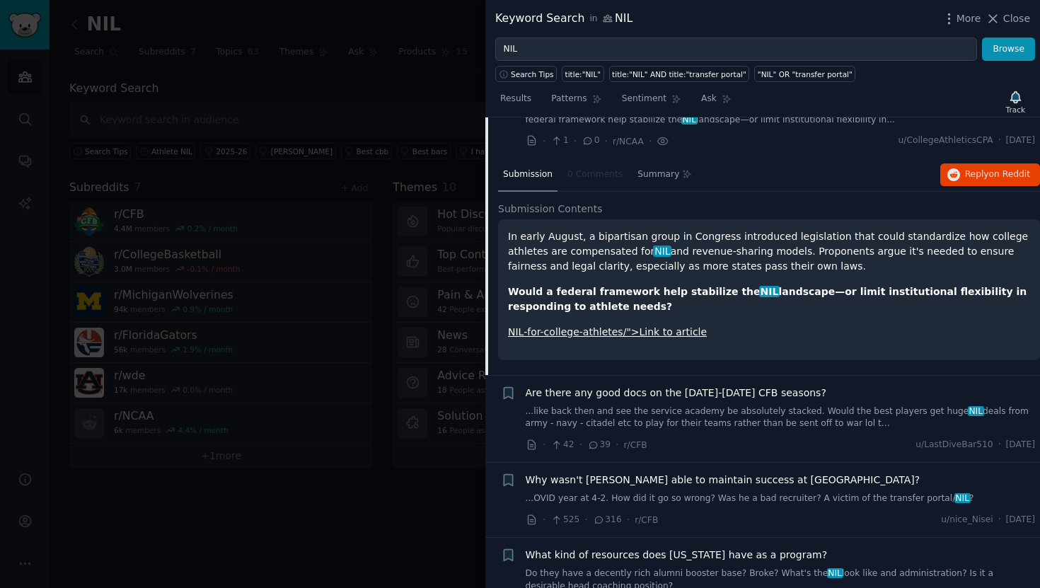
click at [642, 326] on link "NIL-for-college-athletes/">Link to article" at bounding box center [607, 331] width 199 height 11
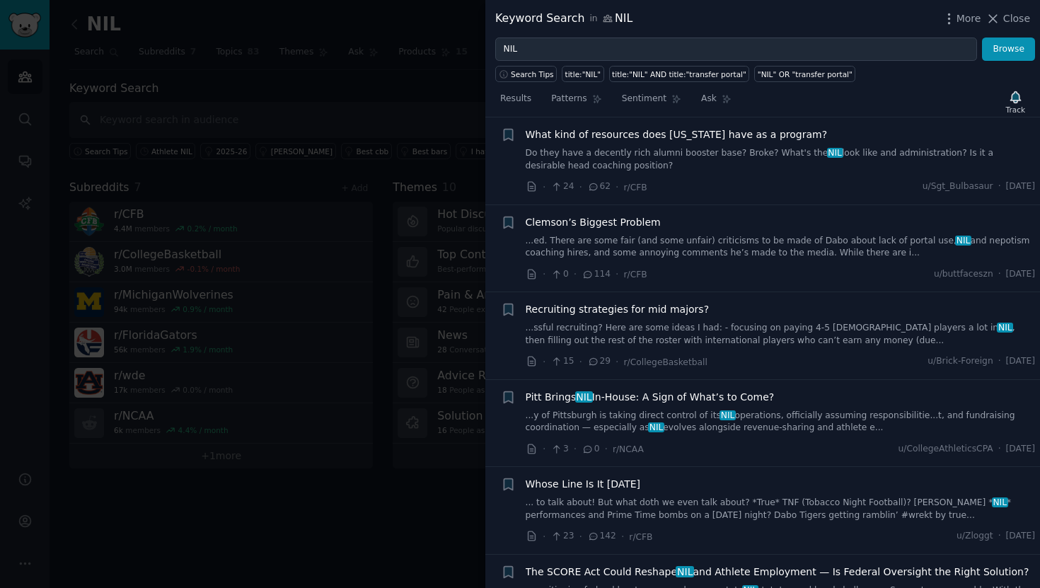
scroll to position [2205, 0]
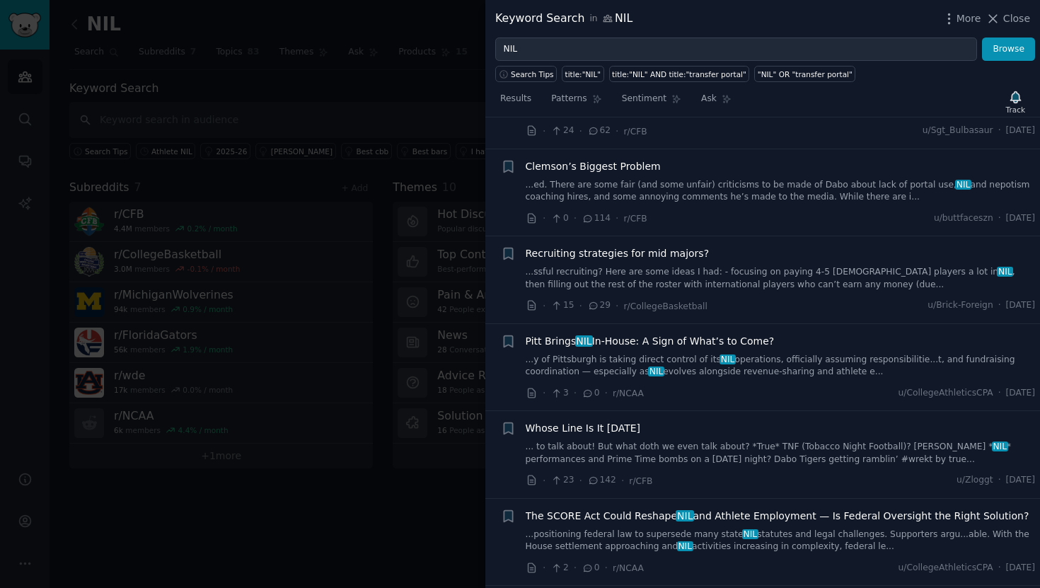
click at [752, 266] on link "...ssful recruiting? Here are some ideas I had: - focusing on paying 4-5 Americ…" at bounding box center [781, 278] width 510 height 25
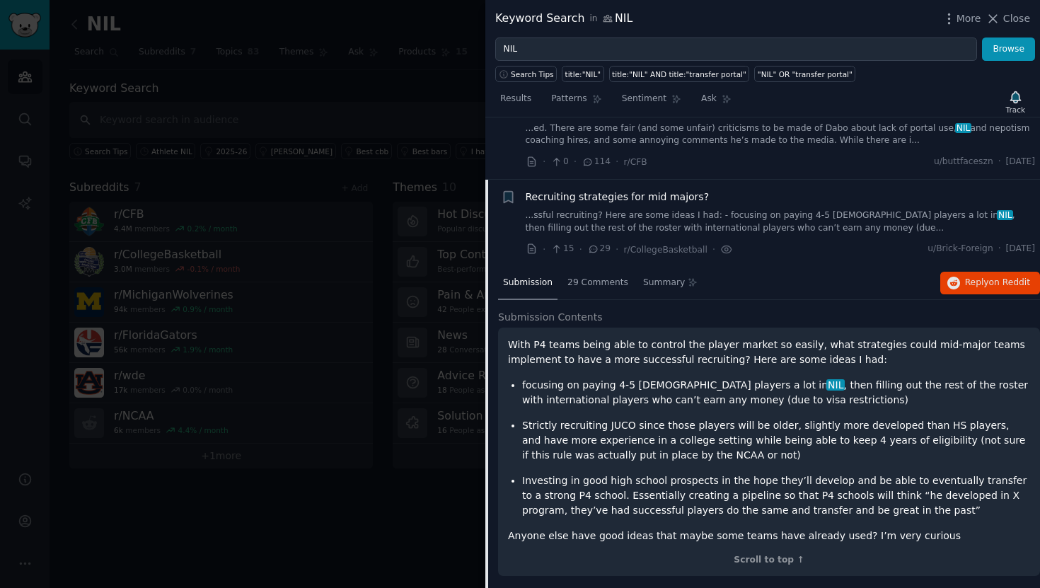
scroll to position [2034, 0]
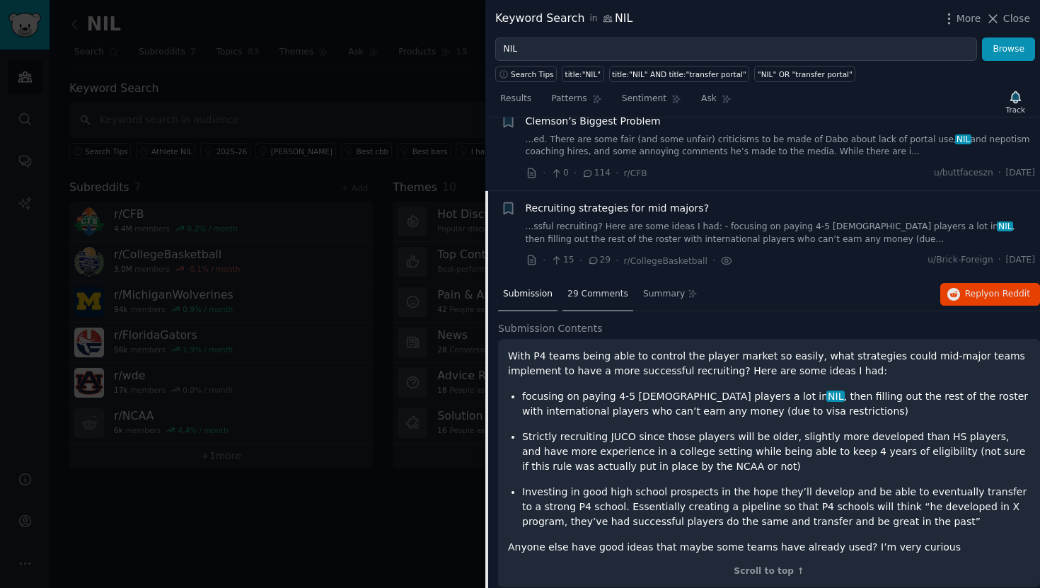
click at [607, 288] on span "29 Comments" at bounding box center [597, 294] width 61 height 13
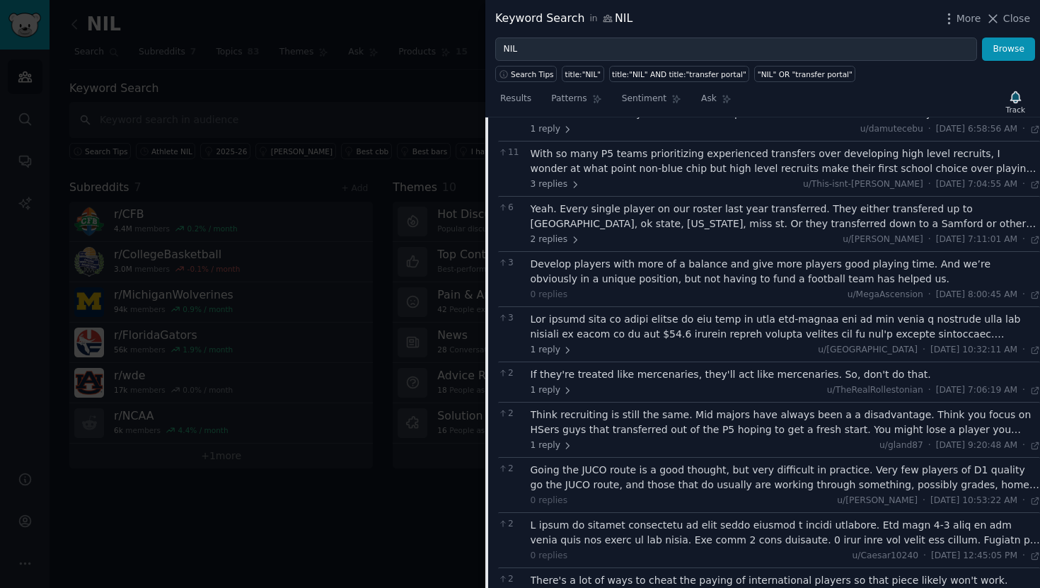
scroll to position [2327, 0]
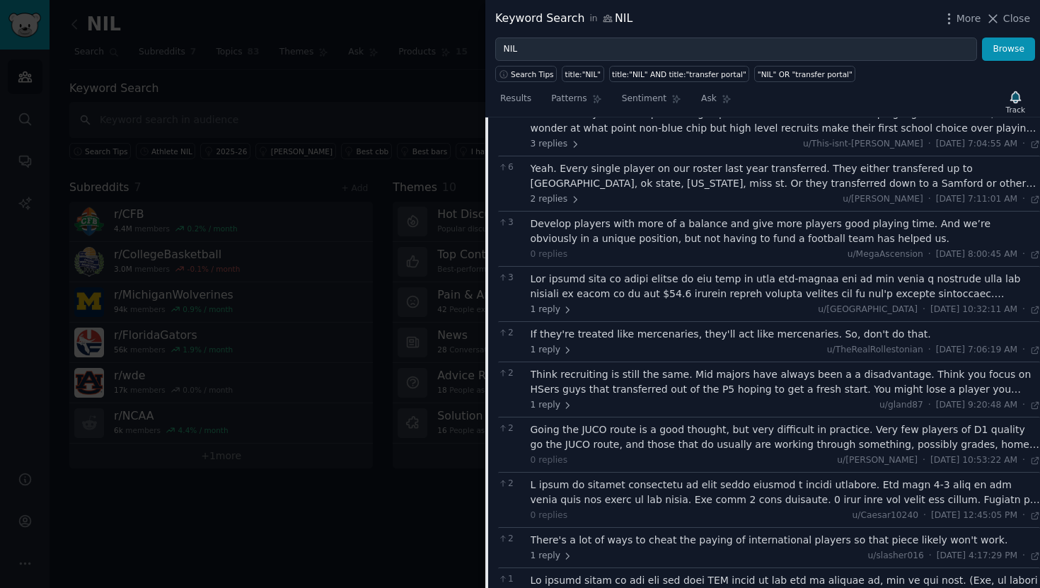
click at [606, 272] on div at bounding box center [786, 287] width 510 height 30
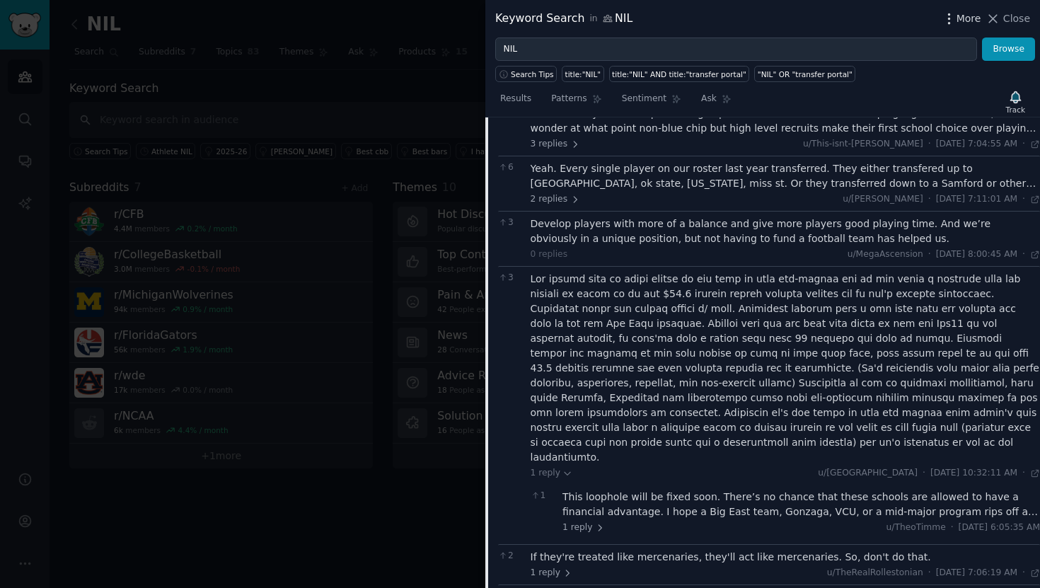
click at [958, 23] on span "More" at bounding box center [968, 18] width 25 height 15
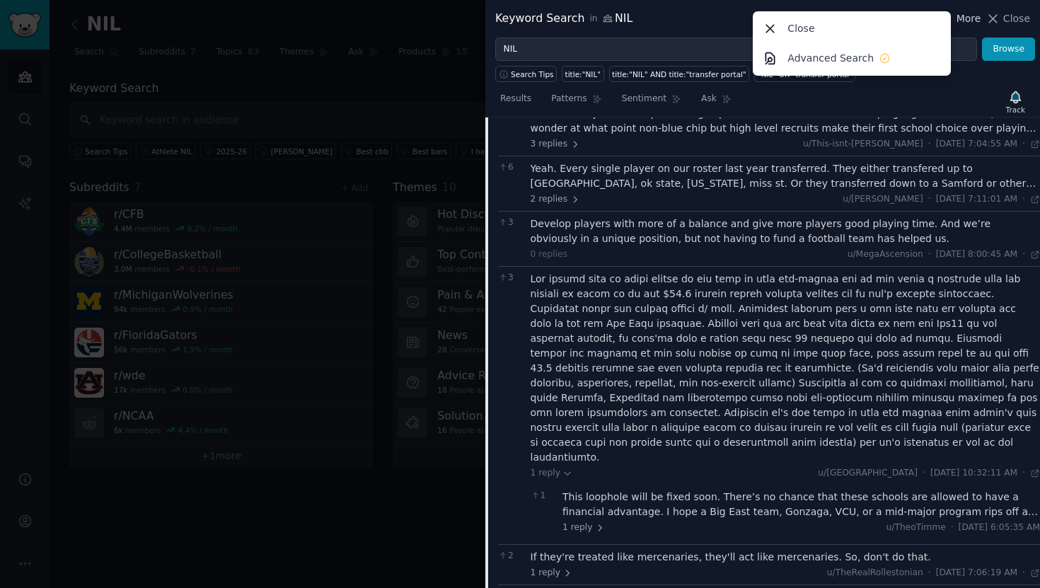
click at [956, 23] on icon "button" at bounding box center [949, 18] width 15 height 15
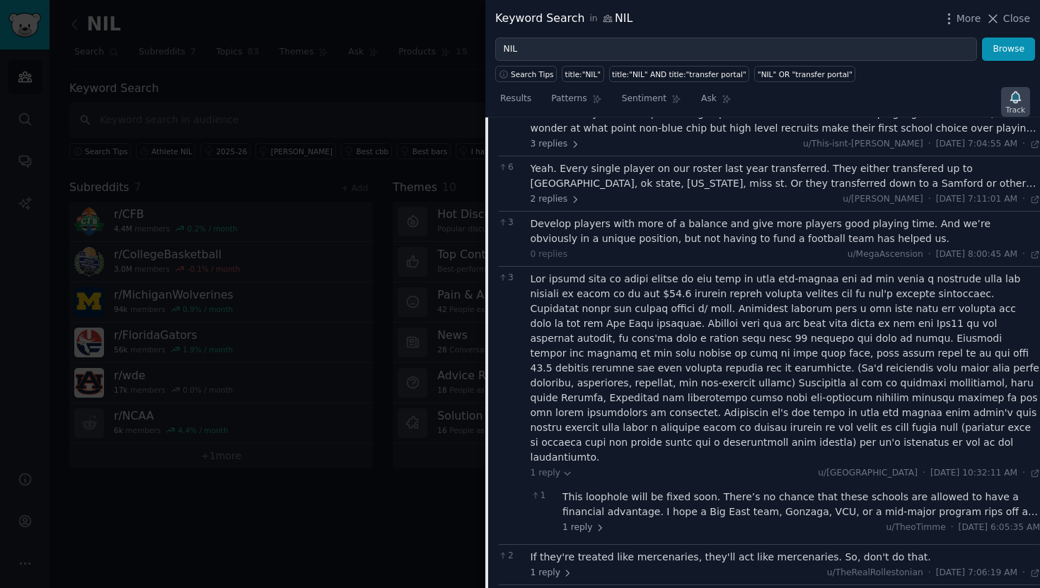
click at [1007, 96] on div "Track" at bounding box center [1015, 102] width 29 height 30
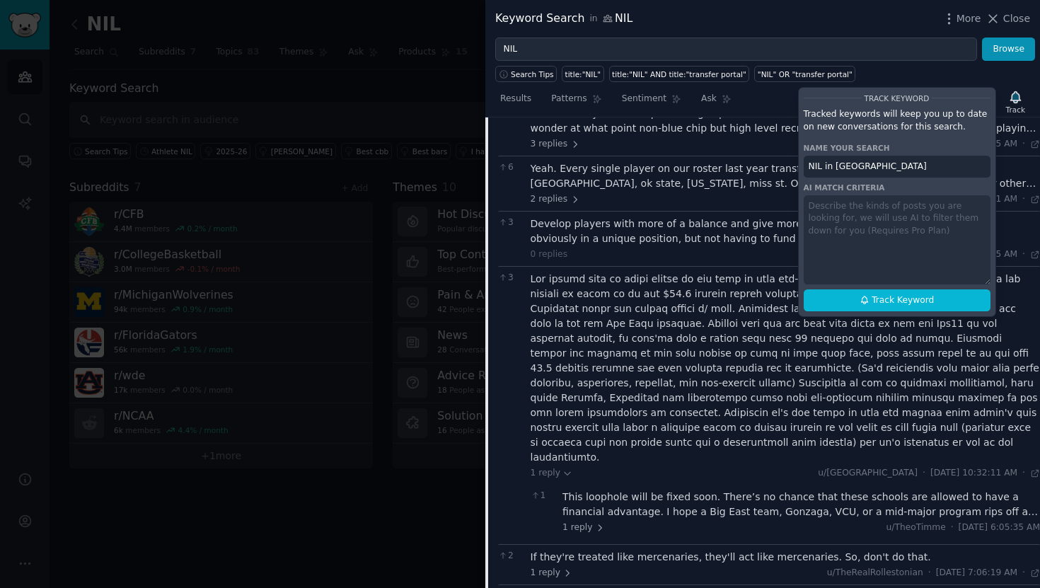
click at [956, 74] on div "Search Tips title:"NIL" title:"NIL" AND title:"transfer portal" "NIL" OR "trans…" at bounding box center [762, 71] width 555 height 21
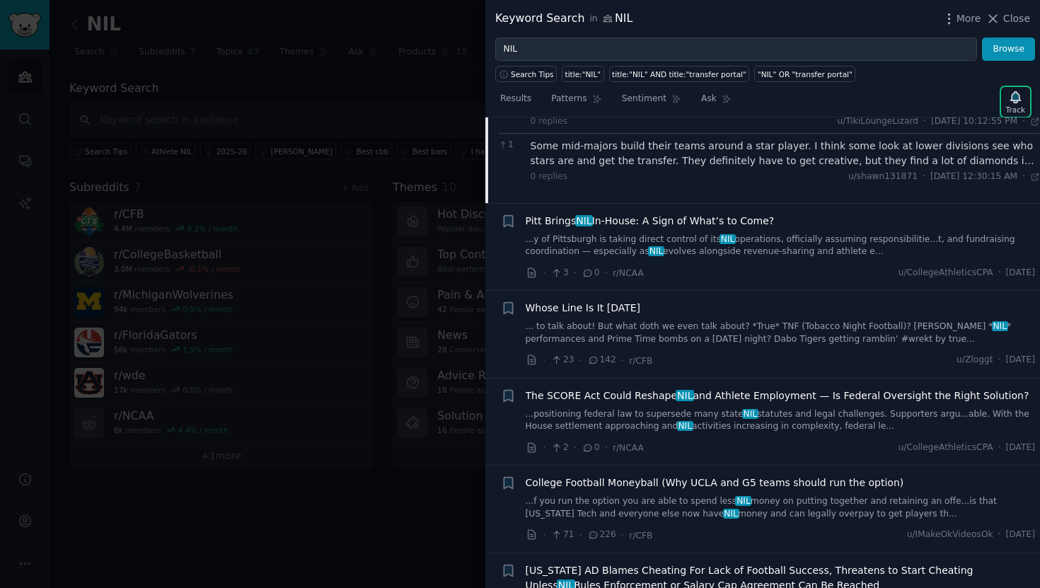
scroll to position [3152, 0]
click at [733, 386] on span "The SCORE Act Could Reshape NIL and Athlete Employment — Is Federal Oversight t…" at bounding box center [778, 393] width 504 height 15
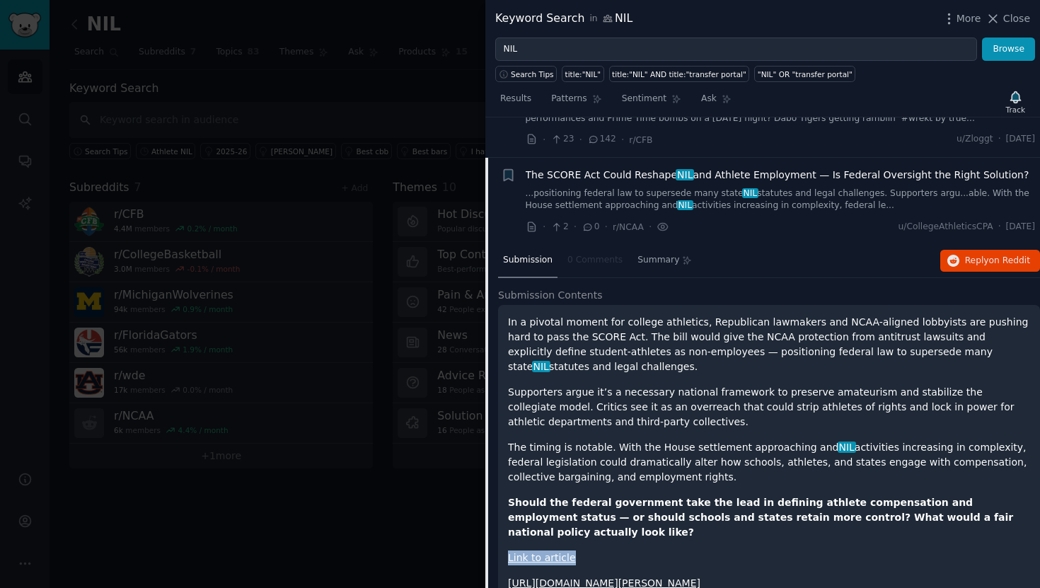
scroll to position [2270, 0]
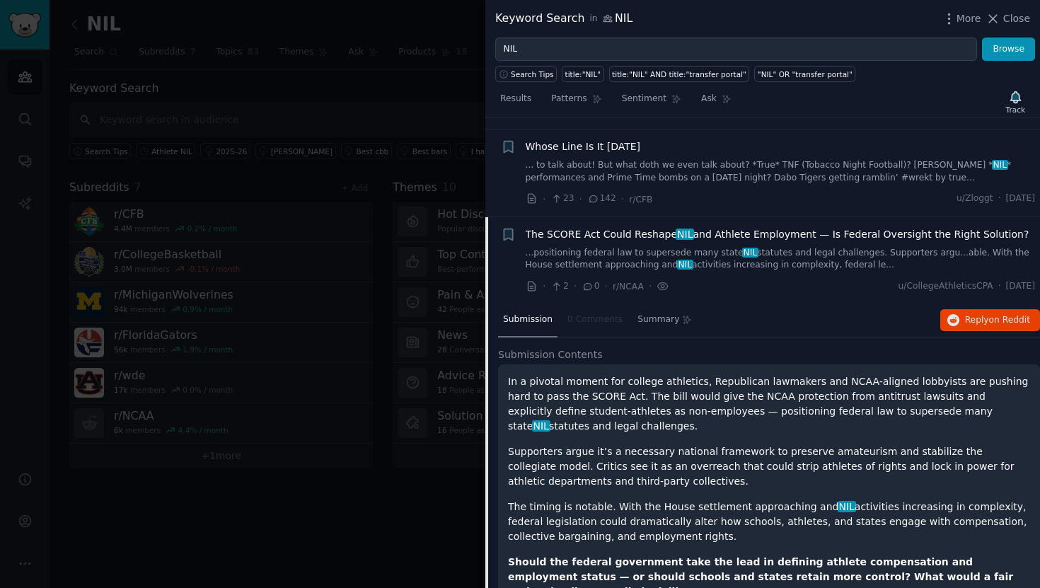
click at [742, 248] on span "NIL" at bounding box center [750, 253] width 16 height 10
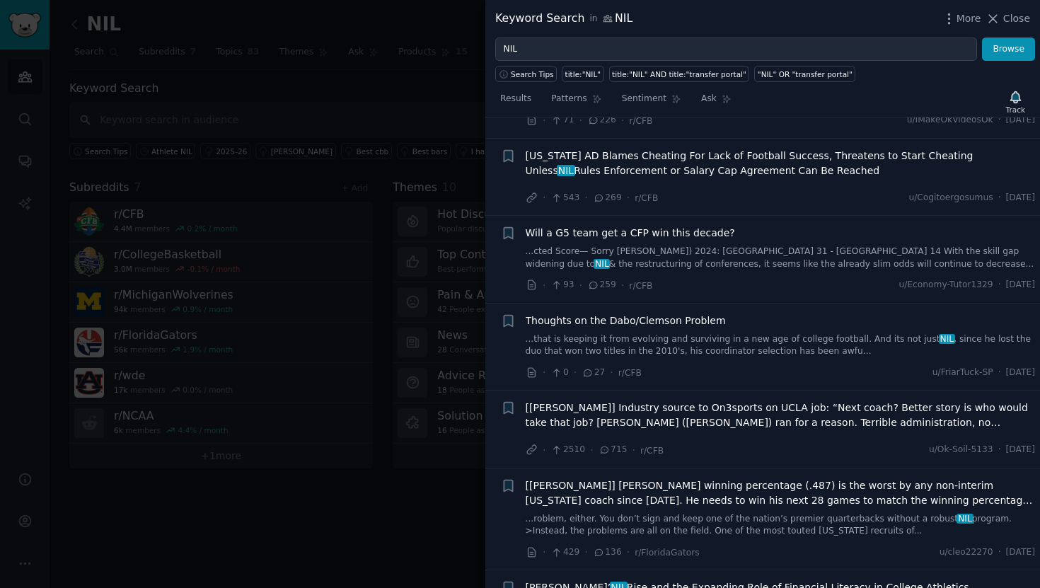
scroll to position [2534, 0]
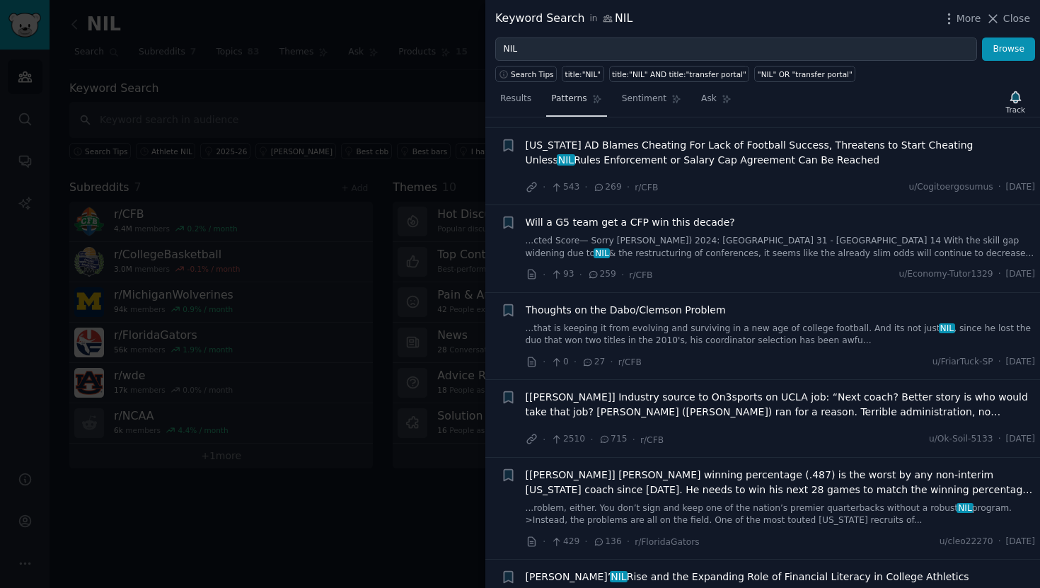
click at [571, 96] on span "Patterns" at bounding box center [568, 99] width 35 height 13
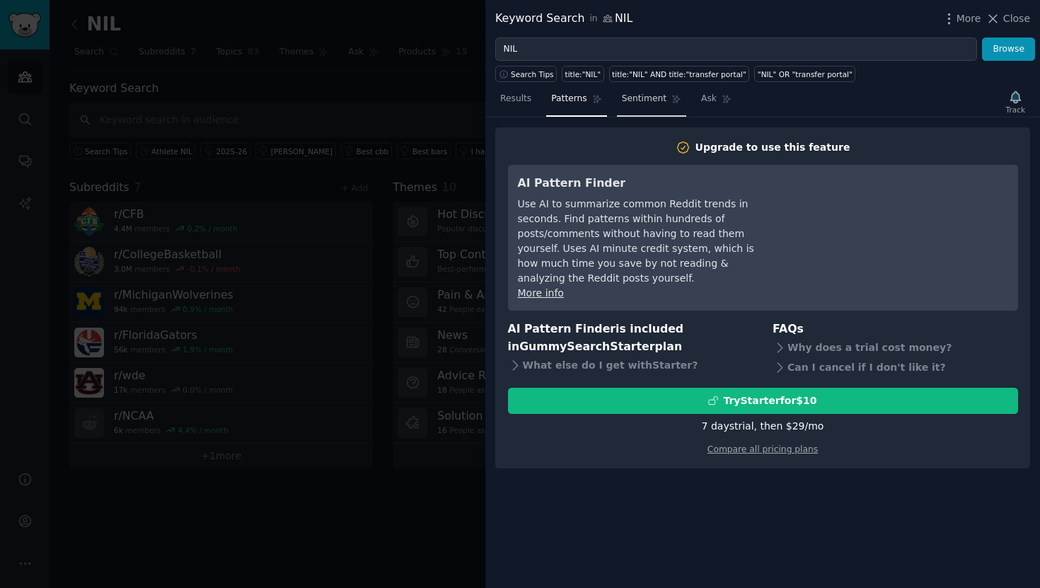
click at [633, 99] on span "Sentiment" at bounding box center [644, 99] width 45 height 13
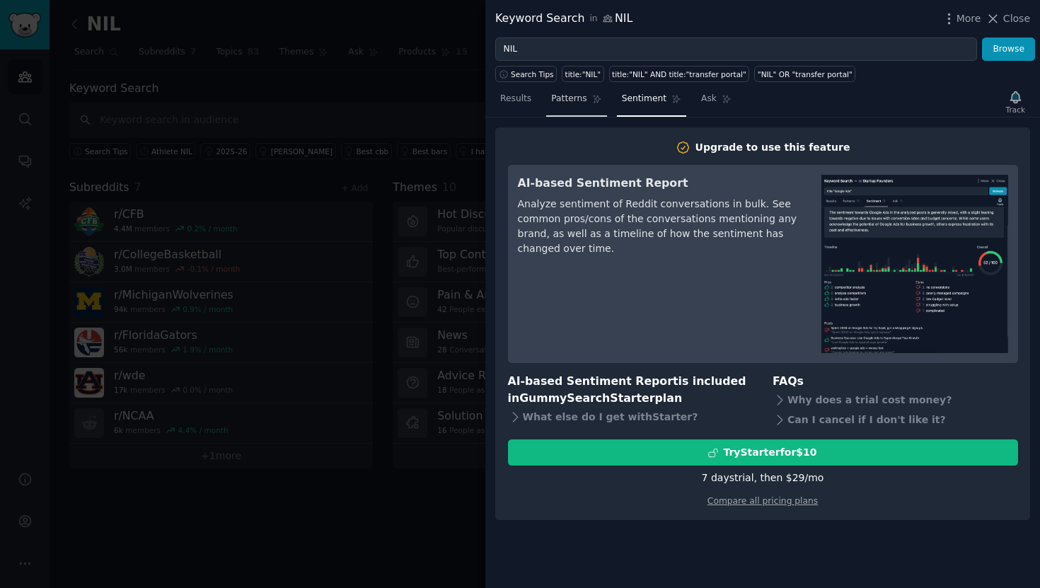
click at [594, 104] on link "Patterns" at bounding box center [576, 102] width 60 height 29
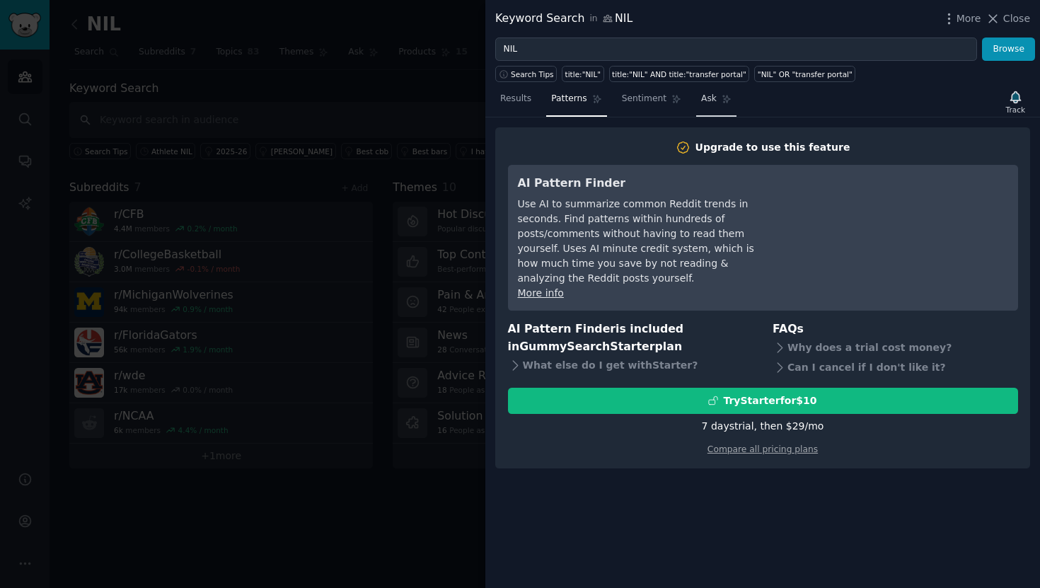
click at [696, 100] on link "Ask" at bounding box center [716, 102] width 40 height 29
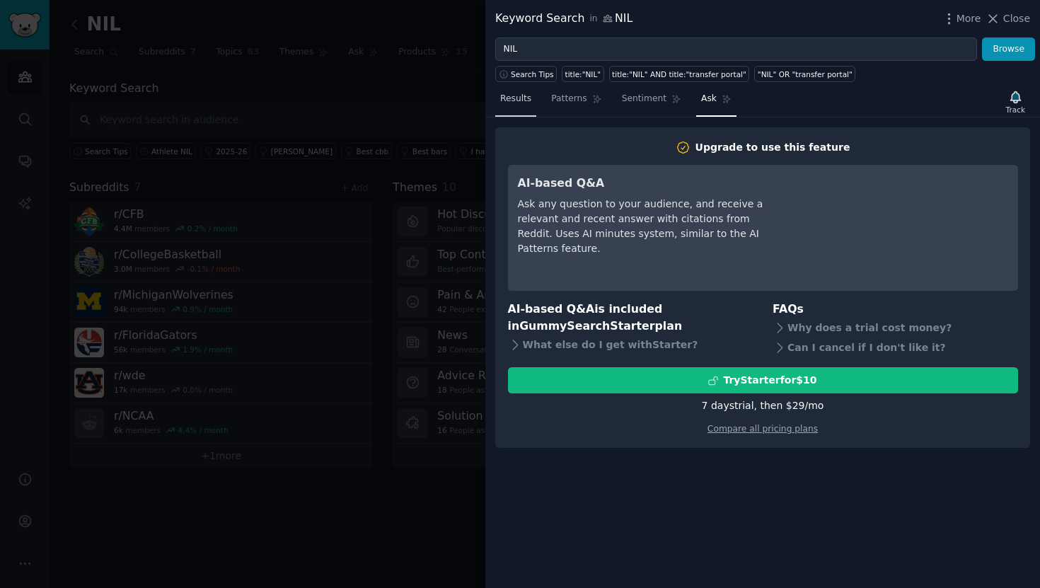
click at [528, 102] on span "Results" at bounding box center [515, 99] width 31 height 13
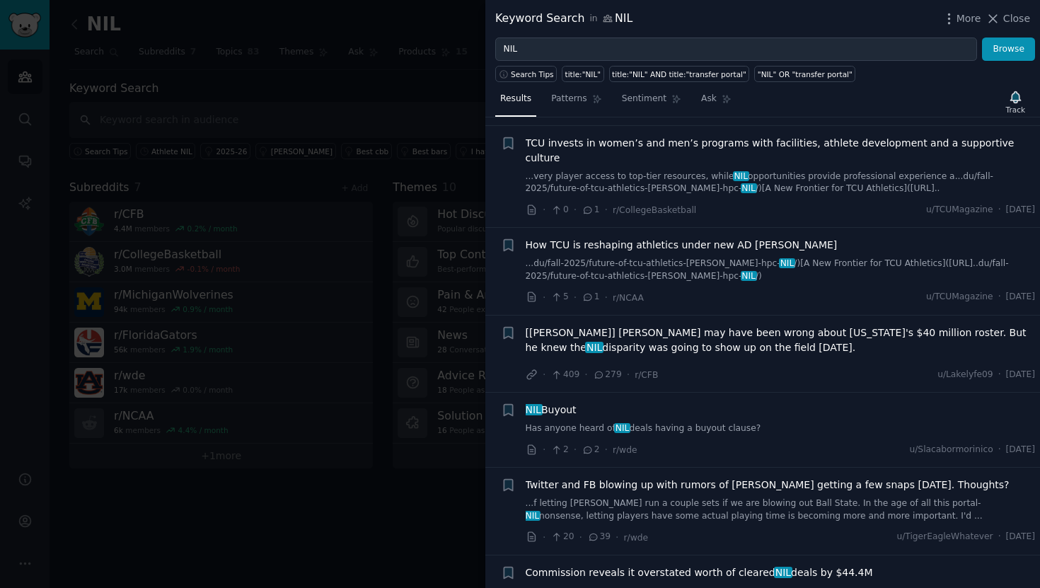
scroll to position [3394, 0]
click at [591, 404] on div "NIL Buyout" at bounding box center [781, 411] width 510 height 15
click at [572, 404] on span "NIL Buyout" at bounding box center [551, 411] width 51 height 15
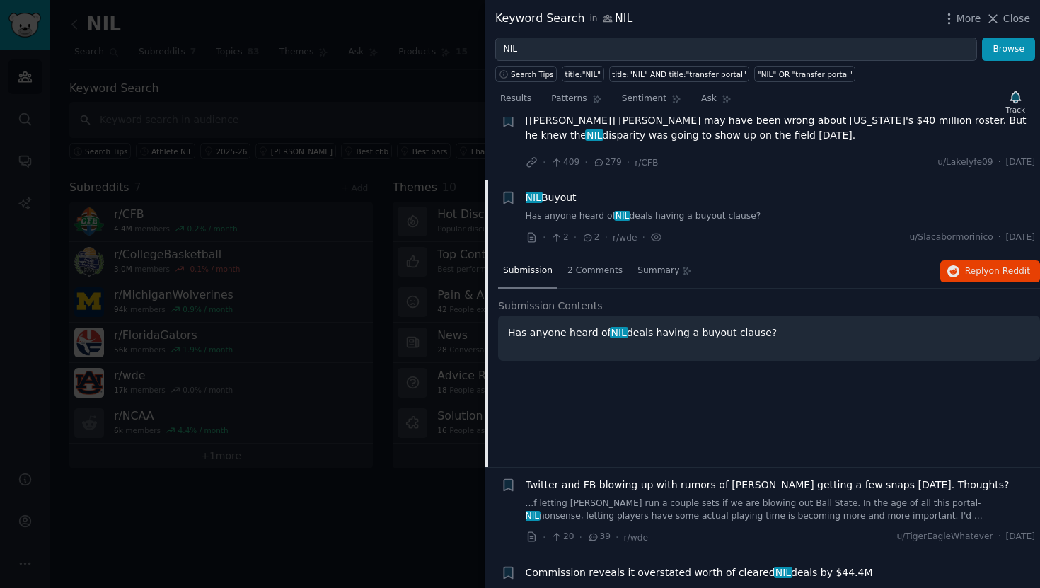
scroll to position [3611, 0]
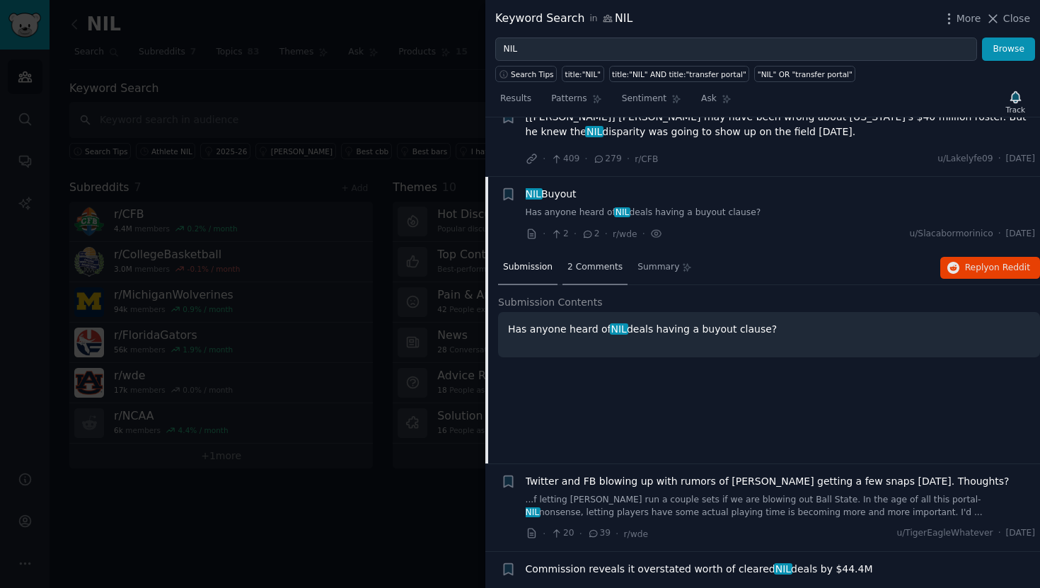
click at [601, 261] on span "2 Comments" at bounding box center [594, 267] width 55 height 13
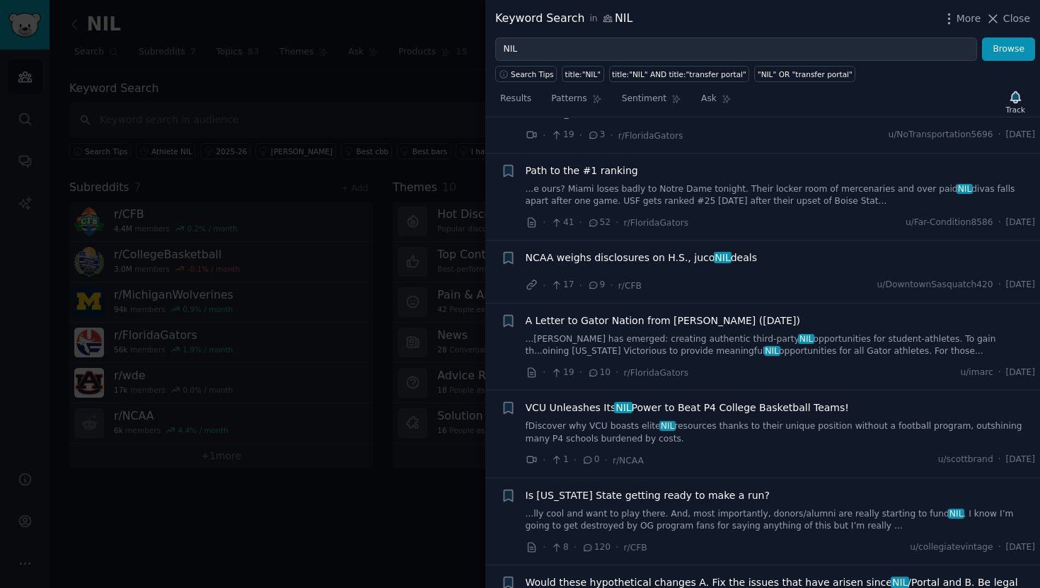
scroll to position [5273, 0]
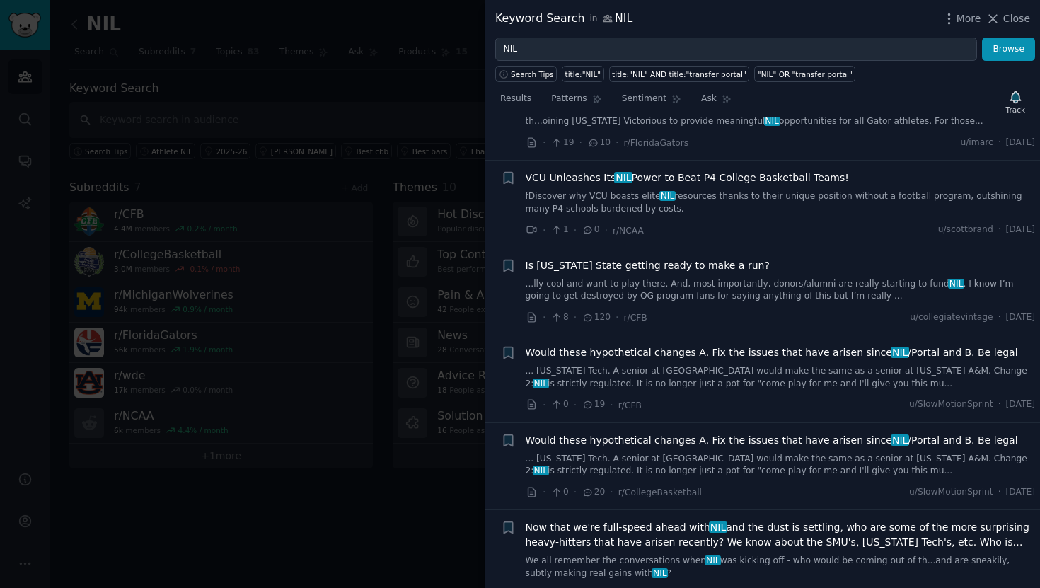
click at [694, 345] on span "Would these hypothetical changes A. Fix the issues that have arisen since NIL /…" at bounding box center [772, 352] width 492 height 15
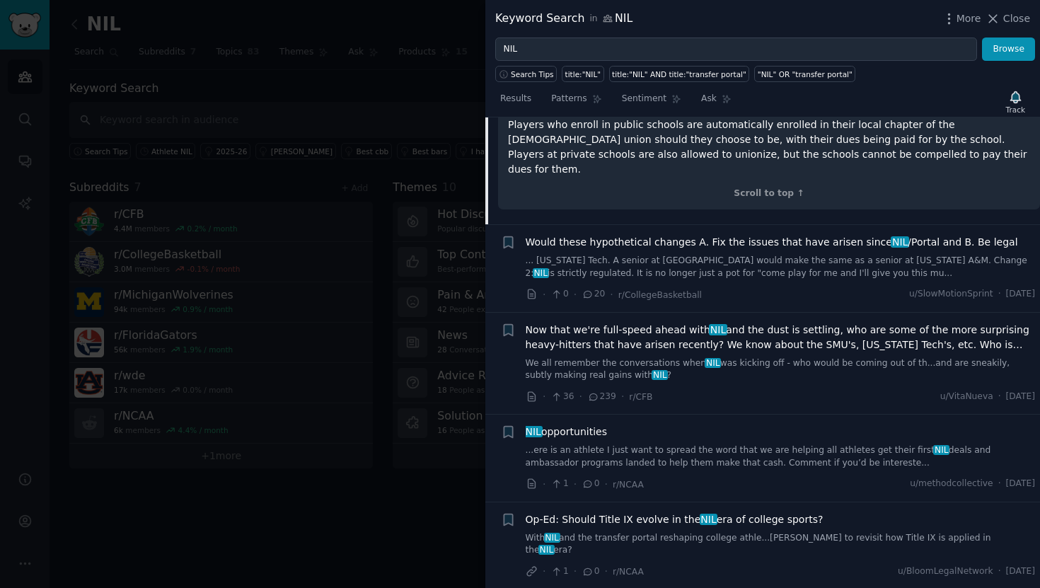
scroll to position [5769, 0]
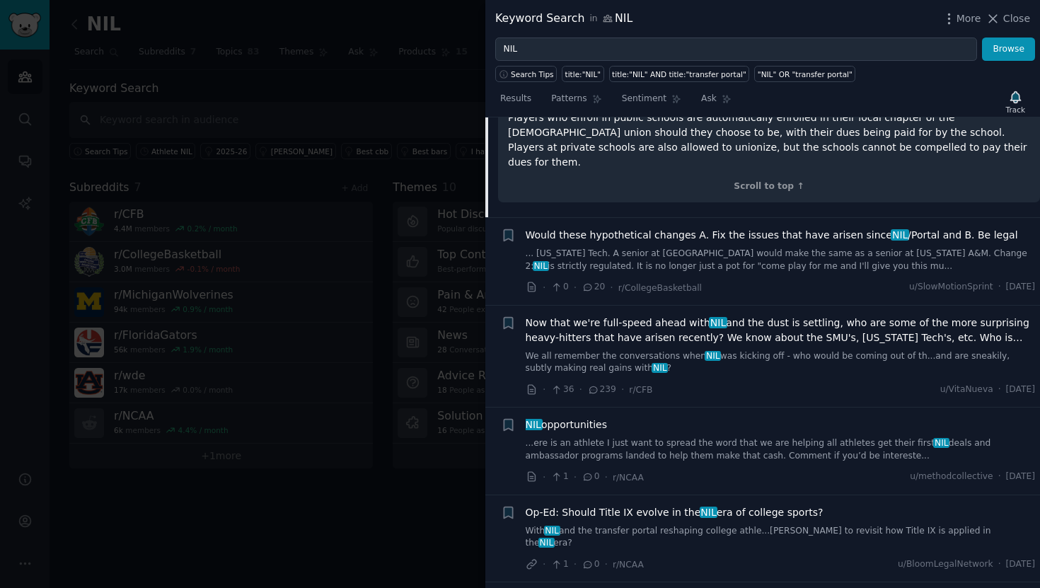
click at [685, 350] on link "We all remember the conversations when NIL was kicking off - who would be comin…" at bounding box center [781, 362] width 510 height 25
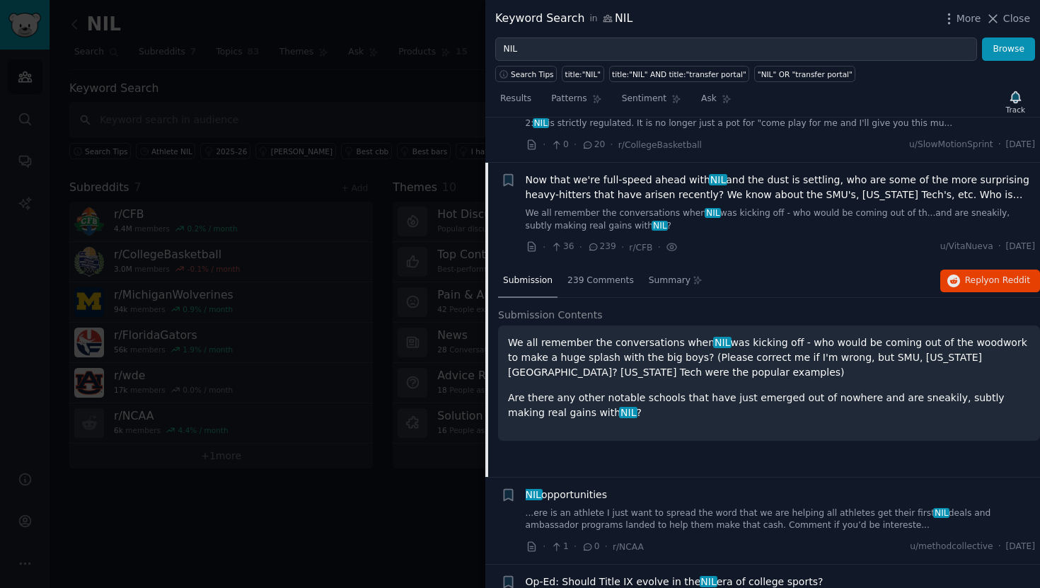
scroll to position [5406, 0]
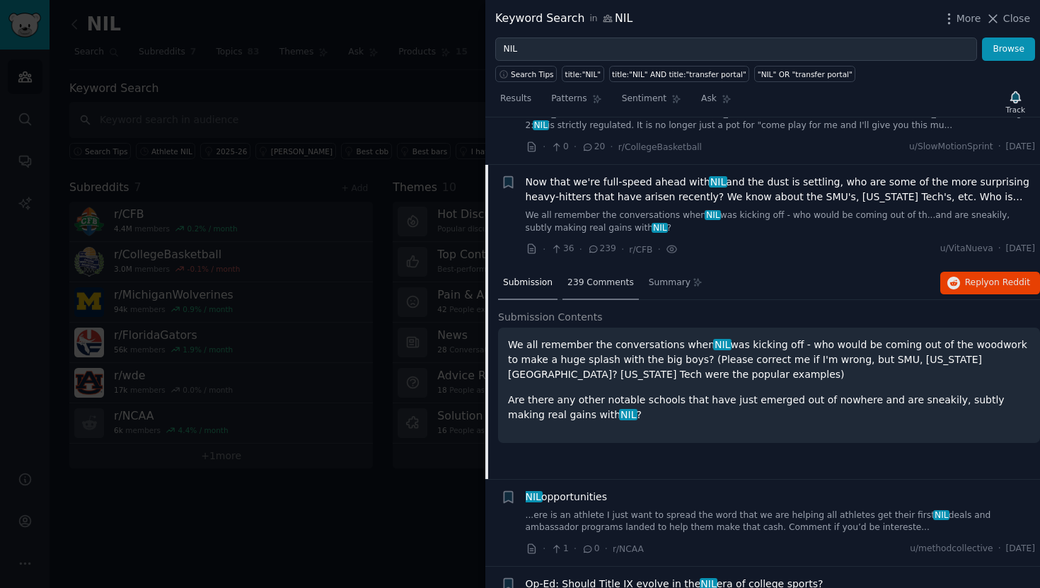
click at [572, 277] on span "239 Comments" at bounding box center [600, 283] width 67 height 13
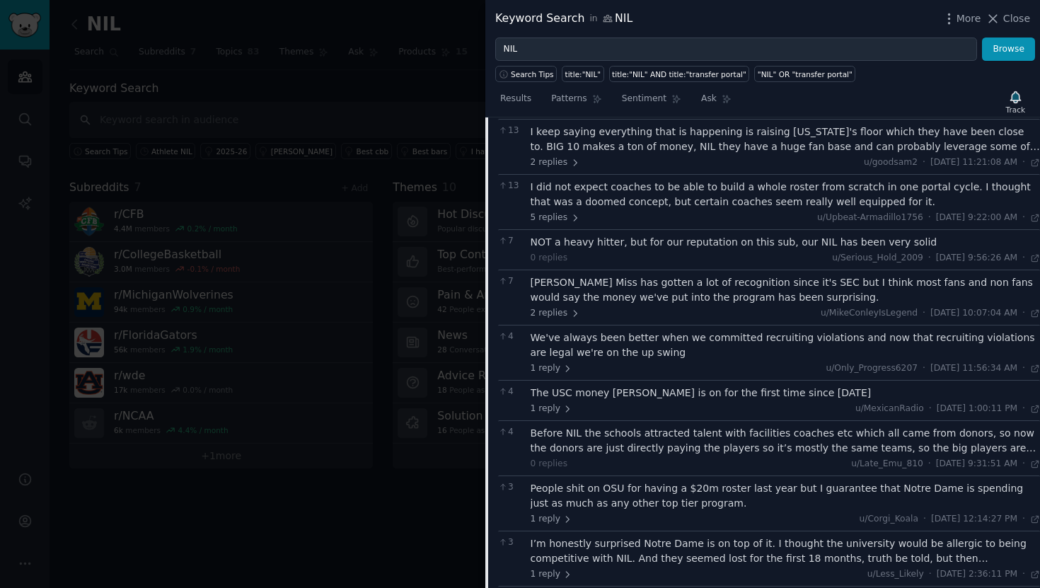
scroll to position [6174, 0]
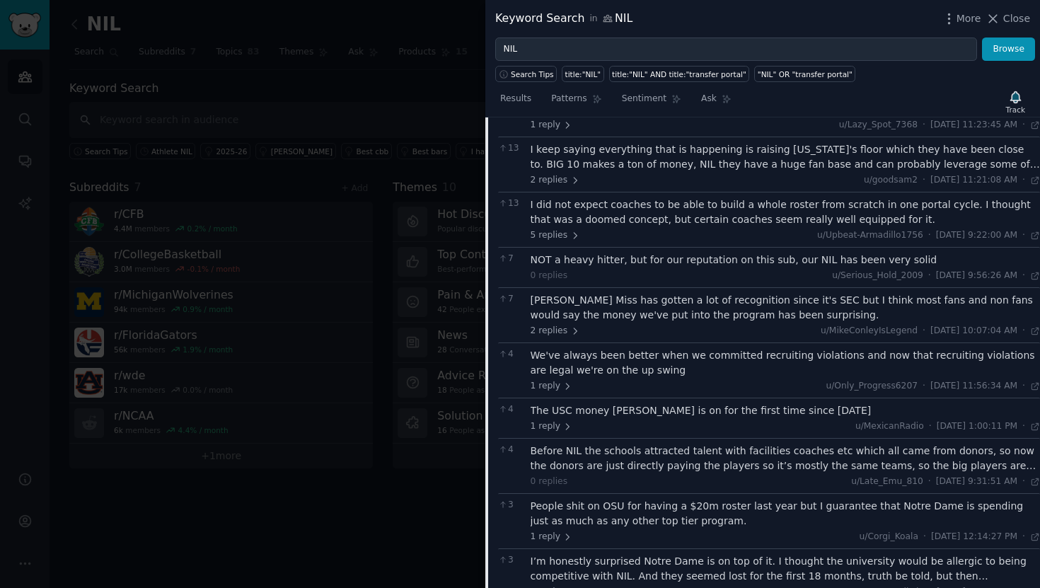
click at [671, 253] on div "NOT a heavy hitter, but for our reputation on this sub, our NIL has been very s…" at bounding box center [786, 260] width 510 height 15
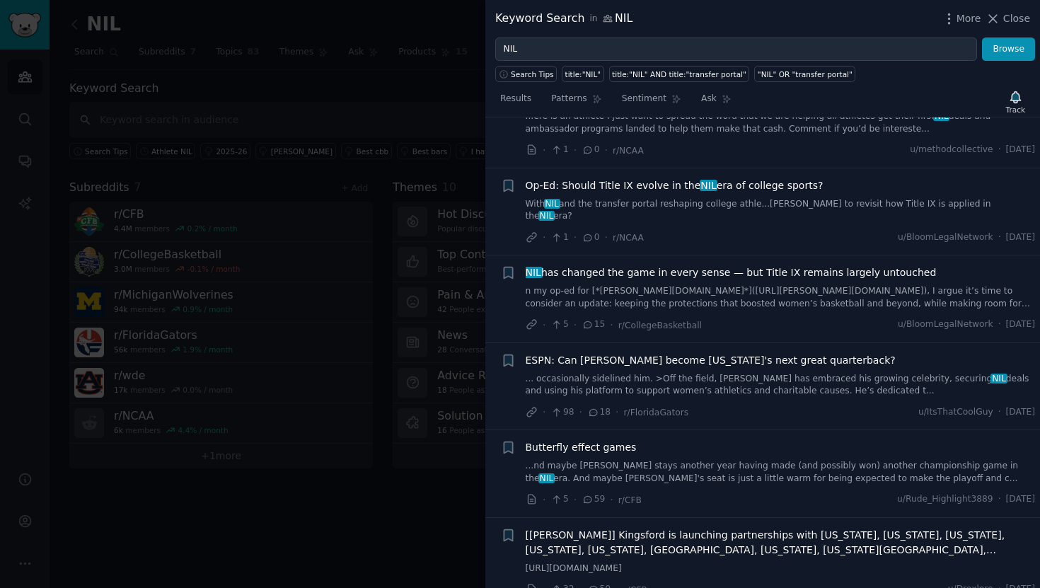
scroll to position [7094, 0]
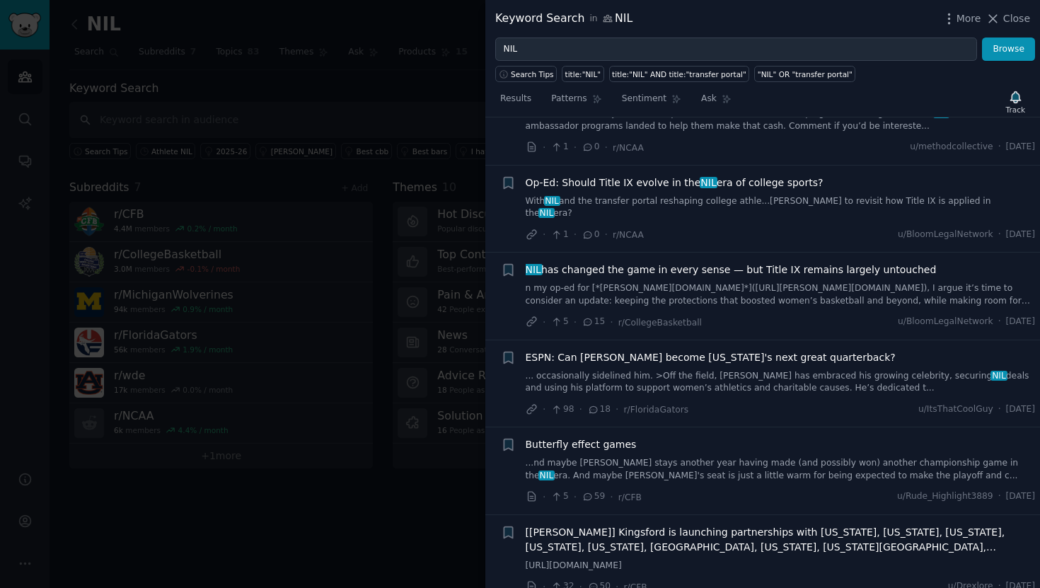
click at [862, 103] on div "Results Patterns Sentiment Ask Track" at bounding box center [762, 102] width 555 height 30
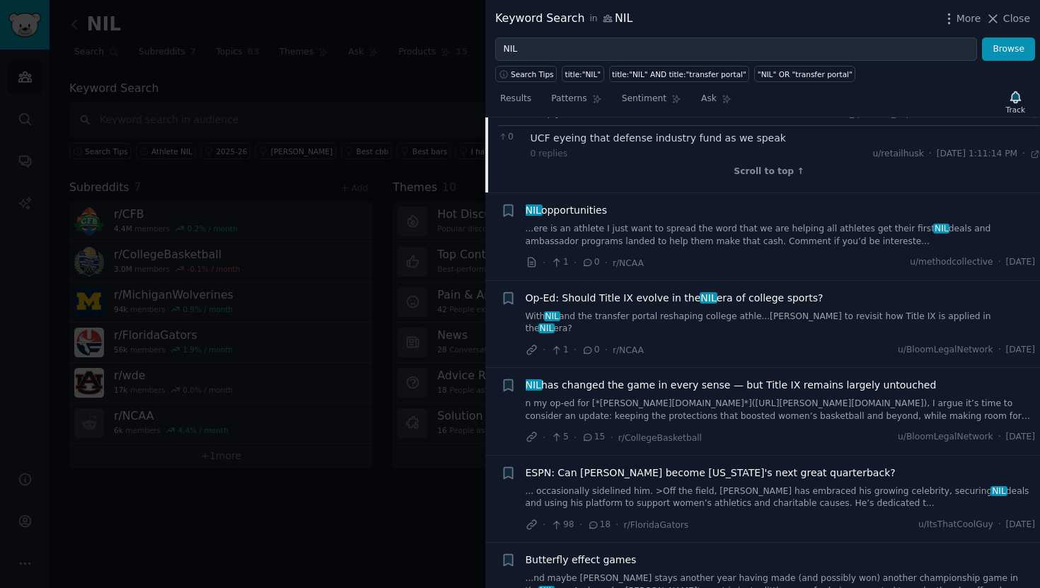
scroll to position [6969, 0]
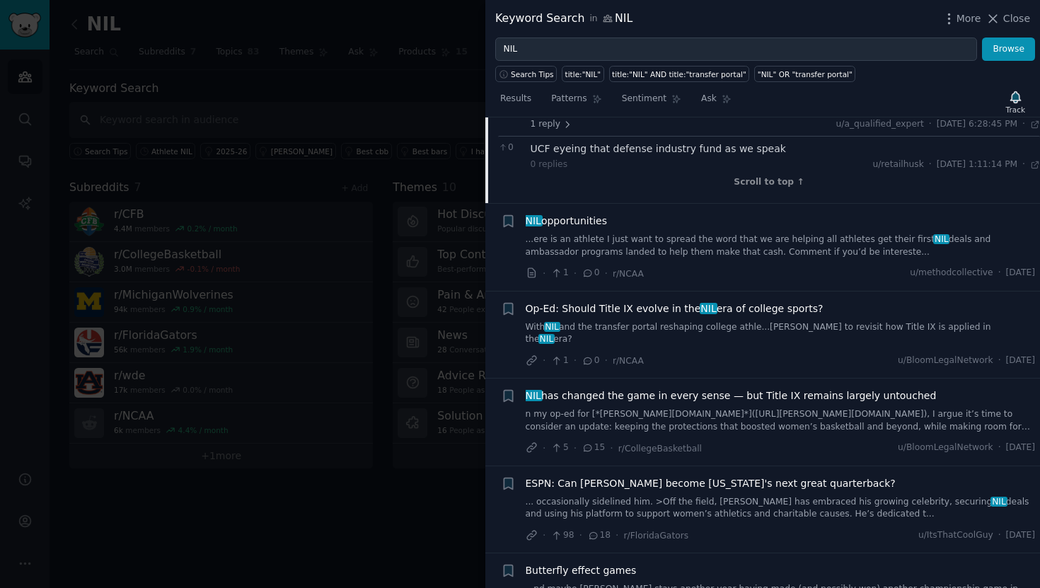
click at [623, 214] on div "NIL opportunities" at bounding box center [781, 221] width 510 height 15
click at [596, 214] on span "NIL opportunities" at bounding box center [566, 221] width 81 height 15
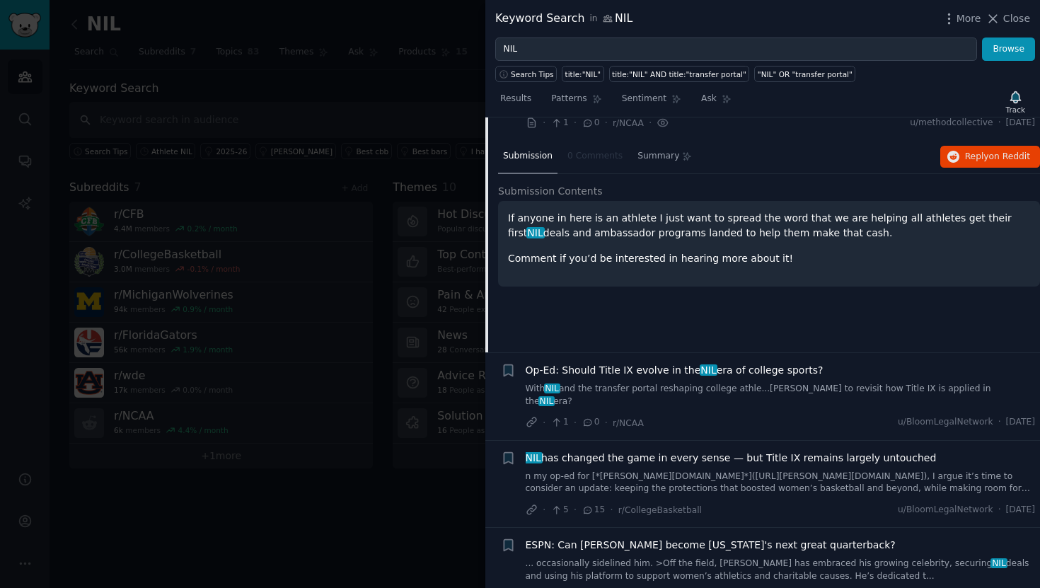
scroll to position [5621, 0]
click at [629, 362] on span "Op-Ed: Should Title IX evolve in the NIL era of college sports?" at bounding box center [675, 369] width 298 height 15
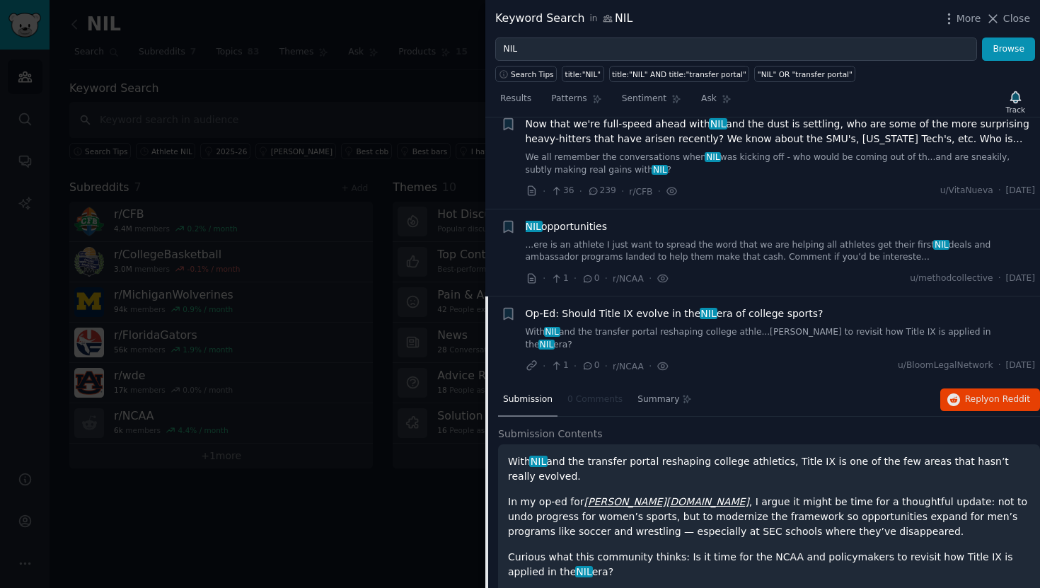
scroll to position [5464, 0]
click at [626, 220] on div "NIL opportunities" at bounding box center [781, 227] width 510 height 15
click at [614, 220] on div "NIL opportunities" at bounding box center [781, 227] width 510 height 15
click at [603, 220] on span "NIL opportunities" at bounding box center [566, 227] width 81 height 15
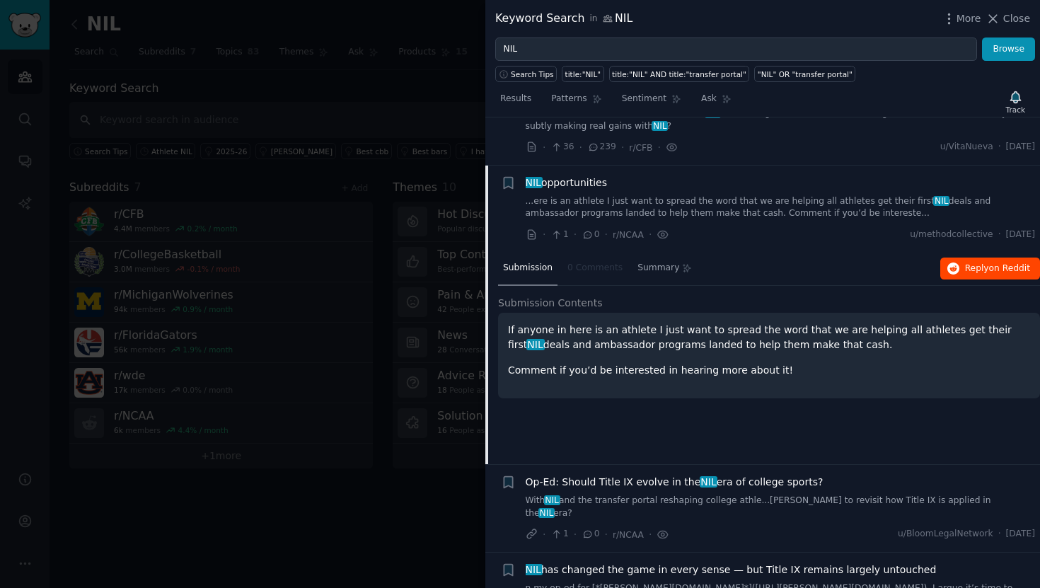
scroll to position [5509, 0]
click at [972, 257] on button "Reply on Reddit" at bounding box center [990, 268] width 100 height 23
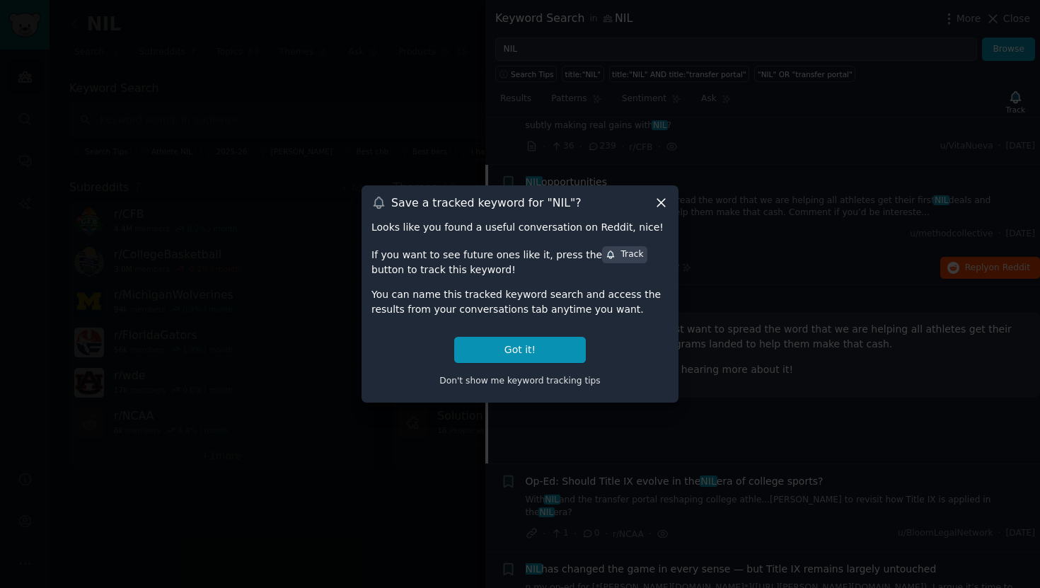
click at [657, 197] on icon at bounding box center [661, 202] width 15 height 15
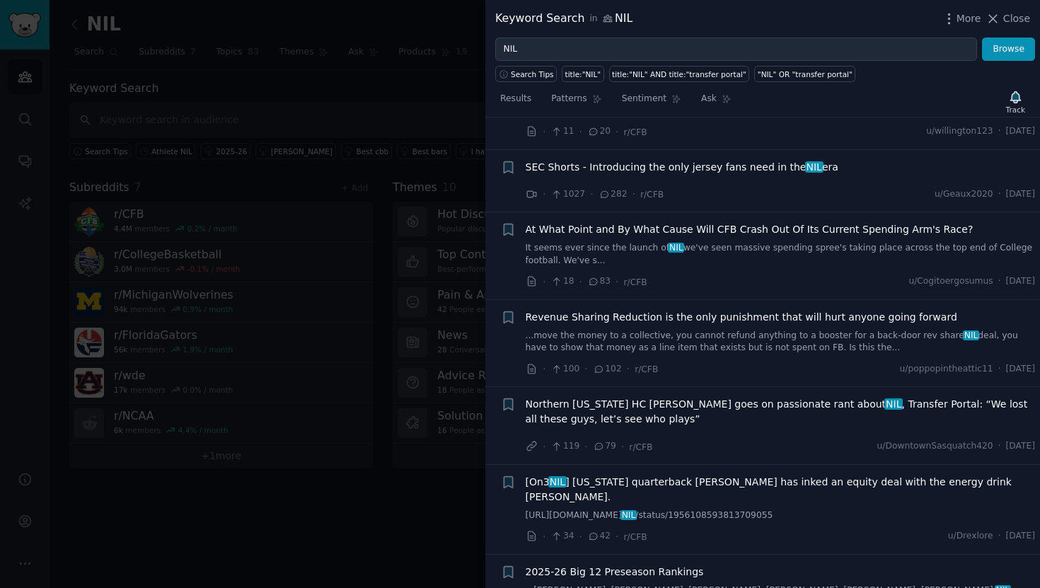
scroll to position [6465, 0]
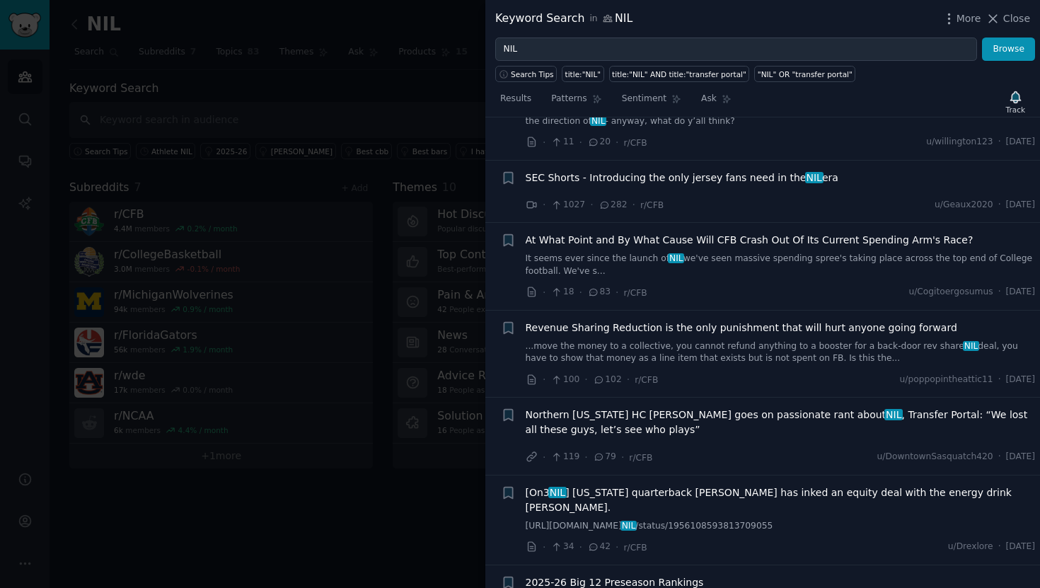
click at [705, 320] on span "Revenue Sharing Reduction is the only punishment that will hurt anyone going fo…" at bounding box center [742, 327] width 432 height 15
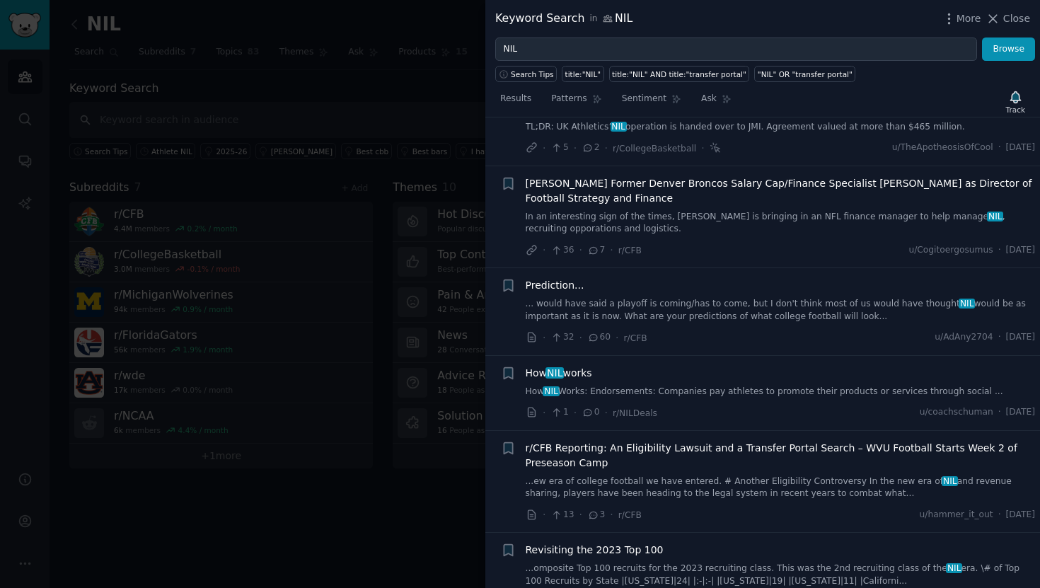
scroll to position [7228, 0]
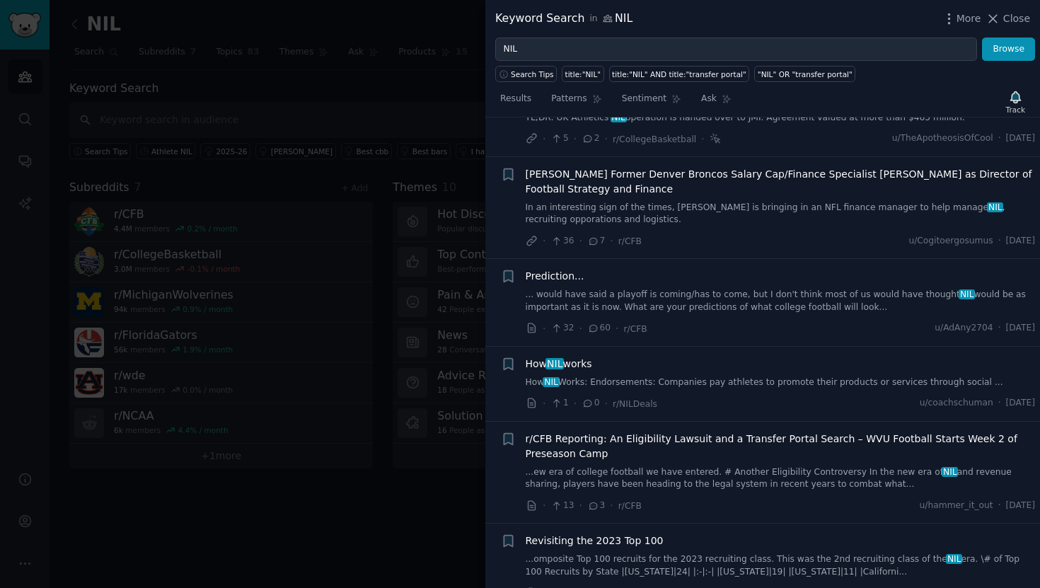
click at [700, 357] on div "How NIL works" at bounding box center [781, 364] width 510 height 15
click at [583, 357] on span "How NIL works" at bounding box center [559, 364] width 67 height 15
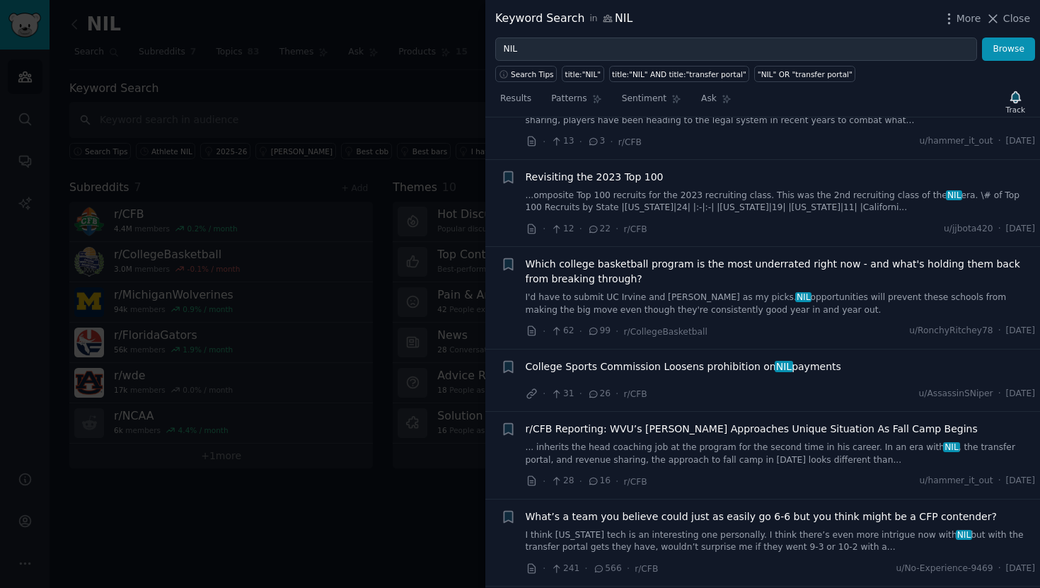
scroll to position [7542, 0]
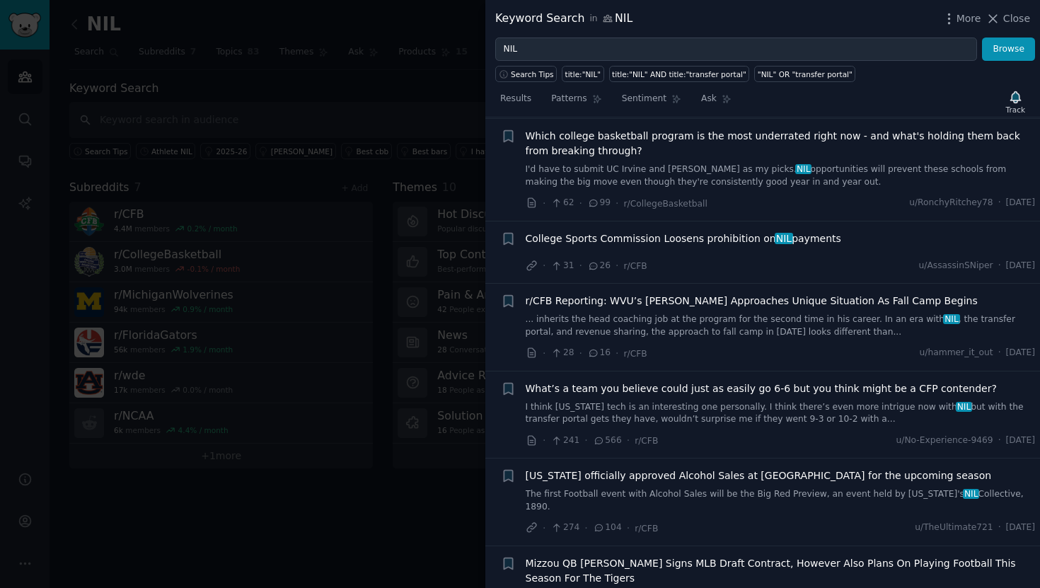
click at [685, 231] on span "College Sports Commission Loosens prohibition on NIL payments" at bounding box center [684, 238] width 316 height 15
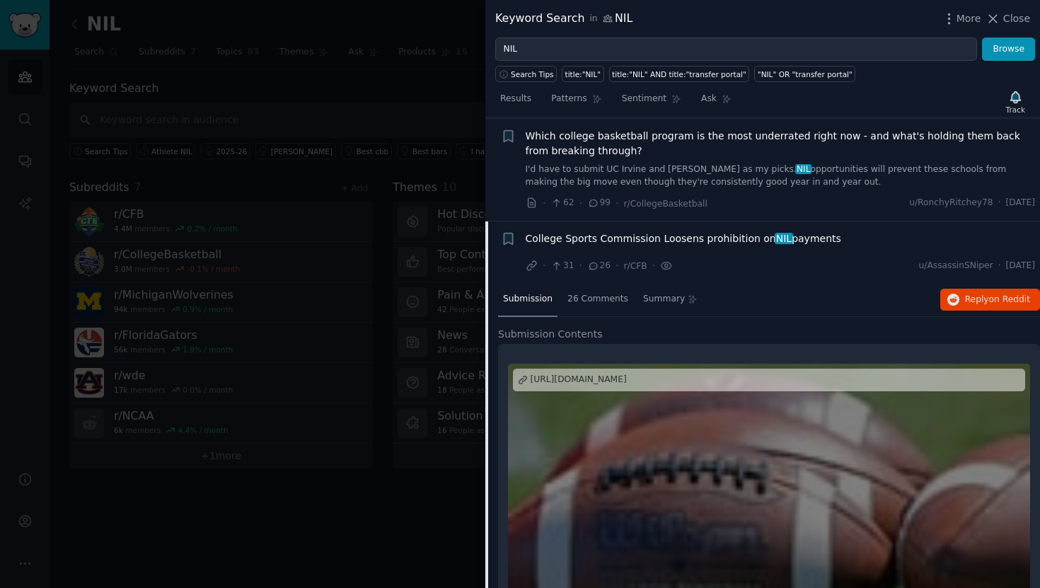
scroll to position [7359, 0]
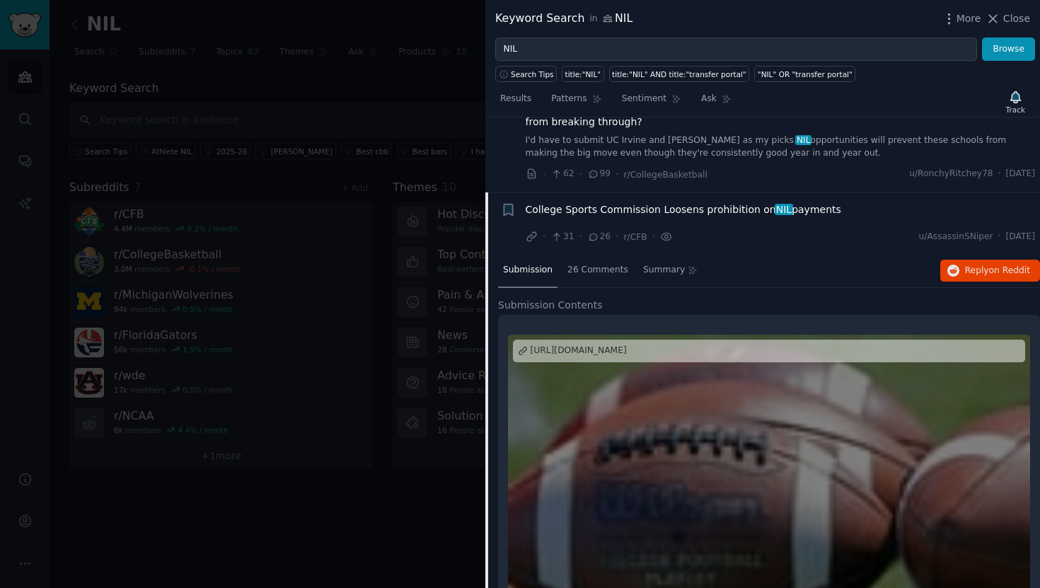
click at [627, 345] on div "https://www.espn.com/college-sports/story/_/id/45867746/college-sports-commissi…" at bounding box center [579, 351] width 96 height 13
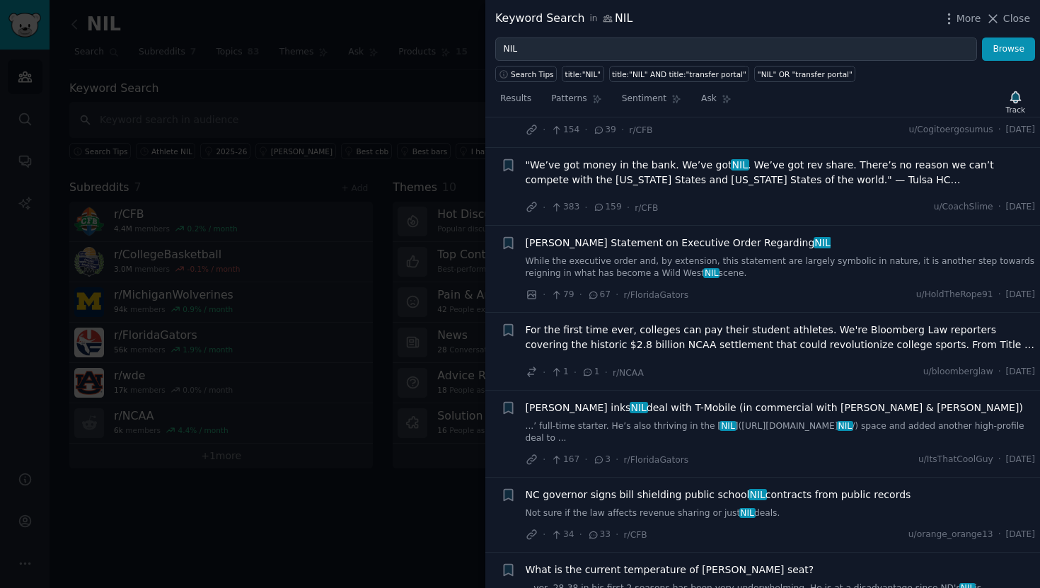
scroll to position [8253, 0]
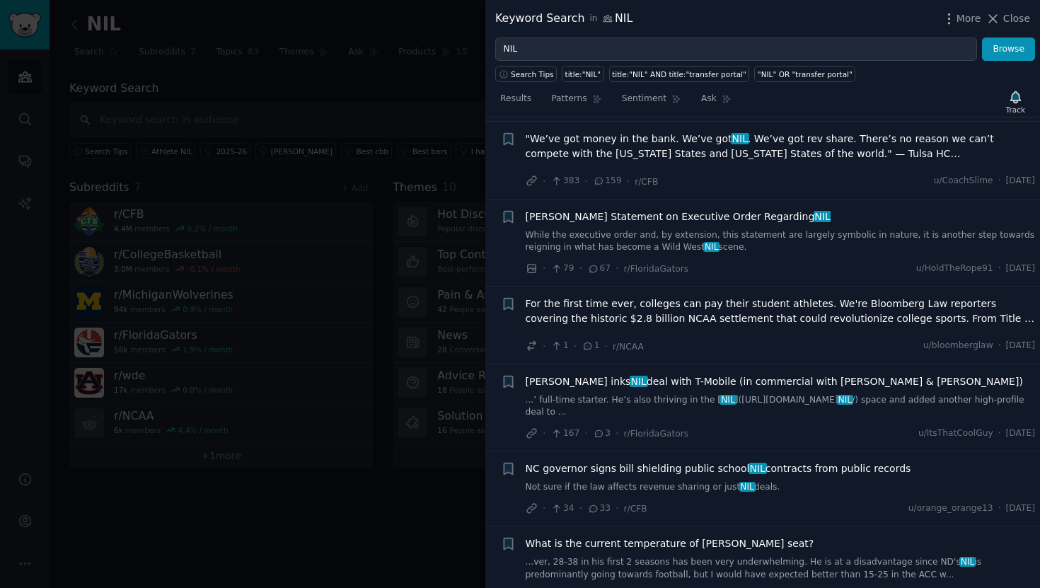
click at [614, 461] on span "NC governor signs bill shielding public school NIL contracts from public records" at bounding box center [719, 468] width 386 height 15
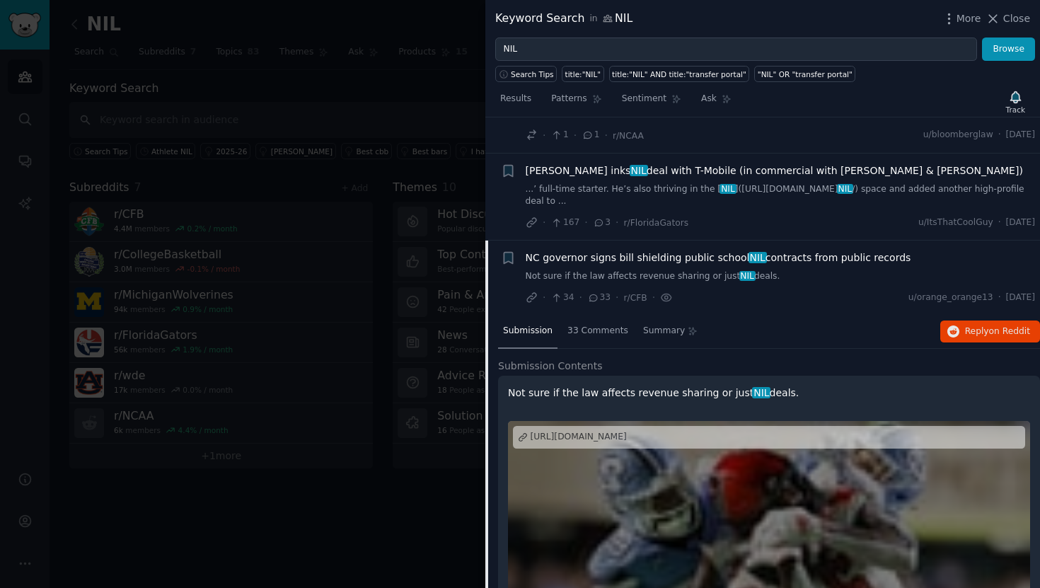
scroll to position [8070, 0]
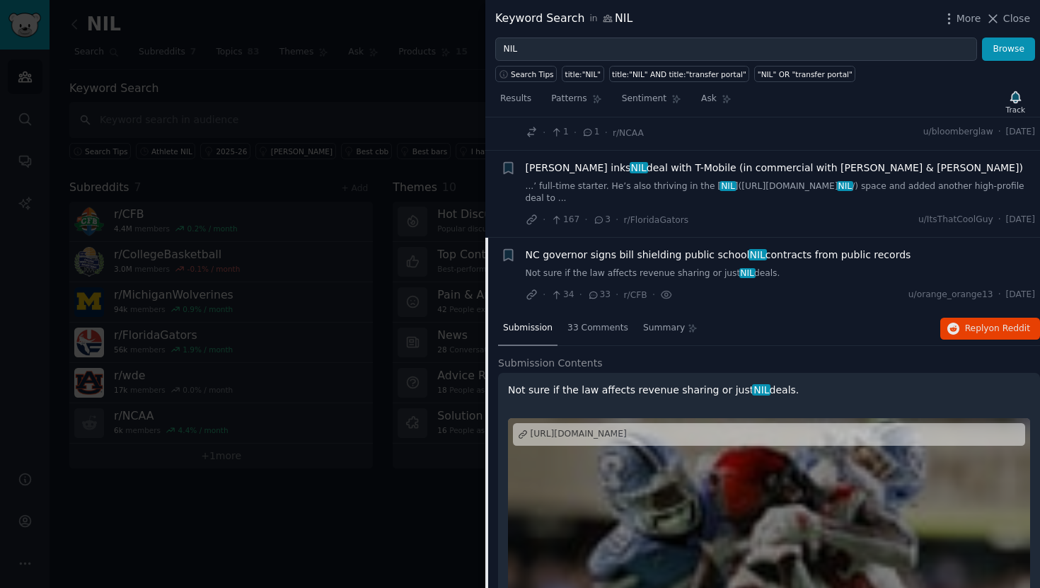
click at [614, 428] on div "https://www.newsobserver.com/sports/college/acc/article309725275.html" at bounding box center [579, 434] width 96 height 13
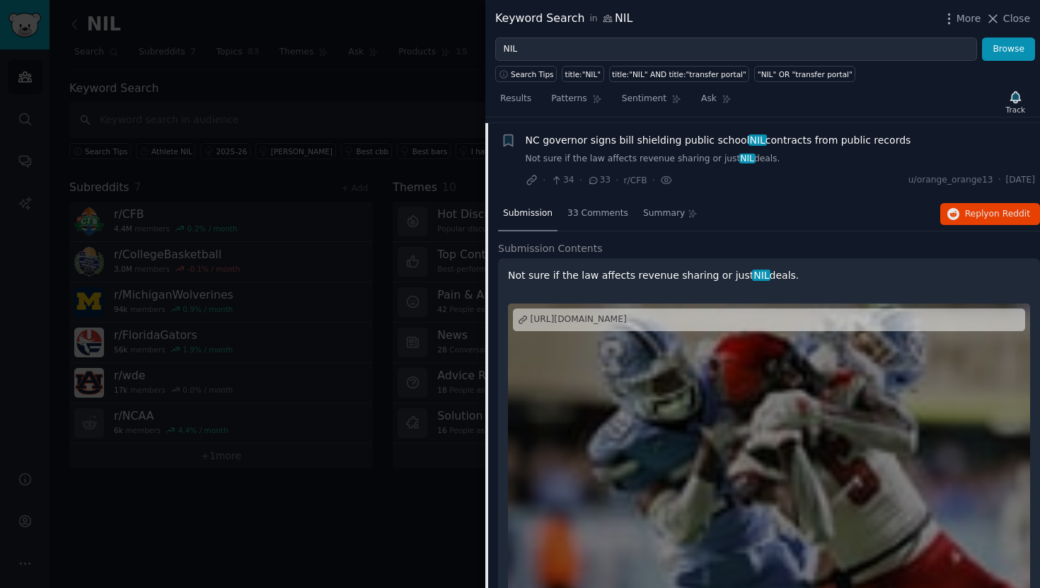
scroll to position [8182, 0]
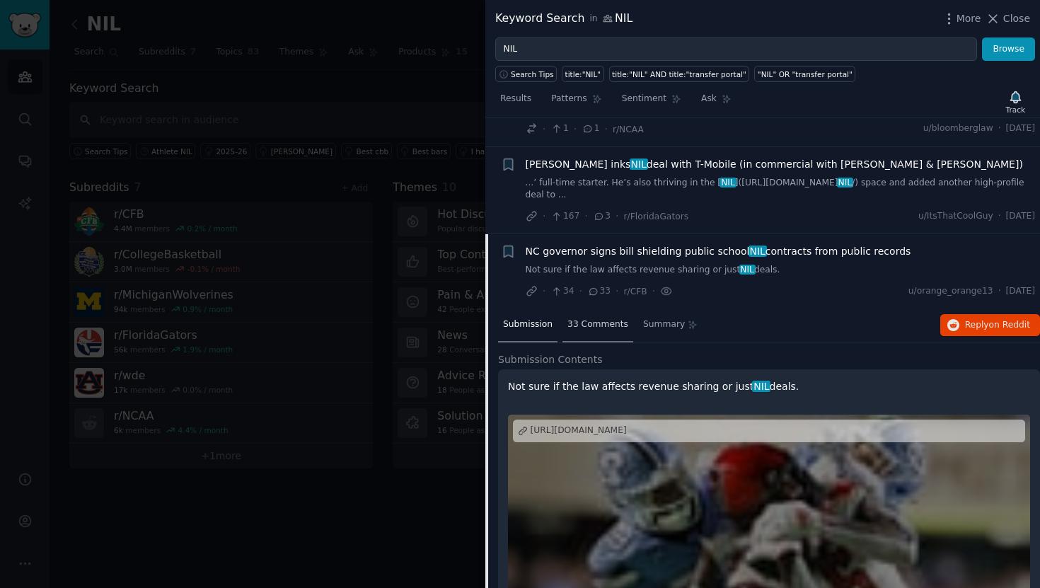
click at [611, 308] on div "33 Comments" at bounding box center [597, 325] width 71 height 34
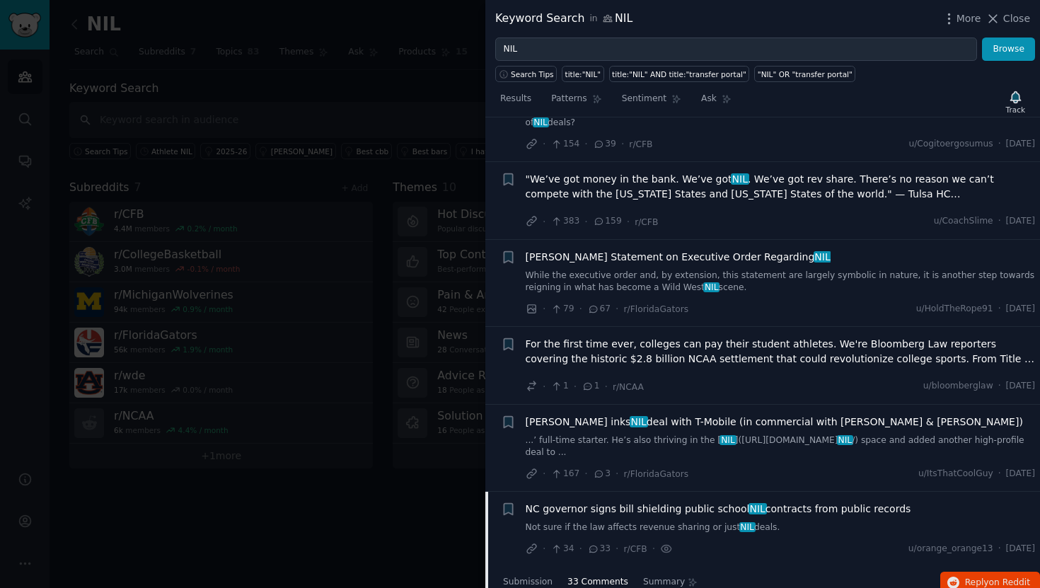
scroll to position [7756, 0]
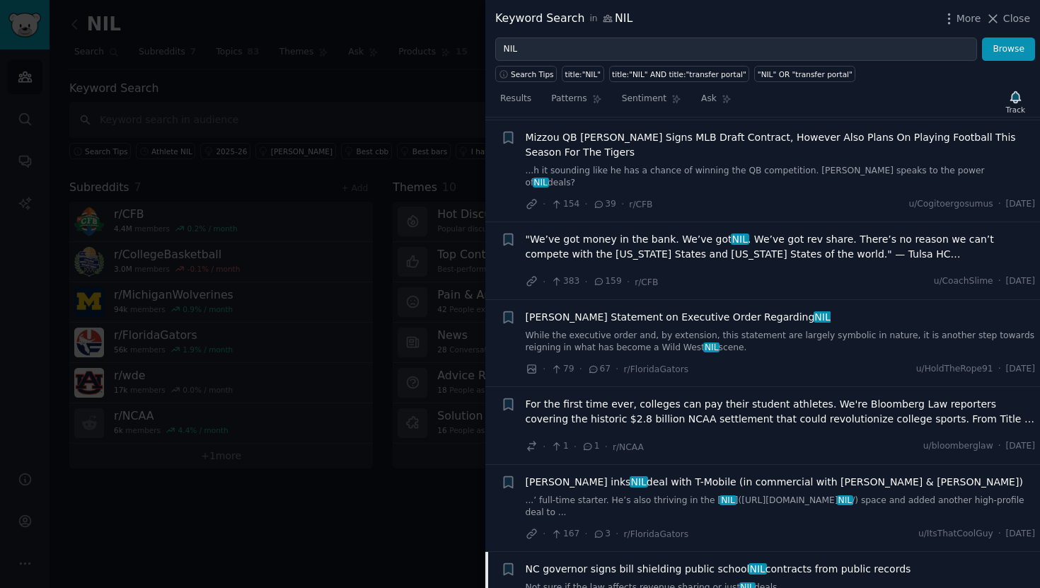
click at [616, 562] on span "NC governor signs bill shielding public school NIL contracts from public records" at bounding box center [719, 569] width 386 height 15
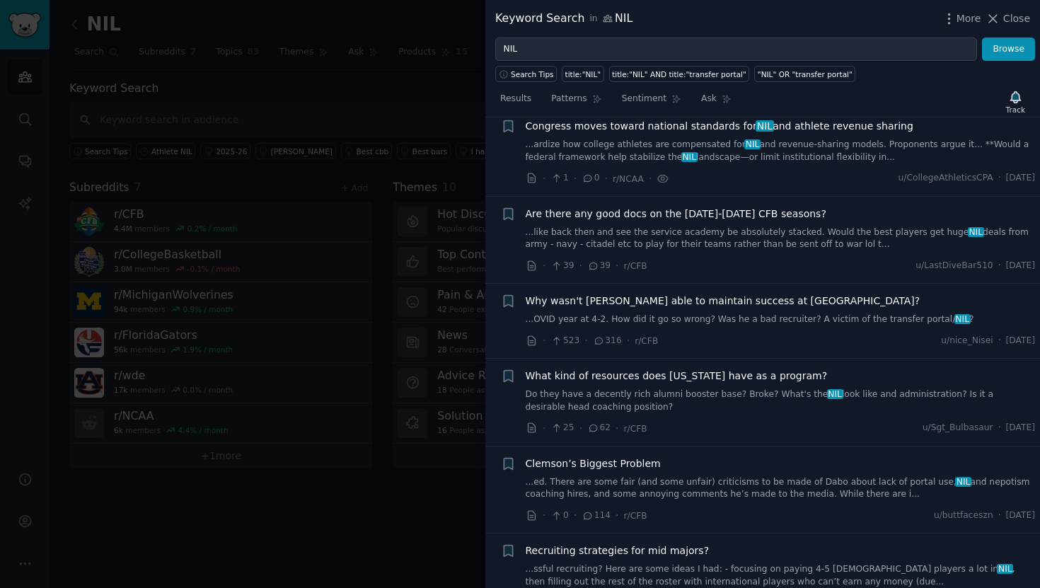
scroll to position [1699, 0]
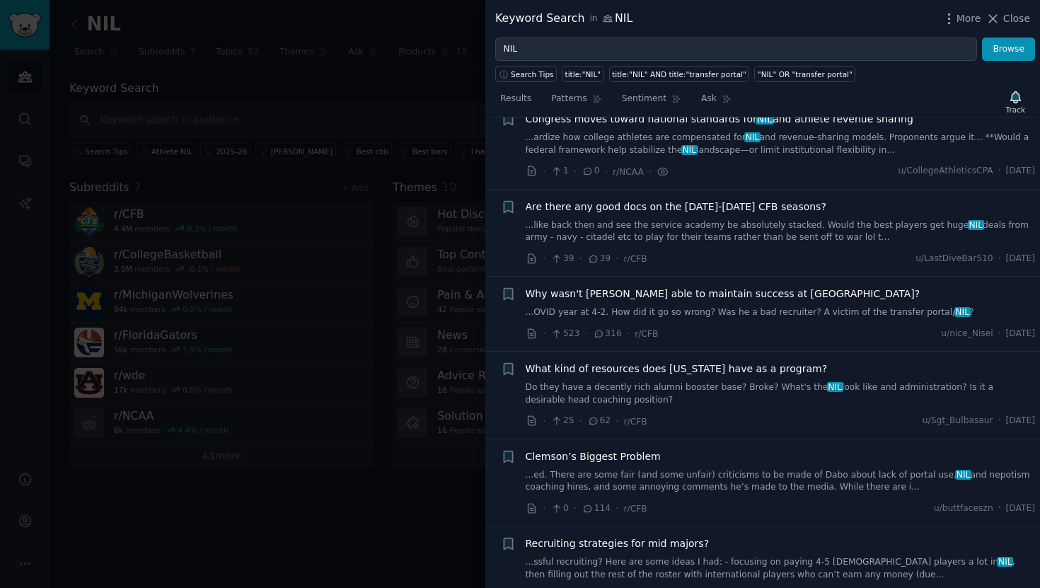
click at [659, 381] on link "Do they have a decently rich alumni booster base? Broke? What's the NIL look li…" at bounding box center [781, 393] width 510 height 25
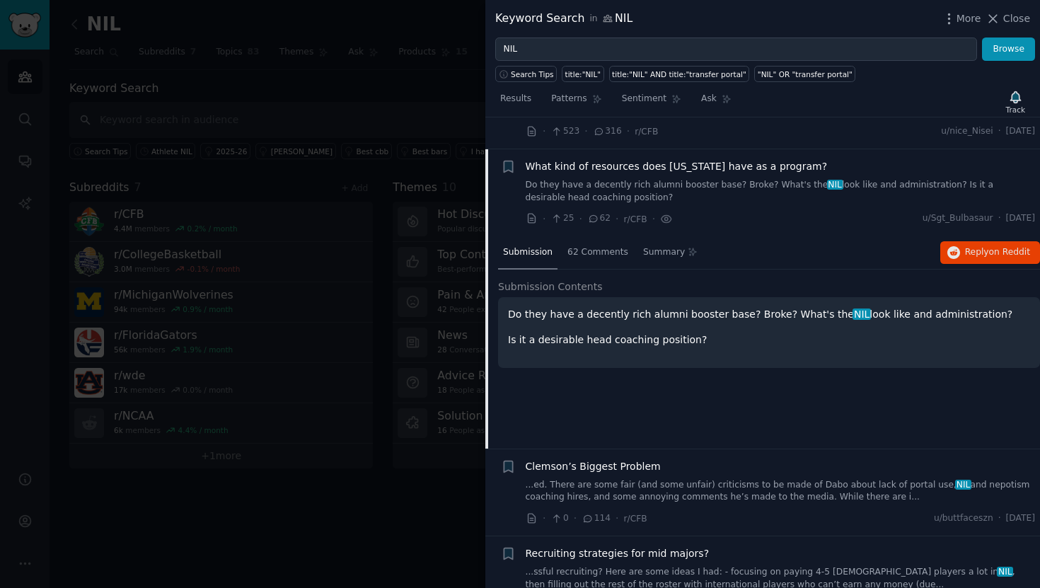
scroll to position [1903, 0]
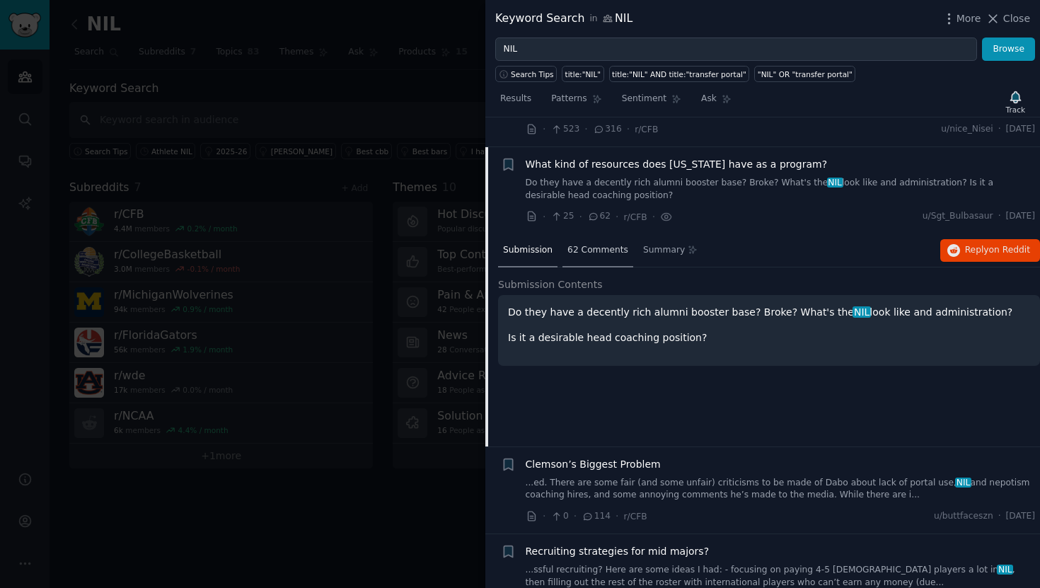
click at [584, 244] on span "62 Comments" at bounding box center [597, 250] width 61 height 13
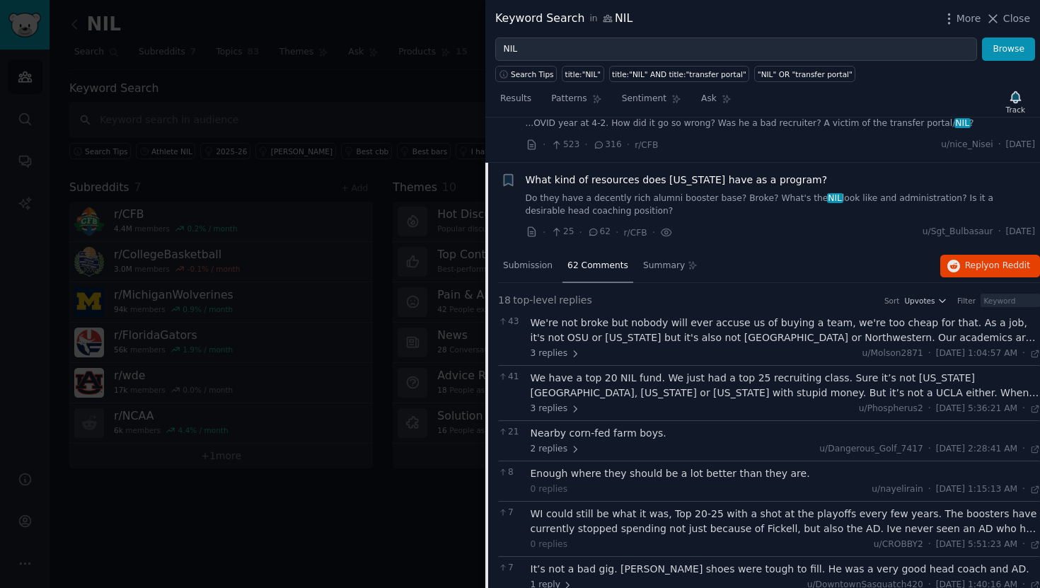
scroll to position [1884, 0]
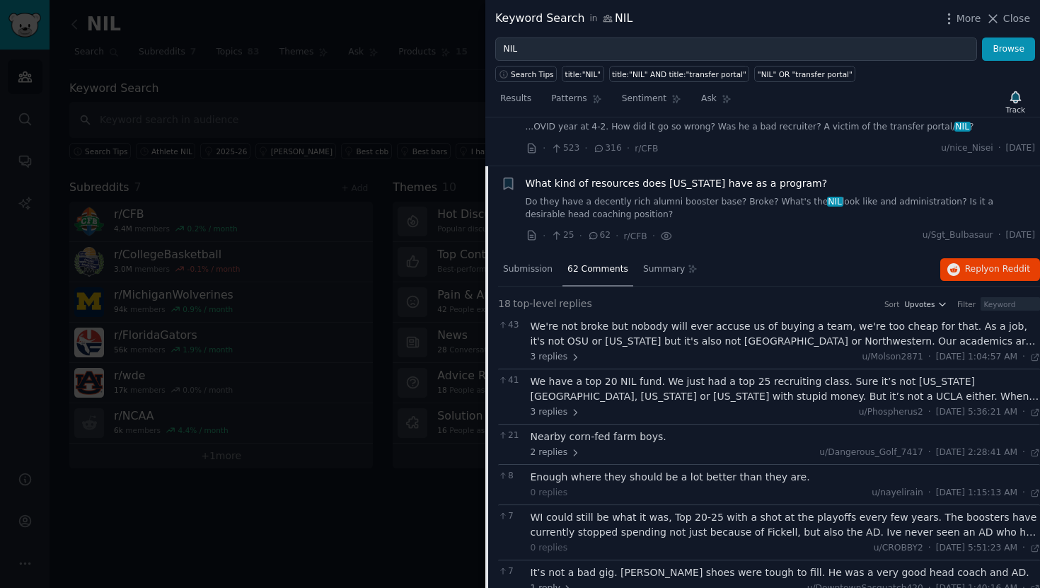
click at [618, 319] on div "We're not broke but nobody will ever accuse us of buying a team, we're too chea…" at bounding box center [786, 334] width 510 height 30
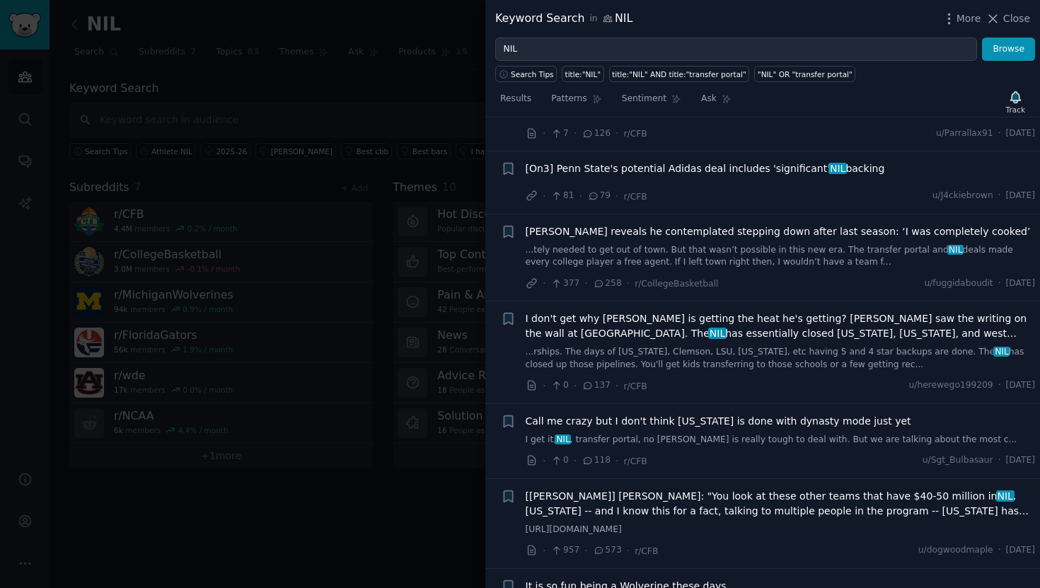
scroll to position [5415, 0]
